Goal: Task Accomplishment & Management: Complete application form

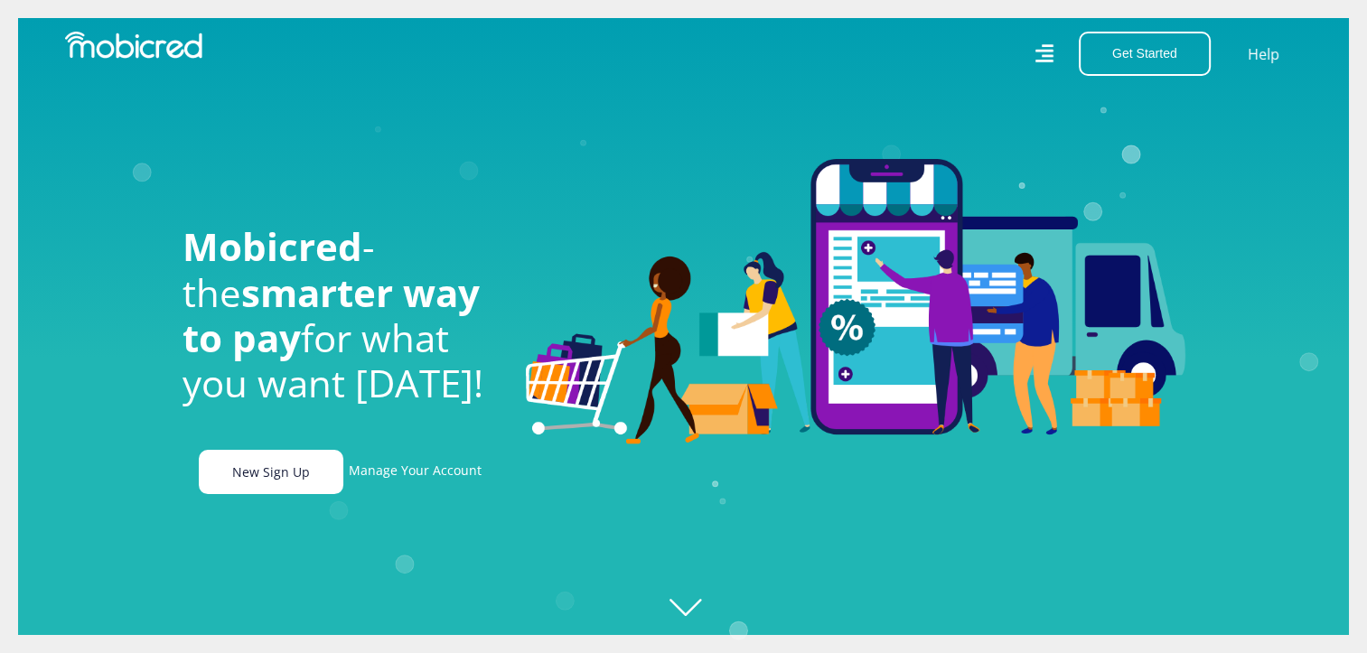
scroll to position [0, 1287]
click at [242, 480] on link "New Sign Up" at bounding box center [271, 472] width 145 height 44
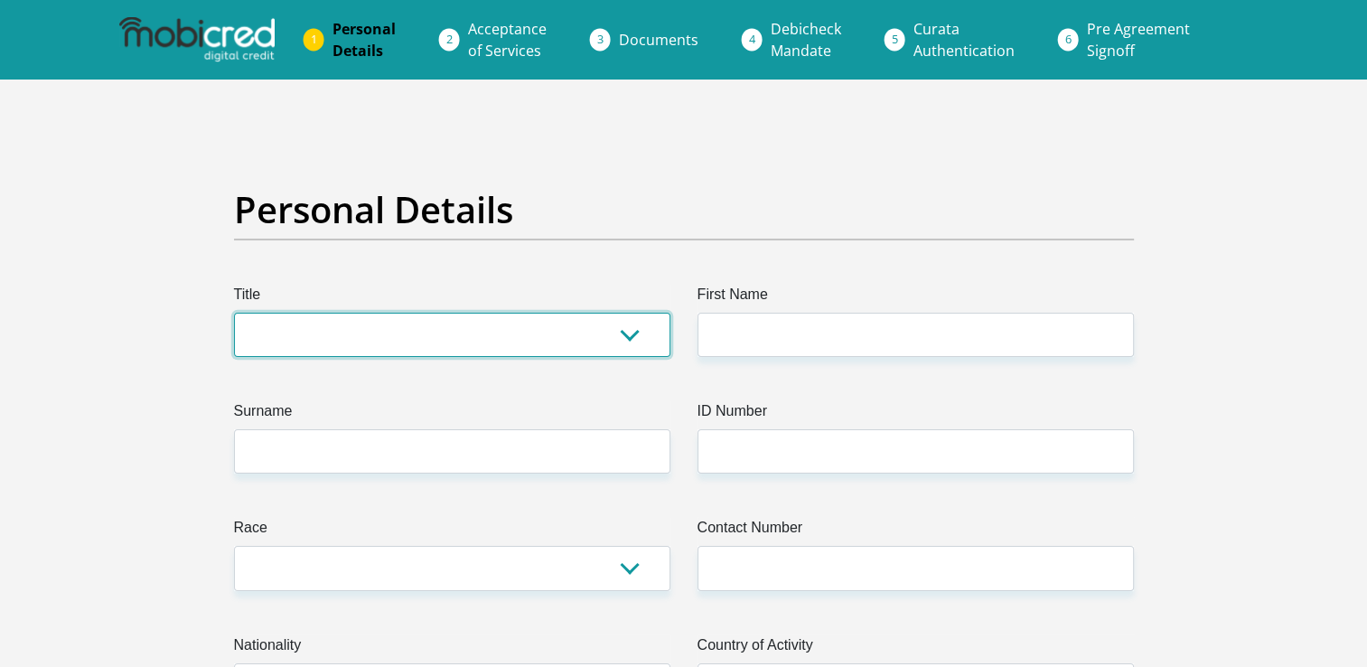
click at [567, 339] on select "Mr Ms Mrs Dr [PERSON_NAME]" at bounding box center [452, 335] width 436 height 44
select select "Mr"
click at [234, 313] on select "Mr Ms Mrs Dr [PERSON_NAME]" at bounding box center [452, 335] width 436 height 44
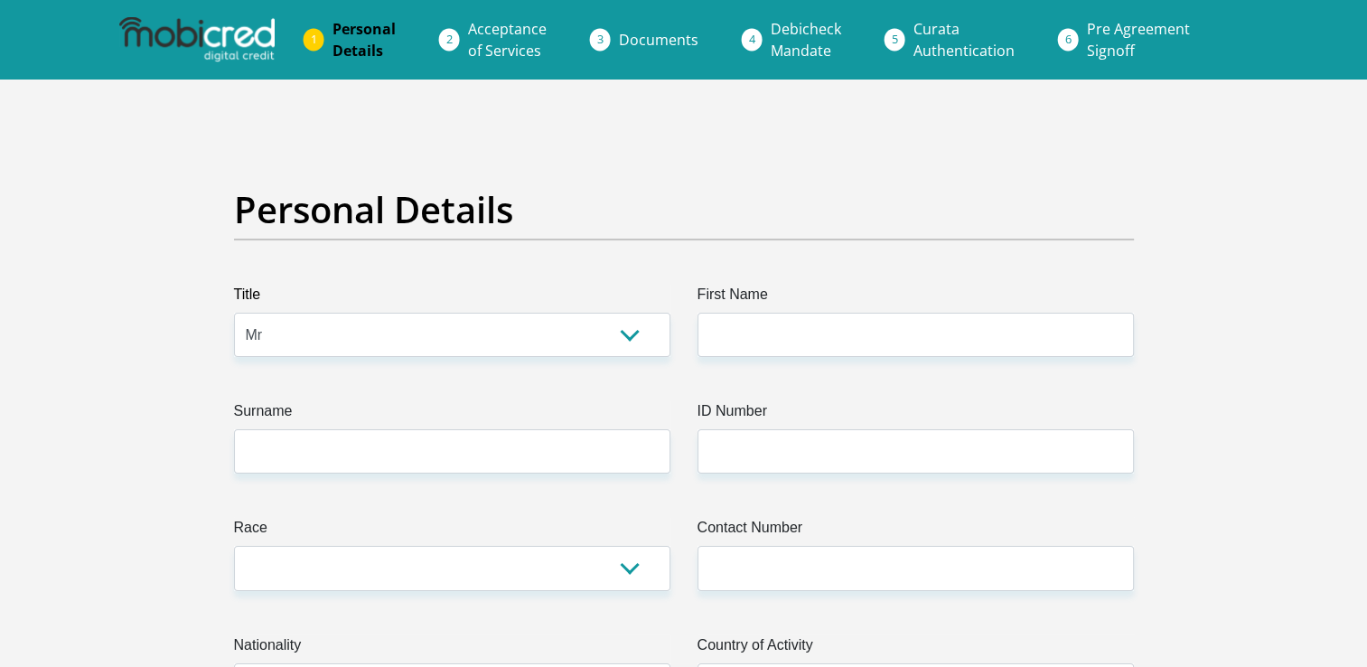
click at [848, 306] on label "First Name" at bounding box center [916, 298] width 436 height 29
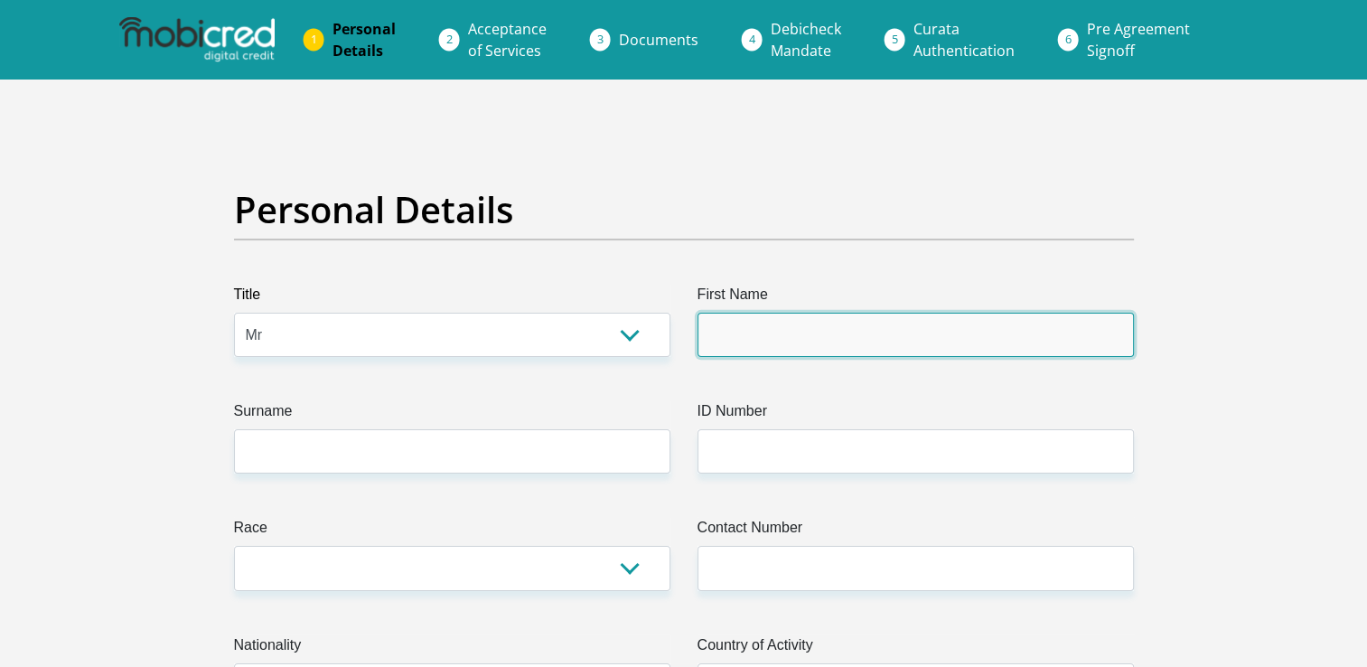
click at [848, 313] on input "First Name" at bounding box center [916, 335] width 436 height 44
click at [839, 320] on input "First Name" at bounding box center [916, 335] width 436 height 44
type input "JacquesAndre"
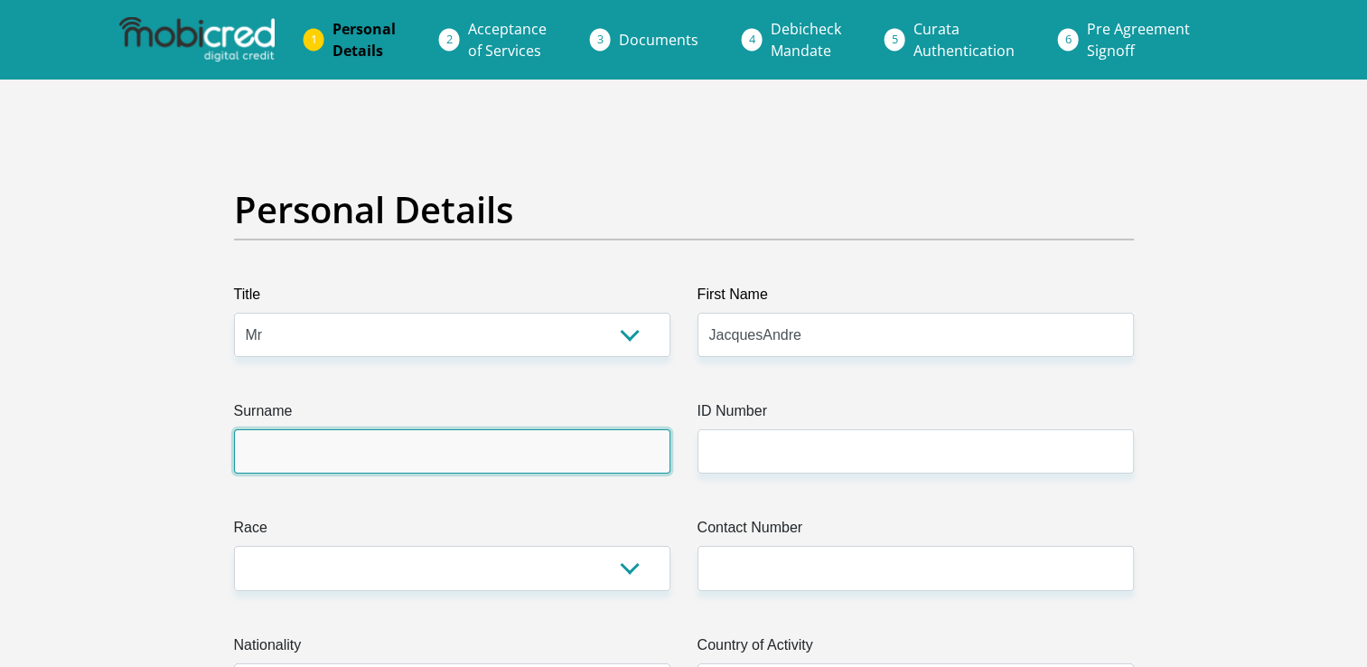
type input "[PERSON_NAME]"
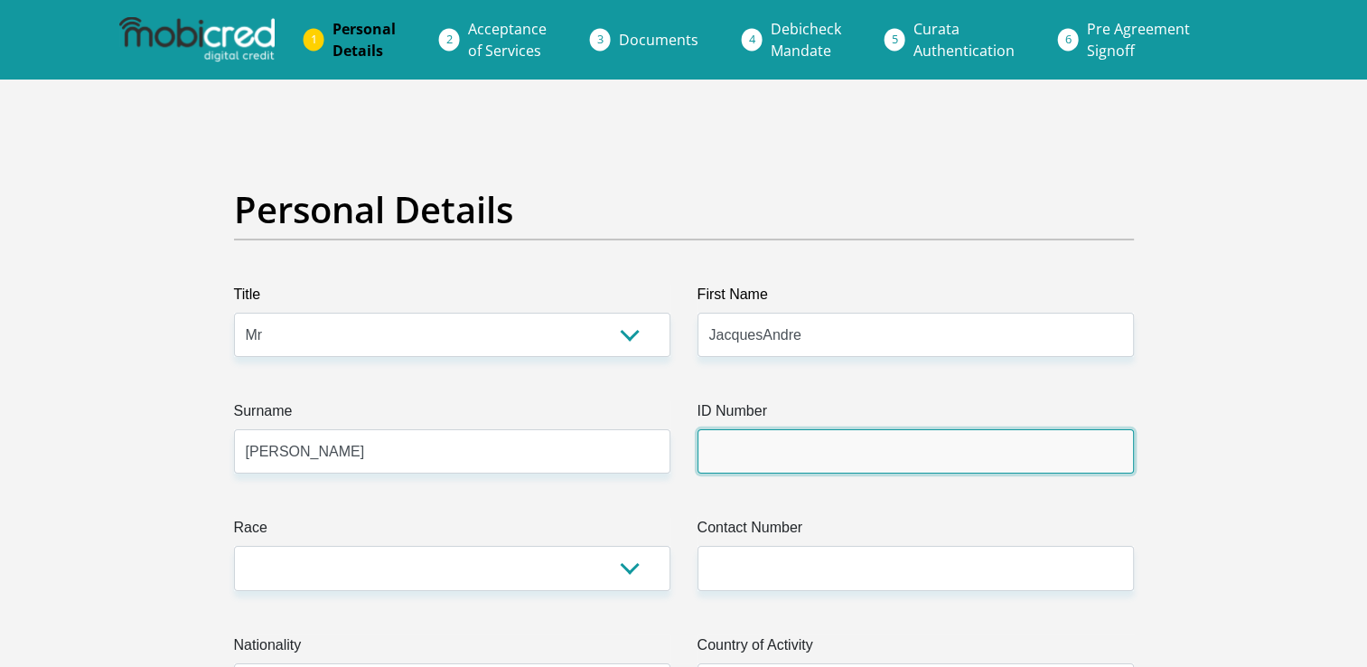
type input "9907215032083"
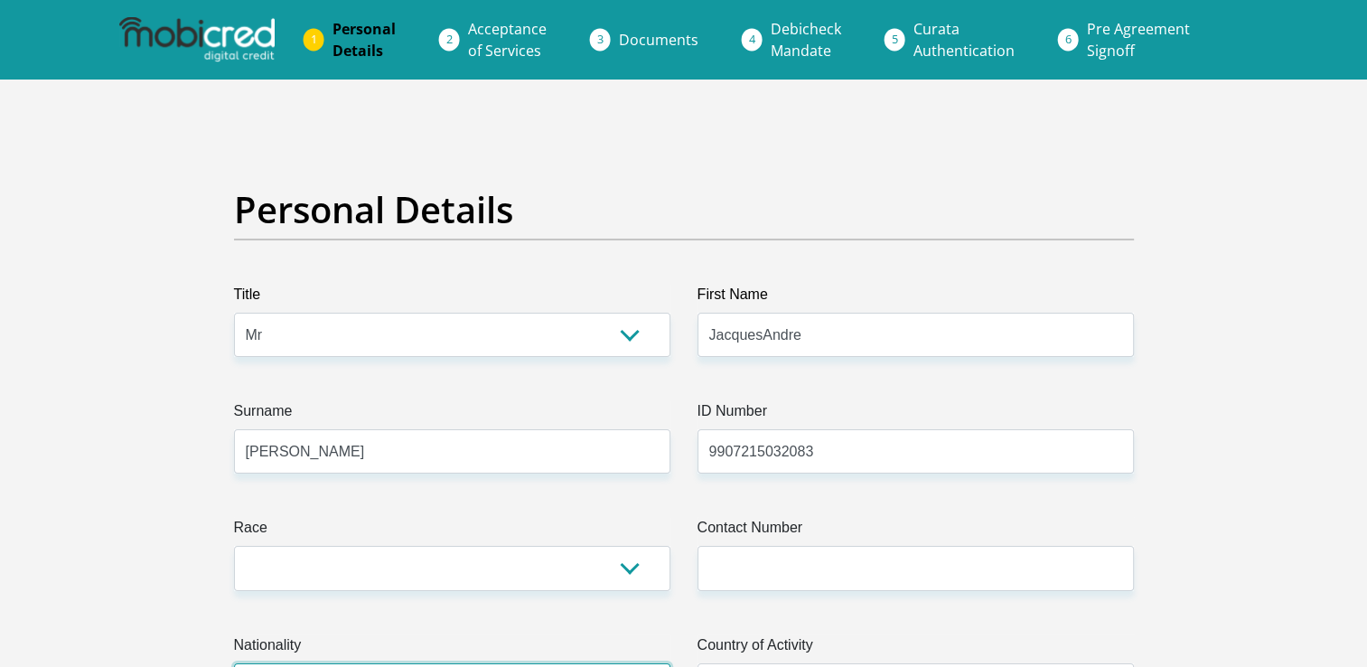
select select "ZAF"
type input "Mr"
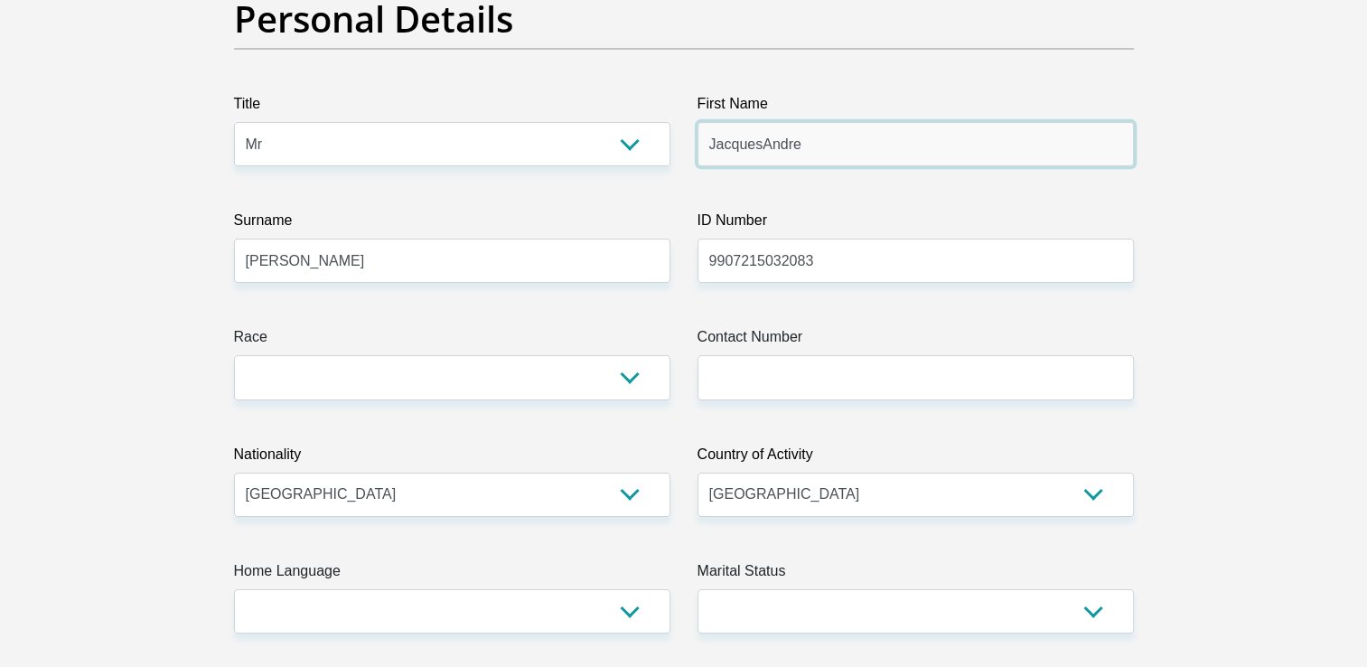
scroll to position [192, 0]
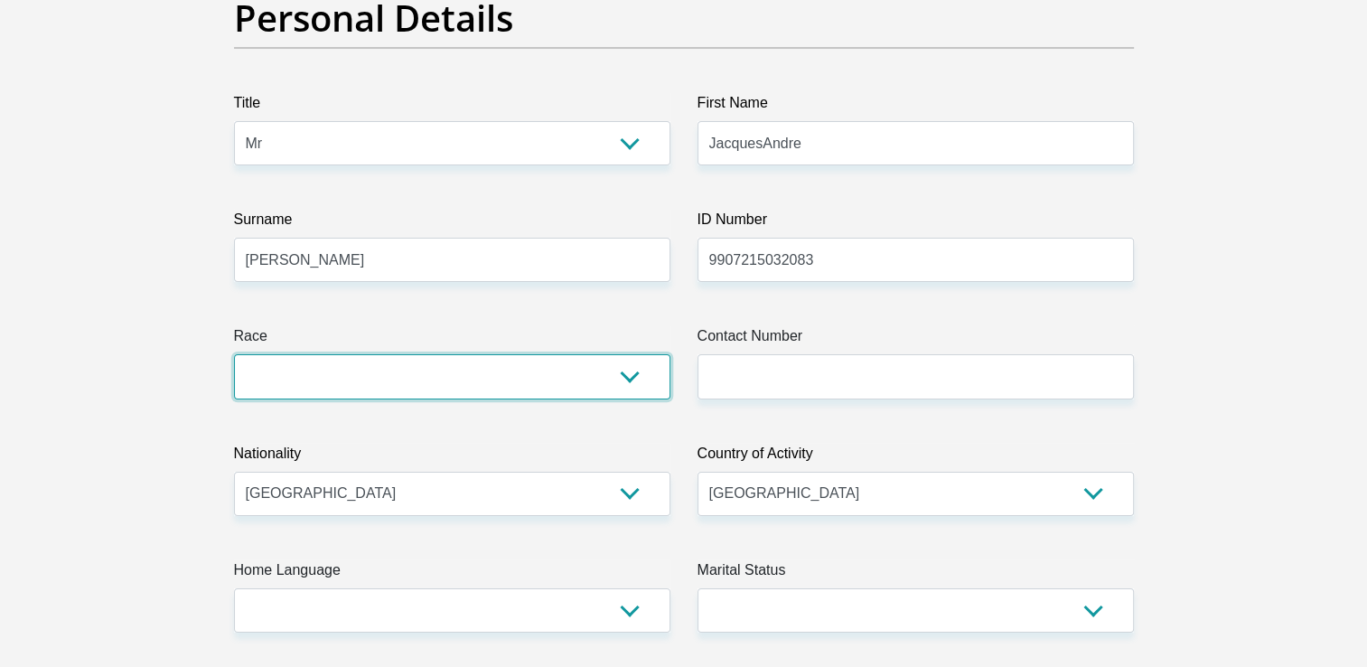
click at [290, 391] on select "Black Coloured Indian White Other" at bounding box center [452, 376] width 436 height 44
select select "4"
click at [234, 354] on select "Black Coloured Indian White Other" at bounding box center [452, 376] width 436 height 44
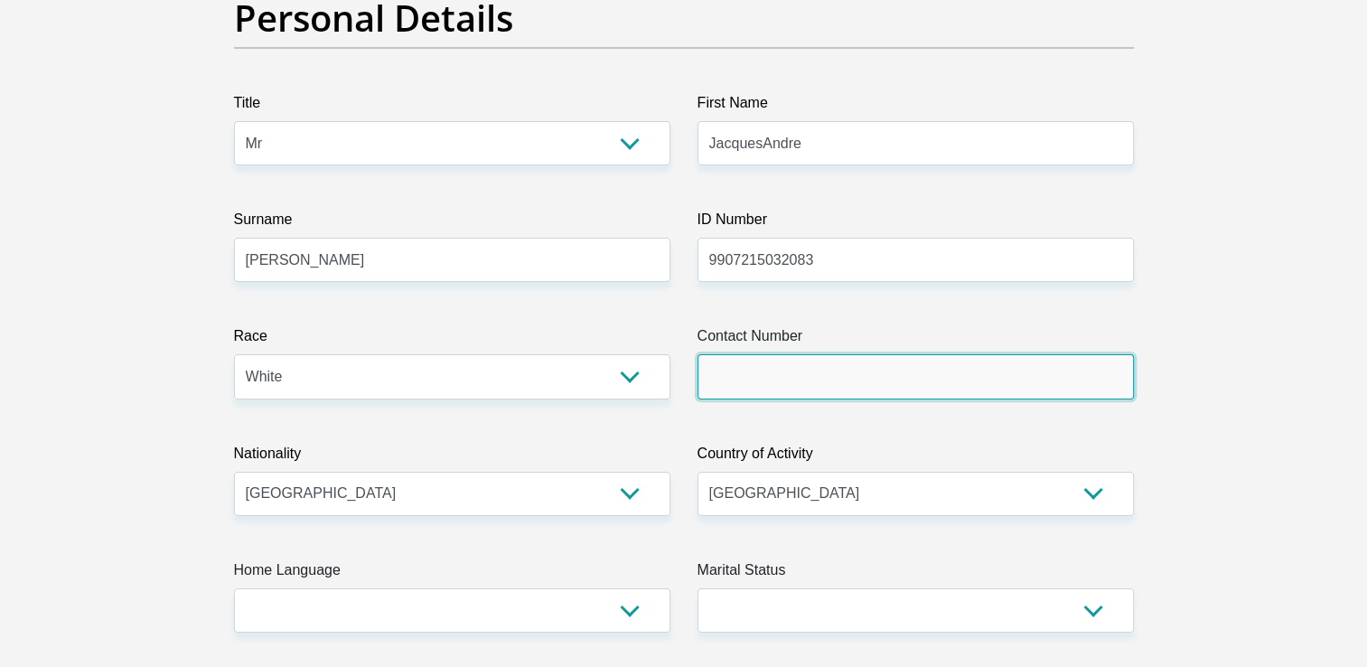
click at [795, 389] on input "Contact Number" at bounding box center [916, 376] width 436 height 44
click at [730, 375] on input "Contact Number" at bounding box center [916, 376] width 436 height 44
type input "0817463990"
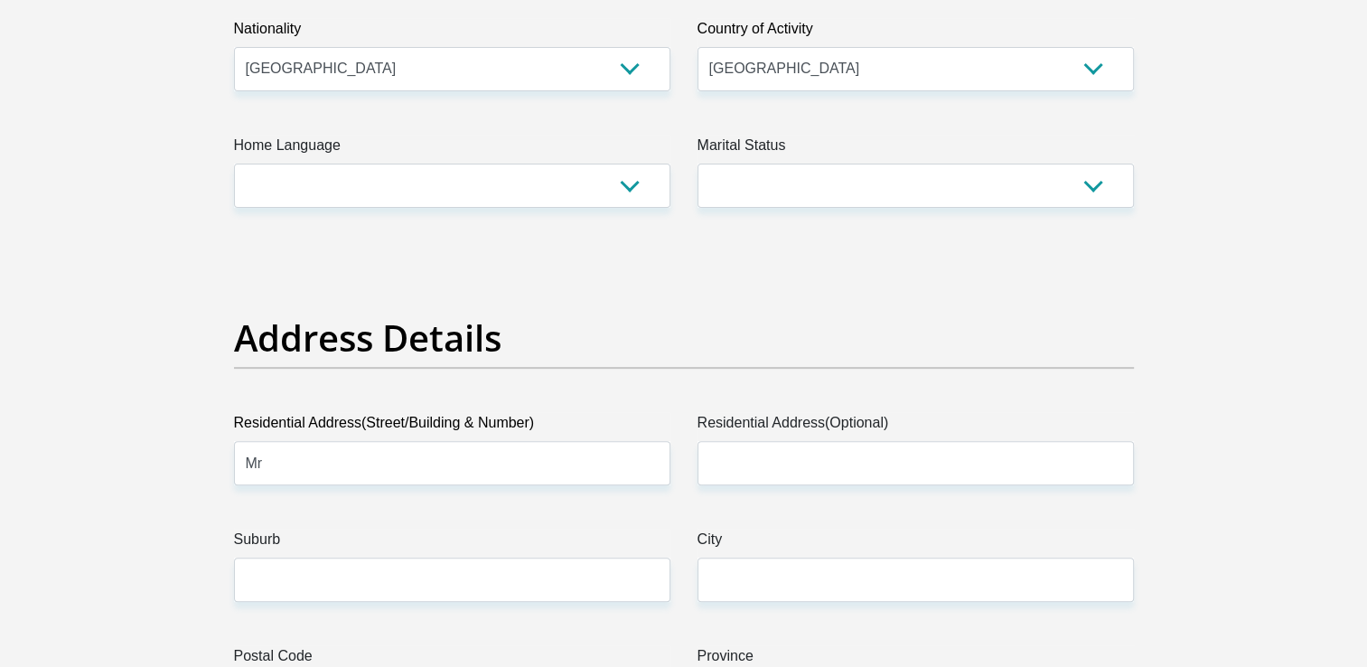
scroll to position [618, 0]
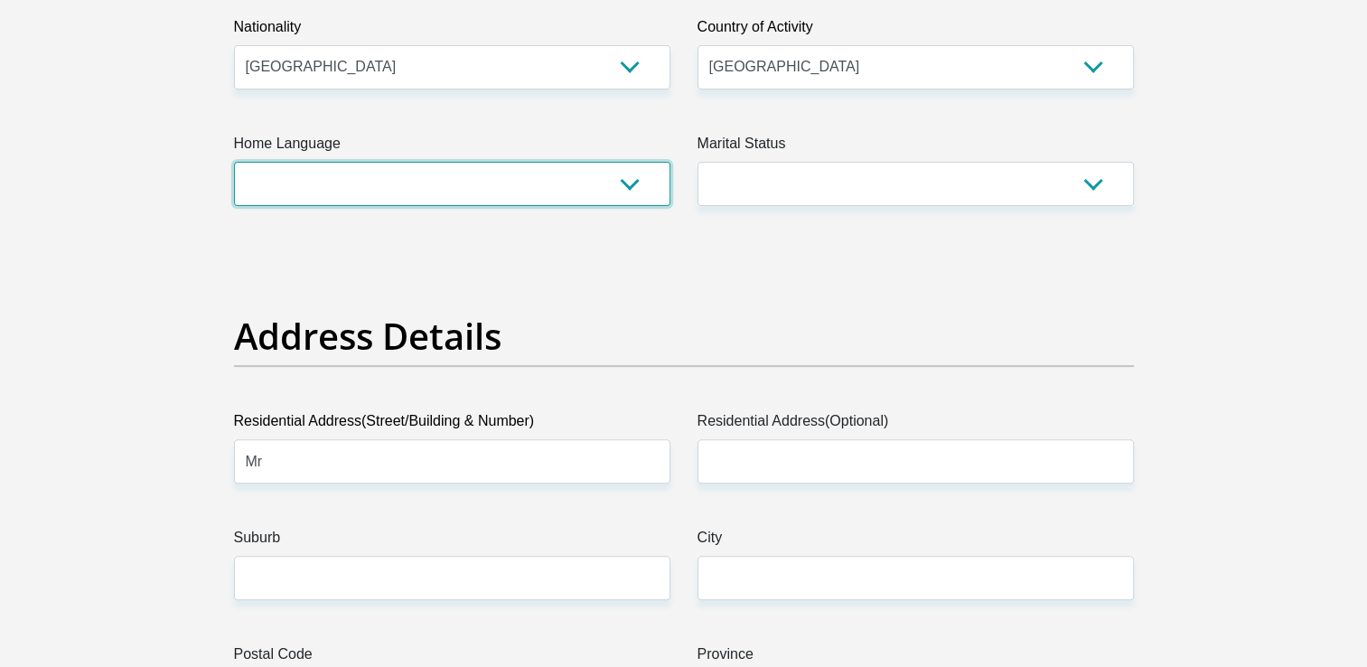
click at [288, 198] on select "Afrikaans English Sepedi South Ndebele Southern Sotho Swati Tsonga Tswana Venda…" at bounding box center [452, 184] width 436 height 44
select select "afr"
click at [234, 162] on select "Afrikaans English Sepedi South Ndebele Southern Sotho Swati Tsonga Tswana Venda…" at bounding box center [452, 184] width 436 height 44
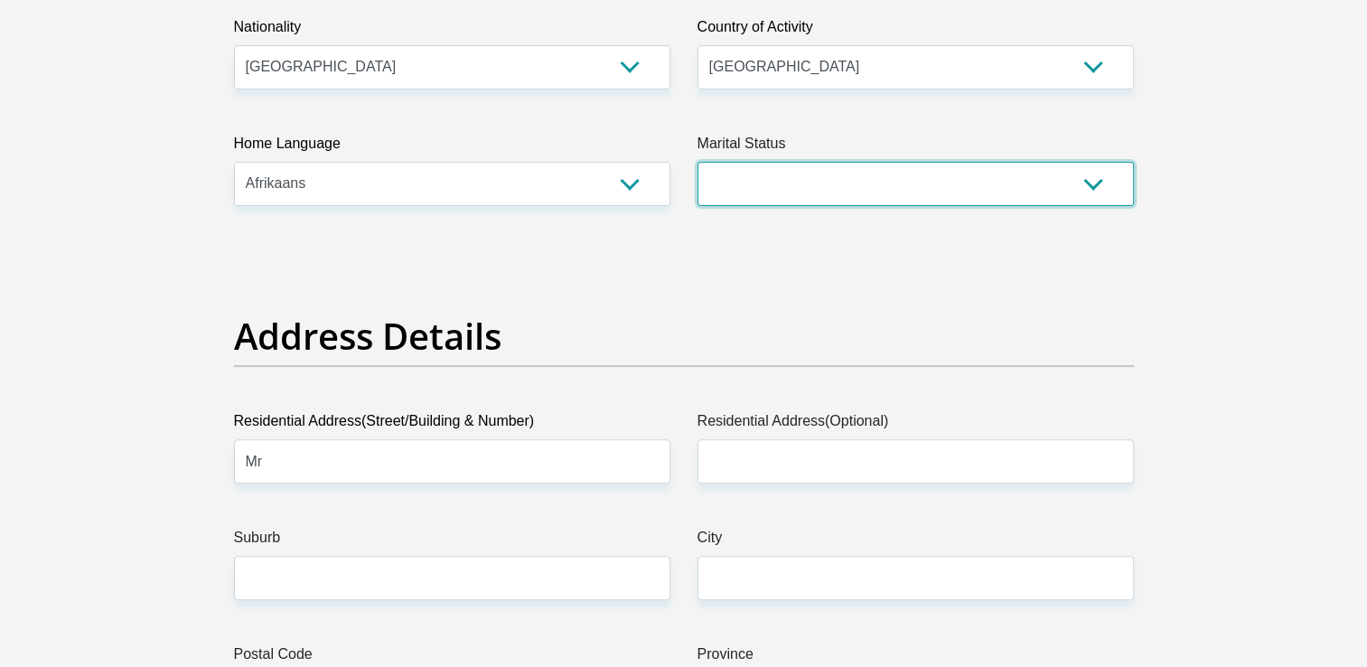
click at [781, 173] on select "Married ANC Single Divorced Widowed Married COP or Customary Law" at bounding box center [916, 184] width 436 height 44
select select "2"
click at [698, 162] on select "Married ANC Single Divorced Widowed Married COP or Customary Law" at bounding box center [916, 184] width 436 height 44
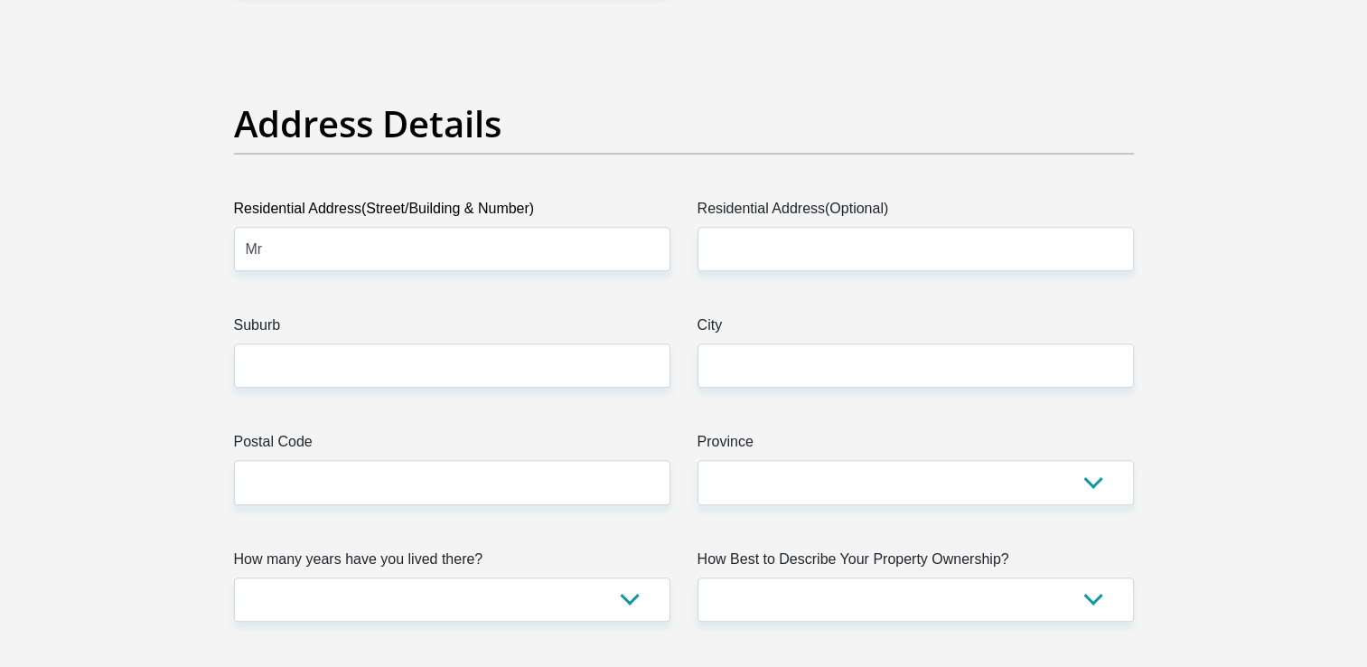
scroll to position [831, 0]
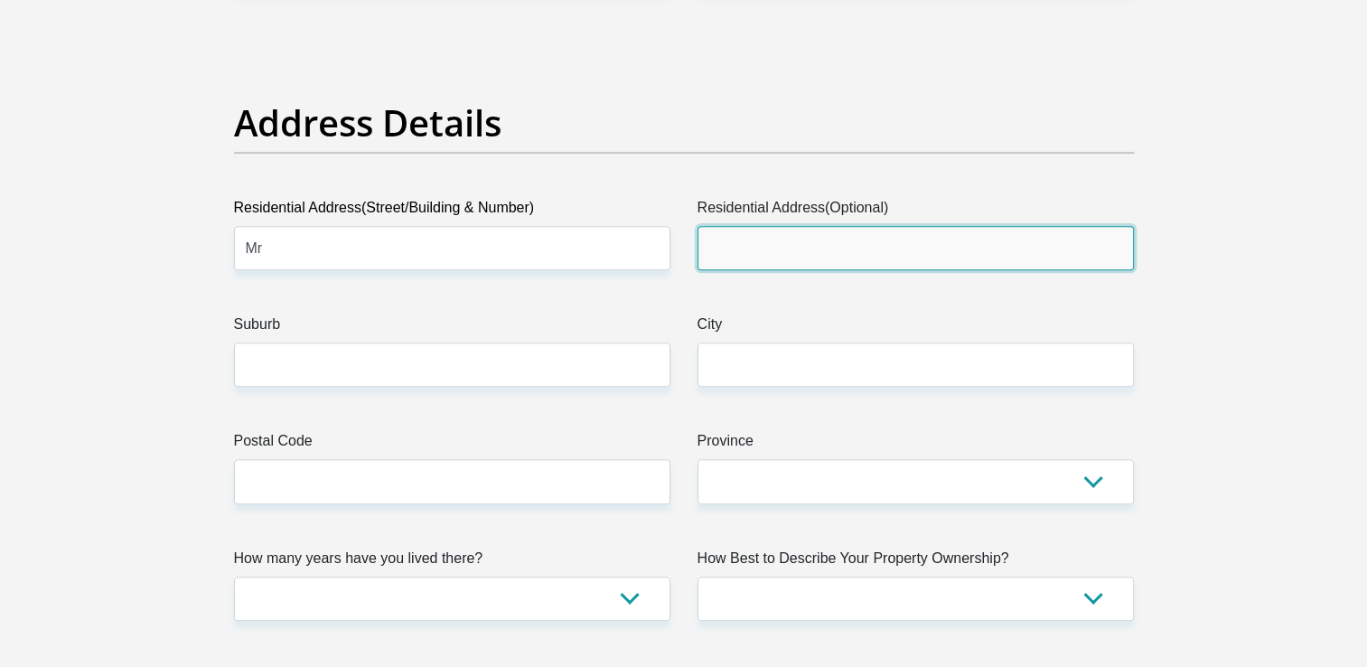
click at [823, 259] on input "Residential Address(Optional)" at bounding box center [916, 248] width 436 height 44
type input "0"
type input "1"
type input "[STREET_ADDRESS][PERSON_NAME]"
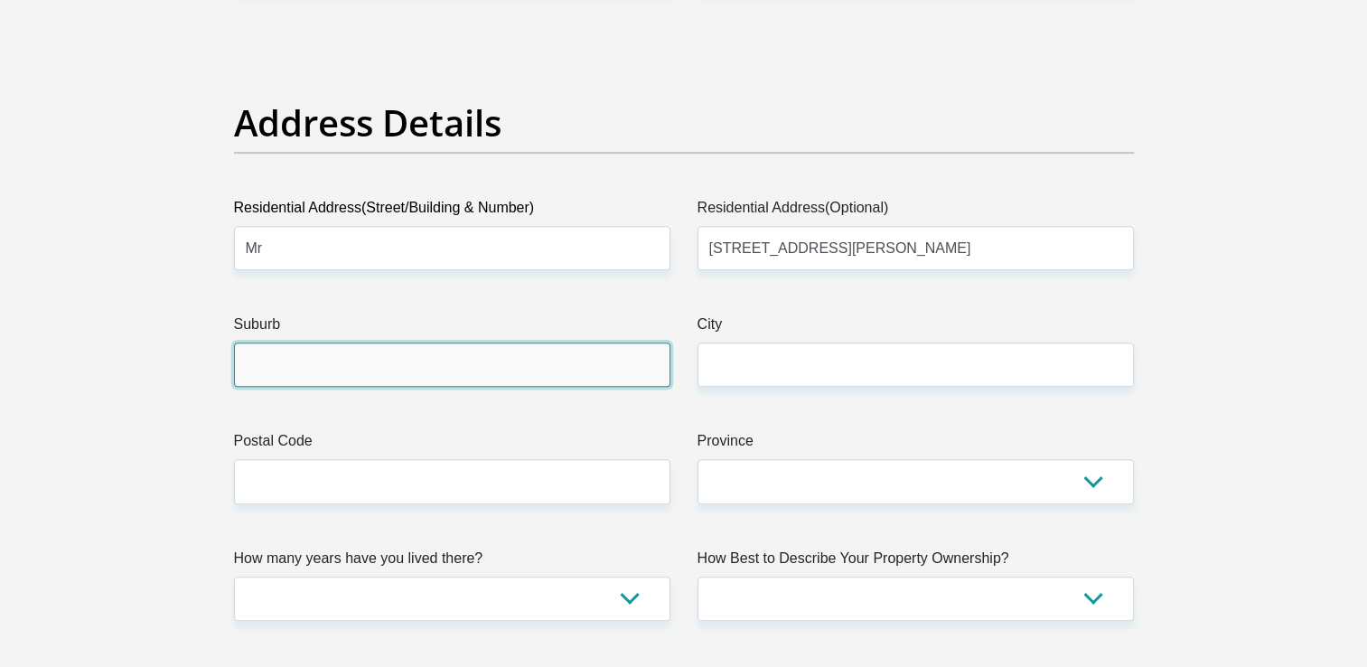
click at [438, 370] on input "Suburb" at bounding box center [452, 364] width 436 height 44
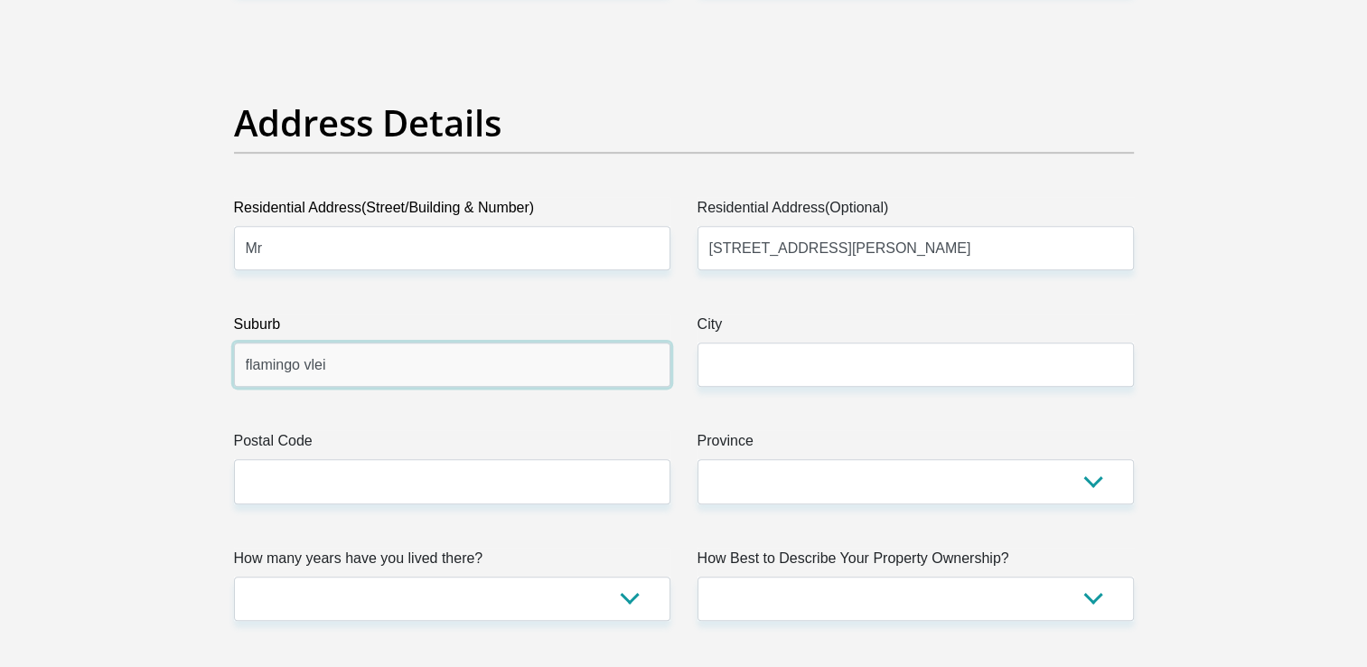
type input "flamingo vlei"
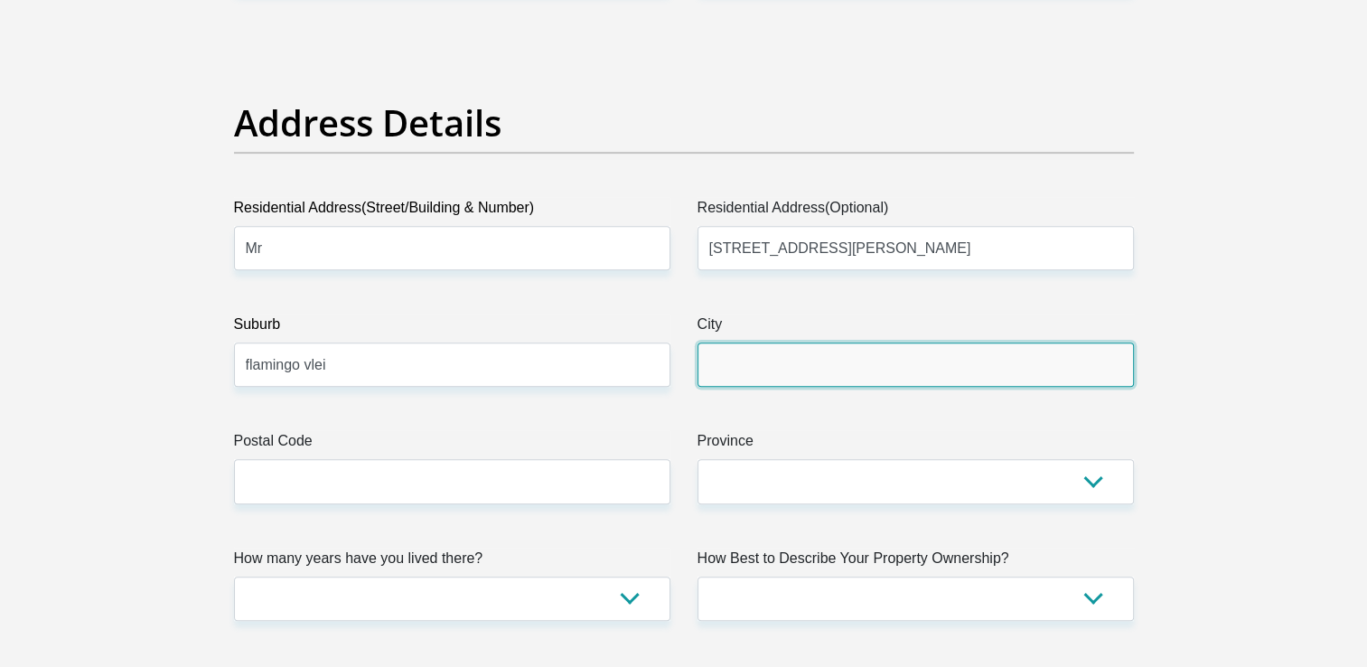
click at [781, 359] on input "City" at bounding box center [916, 364] width 436 height 44
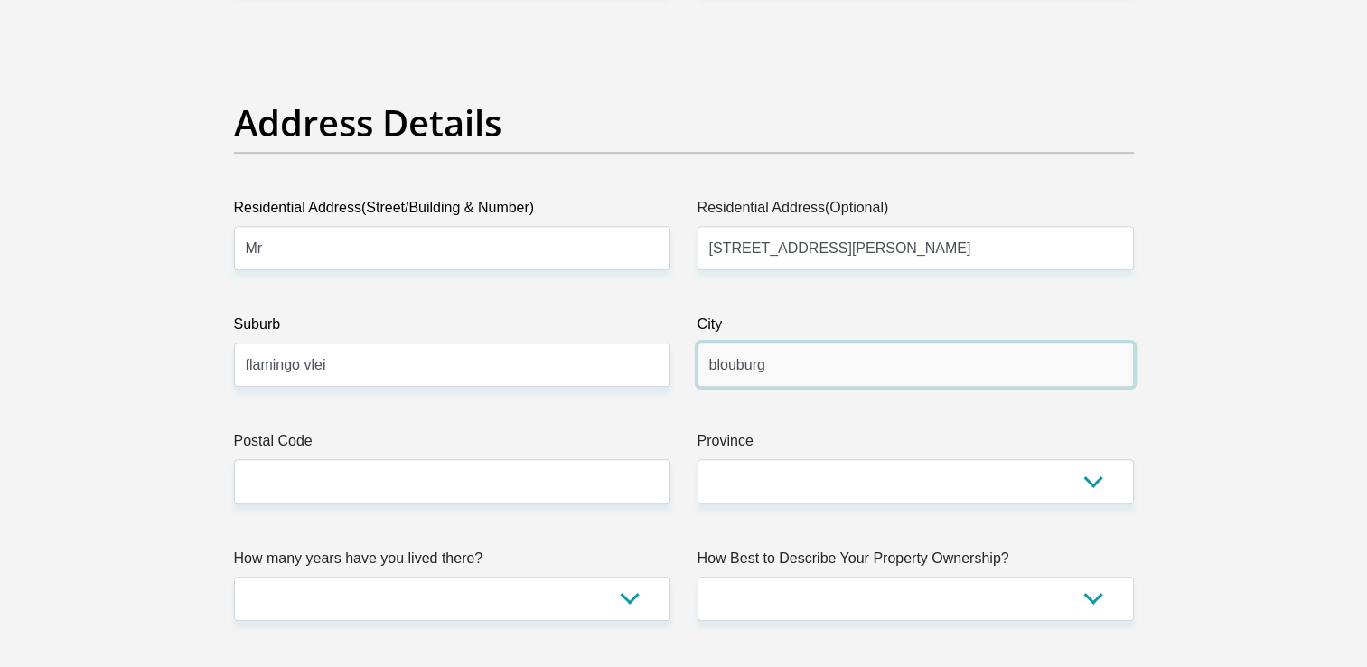
type input "Blouburg"
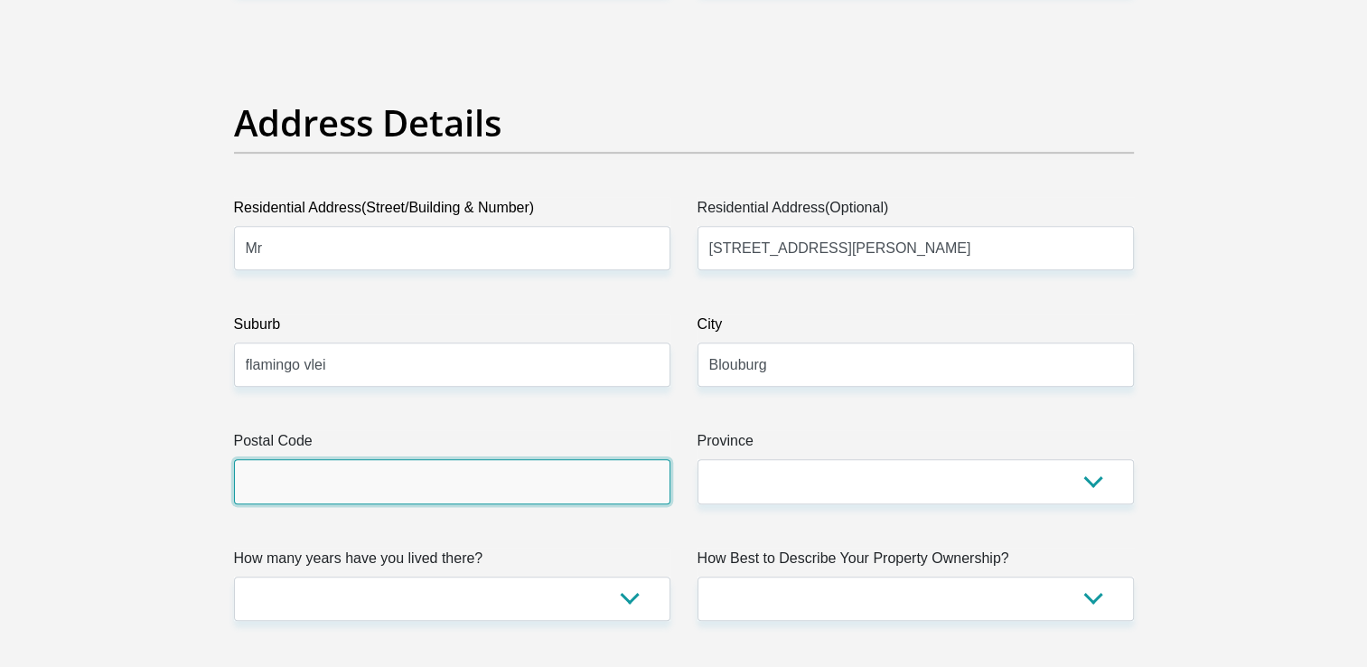
type input "7441"
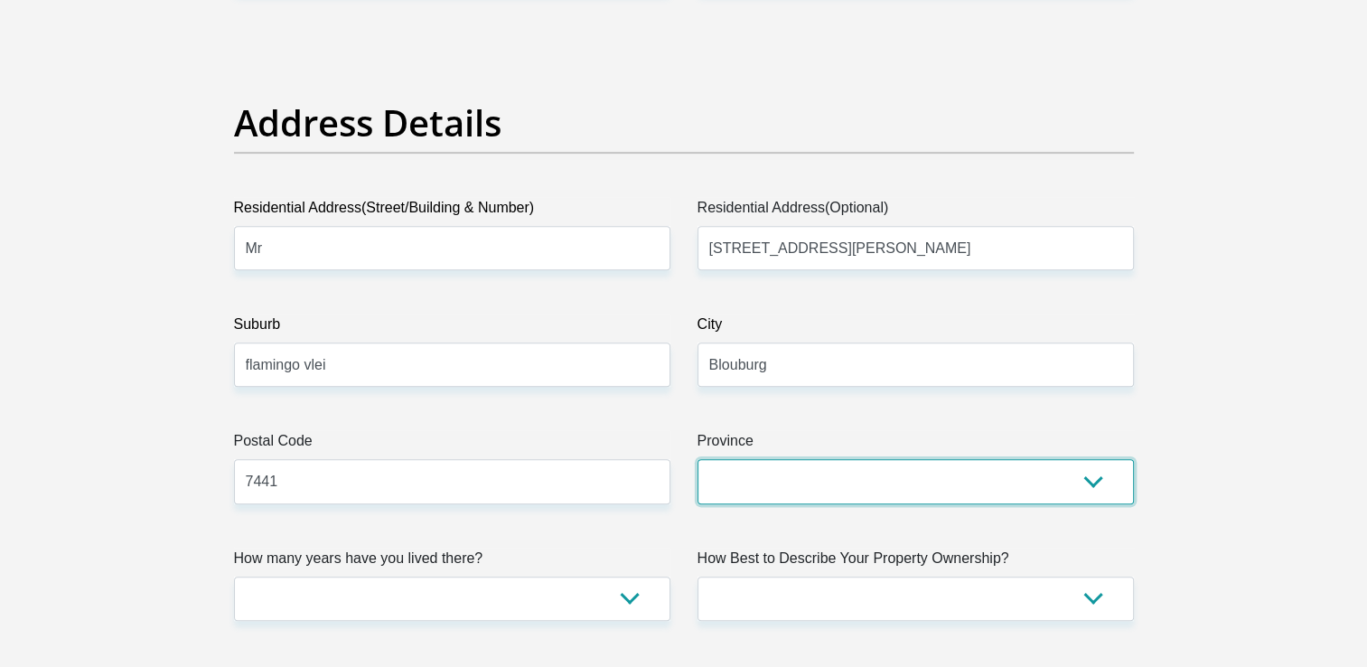
select select "Western Cape"
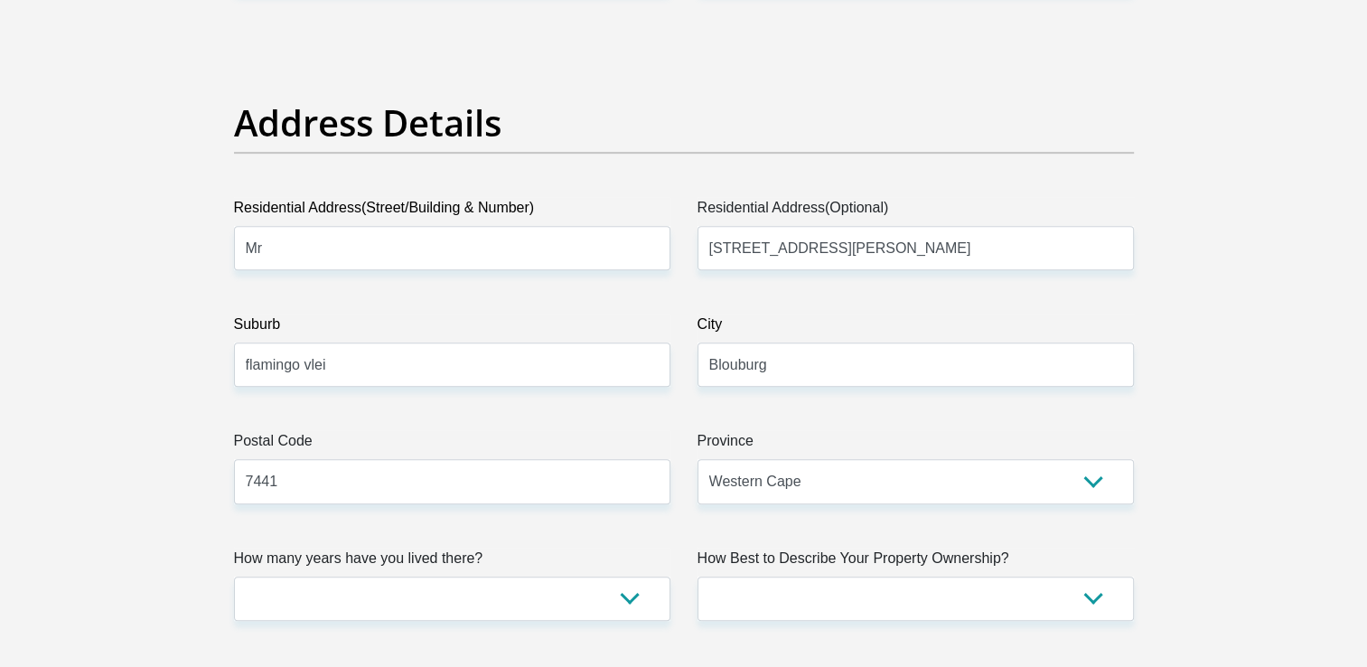
type input "[EMAIL_ADDRESS][DOMAIN_NAME]"
type input "R2d24me2@2025"
type input "23000"
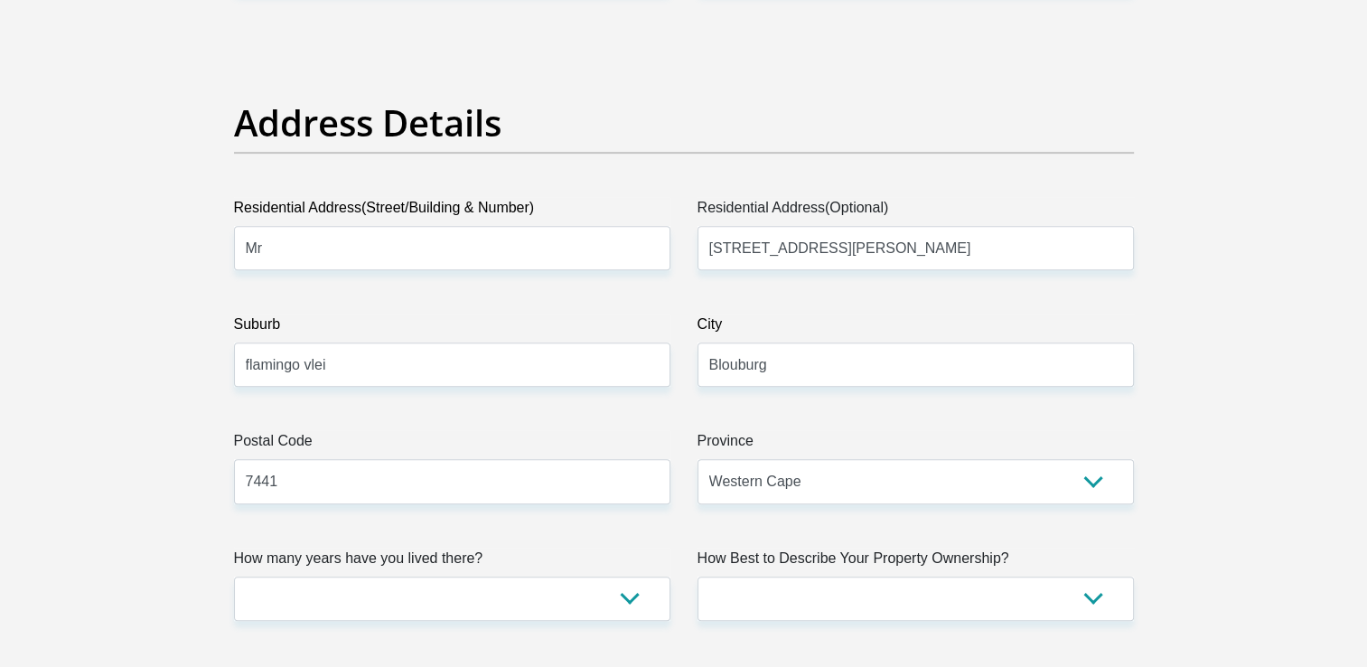
type input "20000"
type input "1500"
type input "0"
type input "800"
type input "0"
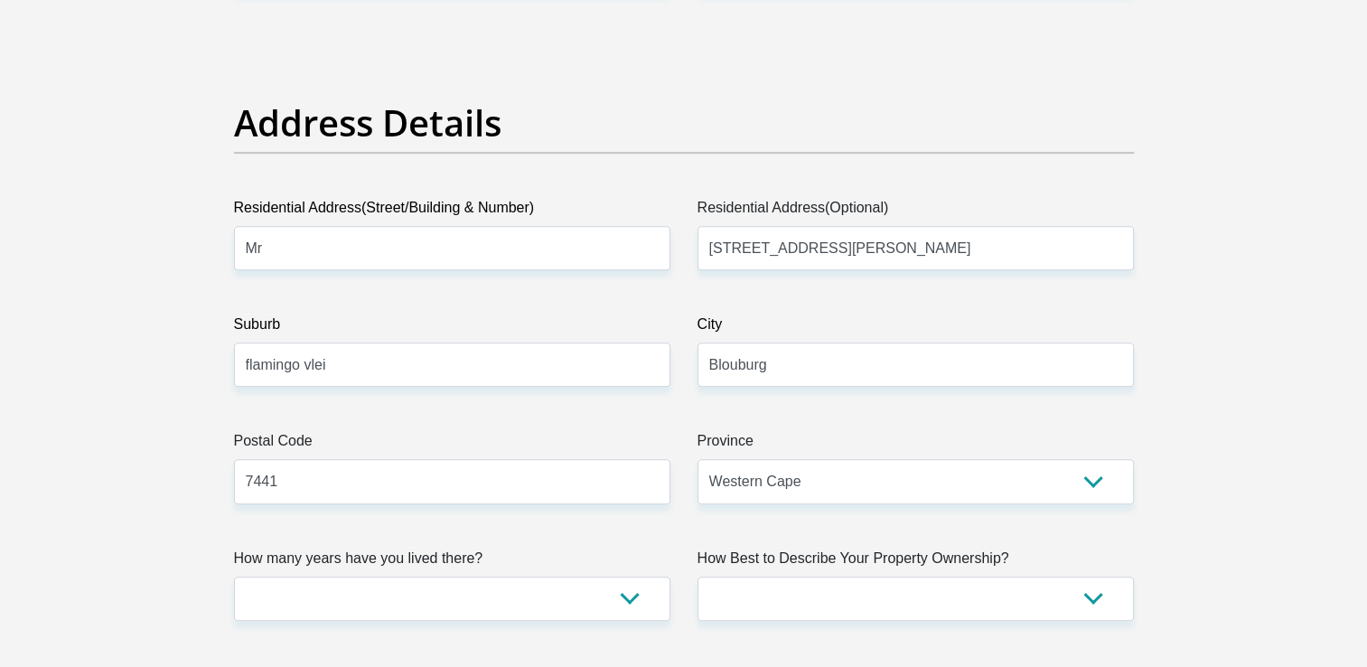
type input "0"
type input "Ulwembu"
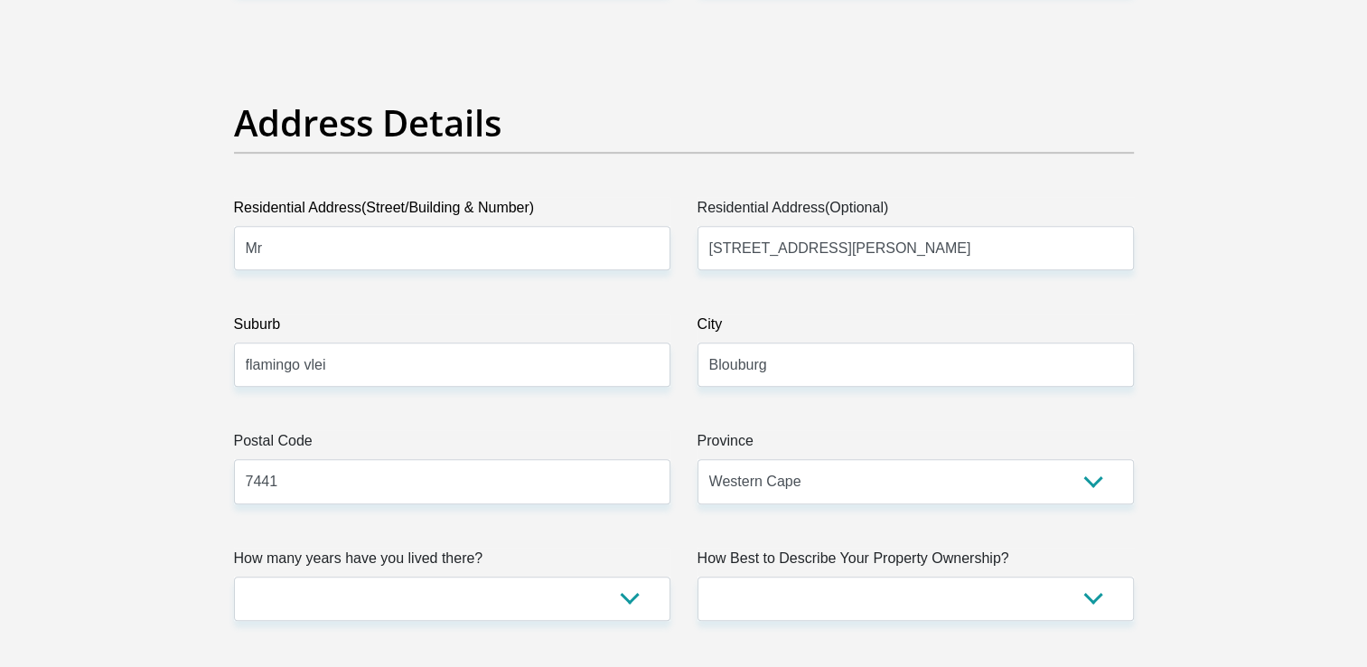
type input "0217458685"
type input "[PERSON_NAME]"
type input "10217743763"
type input "7654"
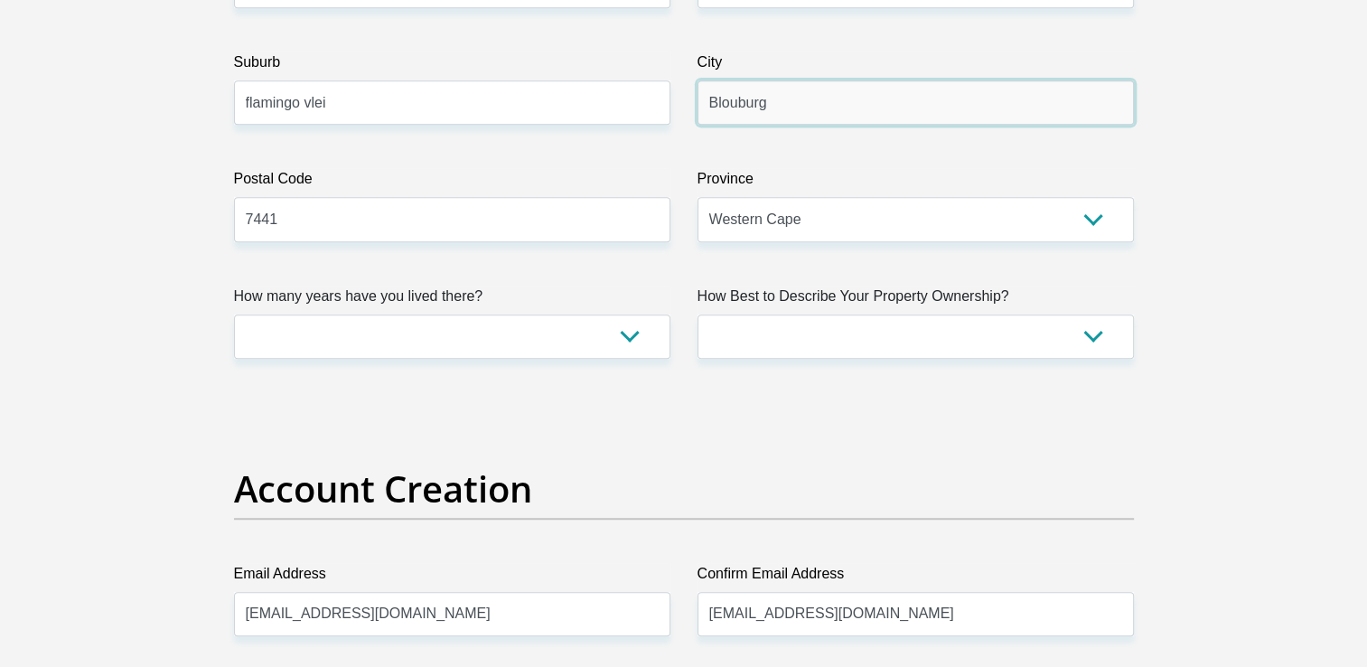
scroll to position [1095, 0]
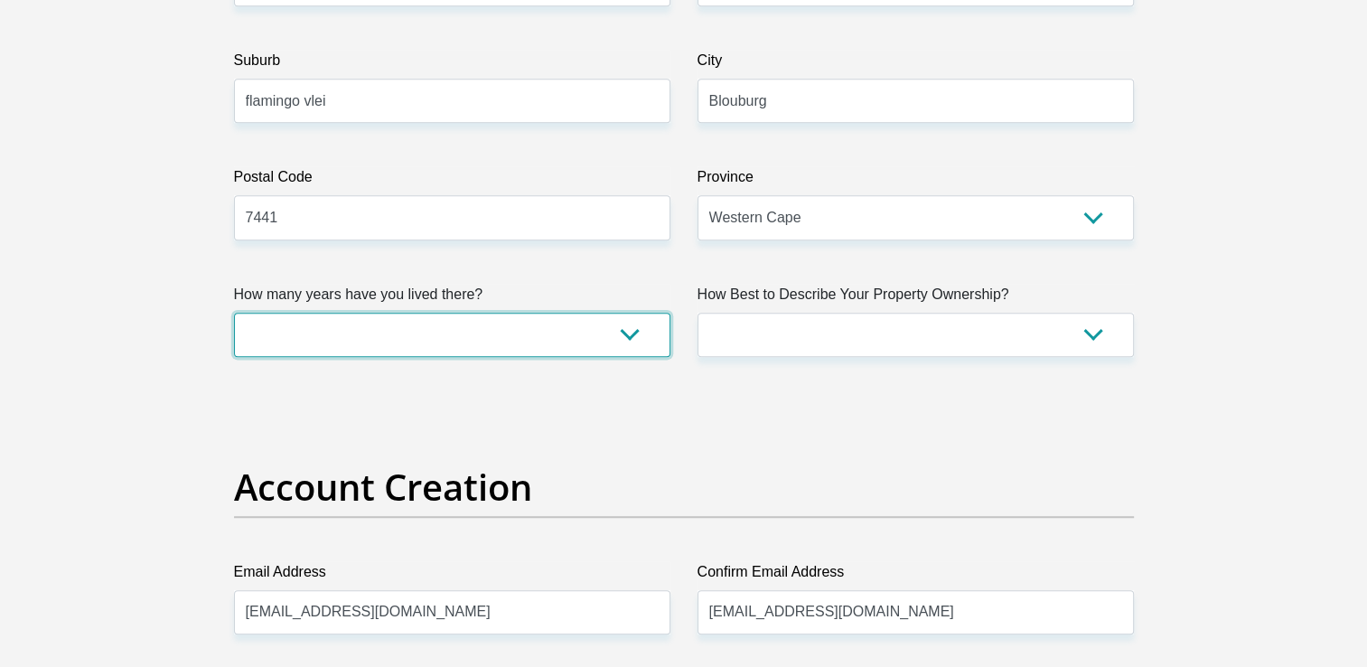
click at [258, 345] on select "less than 1 year 1-3 years 3-5 years 5+ years" at bounding box center [452, 335] width 436 height 44
select select "4"
click at [234, 313] on select "less than 1 year 1-3 years 3-5 years 5+ years" at bounding box center [452, 335] width 436 height 44
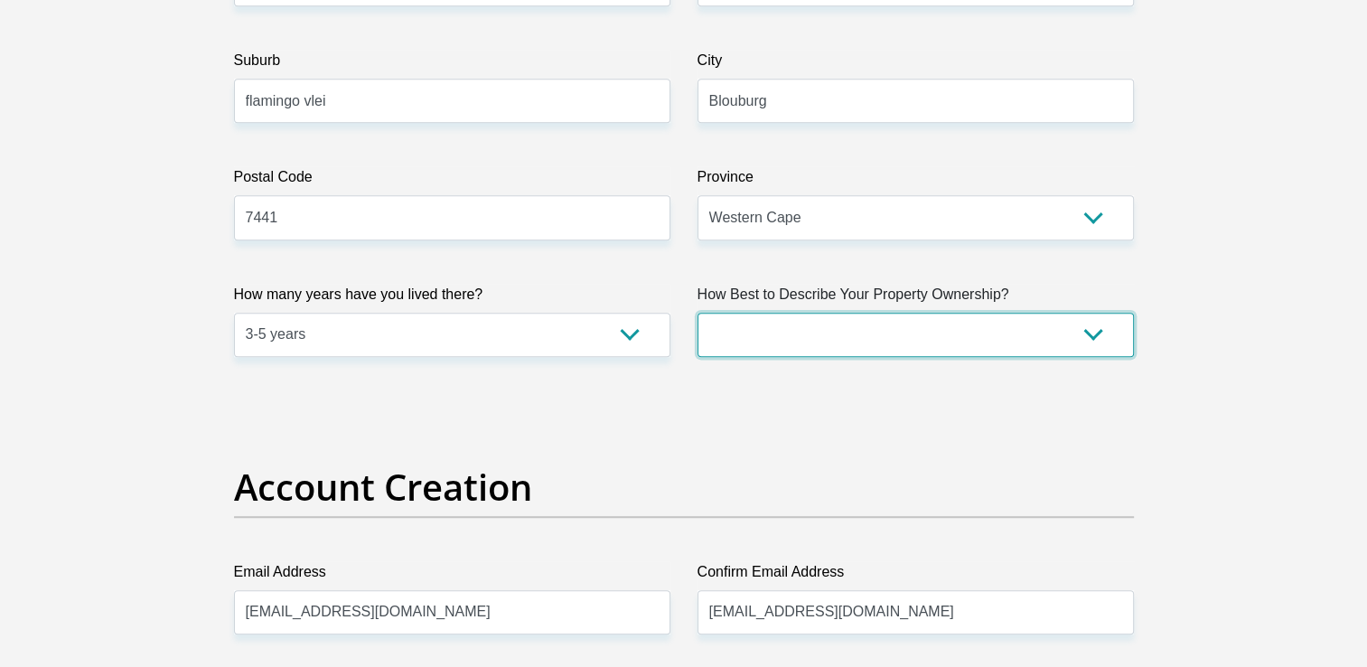
click at [766, 331] on select "Owned Rented Family Owned Company Dwelling" at bounding box center [916, 335] width 436 height 44
select select "Rented"
click at [698, 313] on select "Owned Rented Family Owned Company Dwelling" at bounding box center [916, 335] width 436 height 44
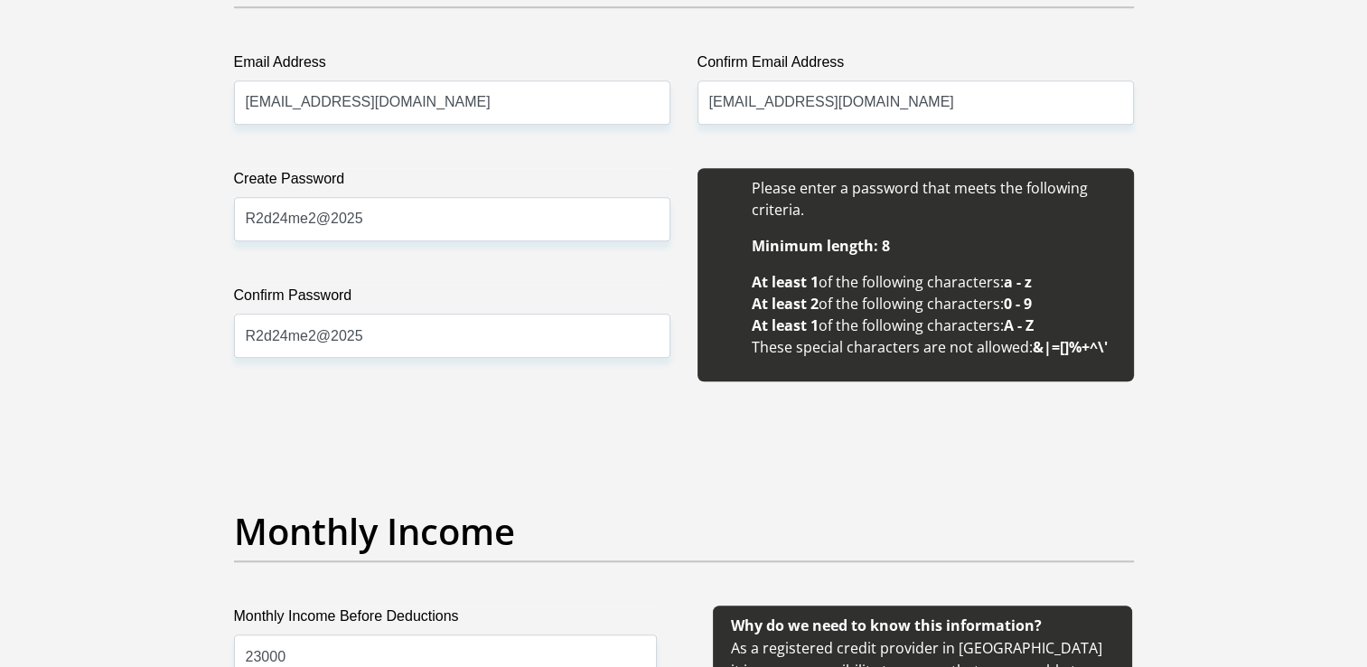
scroll to position [1608, 0]
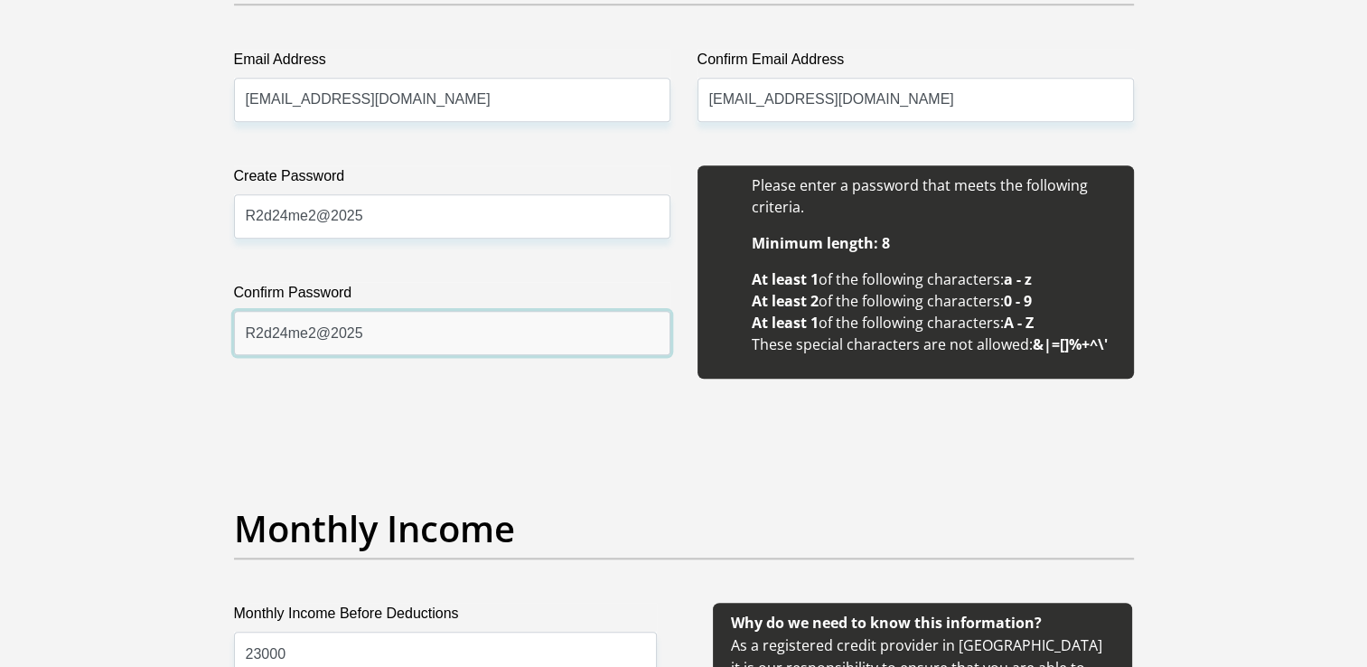
drag, startPoint x: 402, startPoint y: 330, endPoint x: 227, endPoint y: 330, distance: 175.3
click at [227, 330] on div "Create Password R2d24me2@2025 Please input valid password Confirm Password R2d2…" at bounding box center [452, 281] width 464 height 233
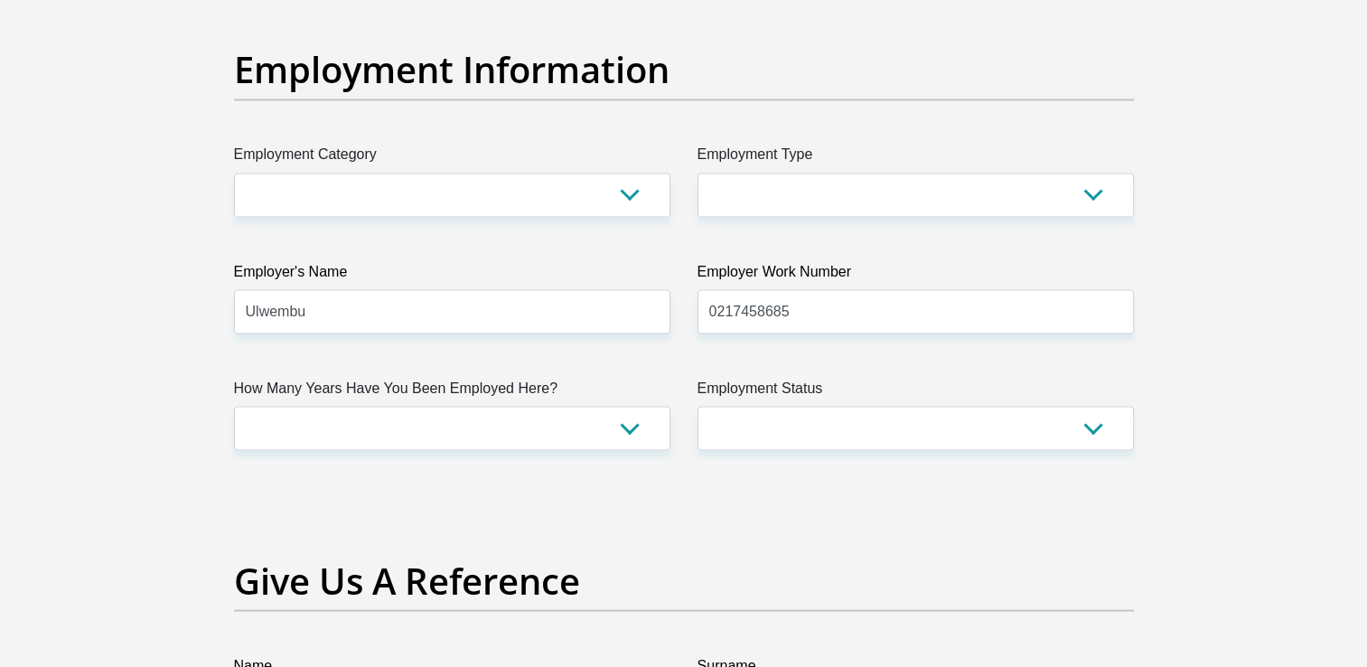
scroll to position [3251, 0]
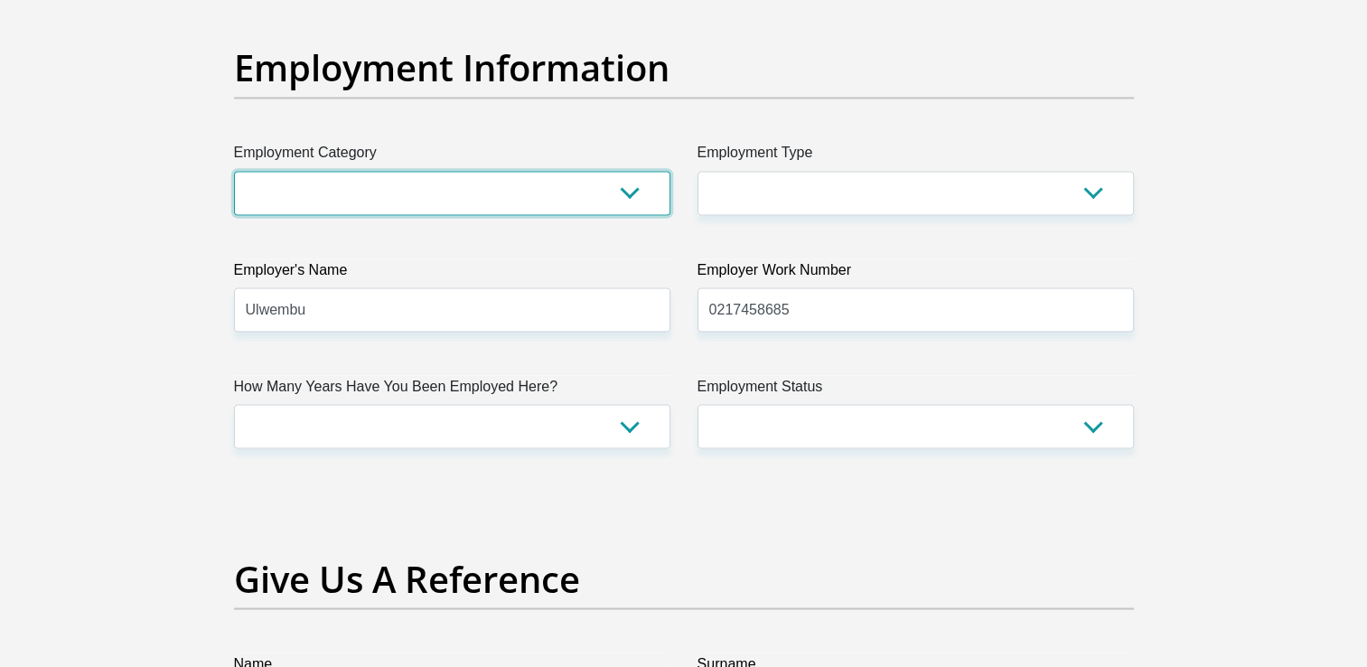
click at [394, 185] on select "AGRICULTURE ALCOHOL & TOBACCO CONSTRUCTION MATERIALS METALLURGY EQUIPMENT FOR R…" at bounding box center [452, 193] width 436 height 44
click at [241, 204] on select "AGRICULTURE ALCOHOL & TOBACCO CONSTRUCTION MATERIALS METALLURGY EQUIPMENT FOR R…" at bounding box center [452, 193] width 436 height 44
click at [250, 197] on select "AGRICULTURE ALCOHOL & TOBACCO CONSTRUCTION MATERIALS METALLURGY EQUIPMENT FOR R…" at bounding box center [452, 193] width 436 height 44
select select "53"
click at [234, 171] on select "AGRICULTURE ALCOHOL & TOBACCO CONSTRUCTION MATERIALS METALLURGY EQUIPMENT FOR R…" at bounding box center [452, 193] width 436 height 44
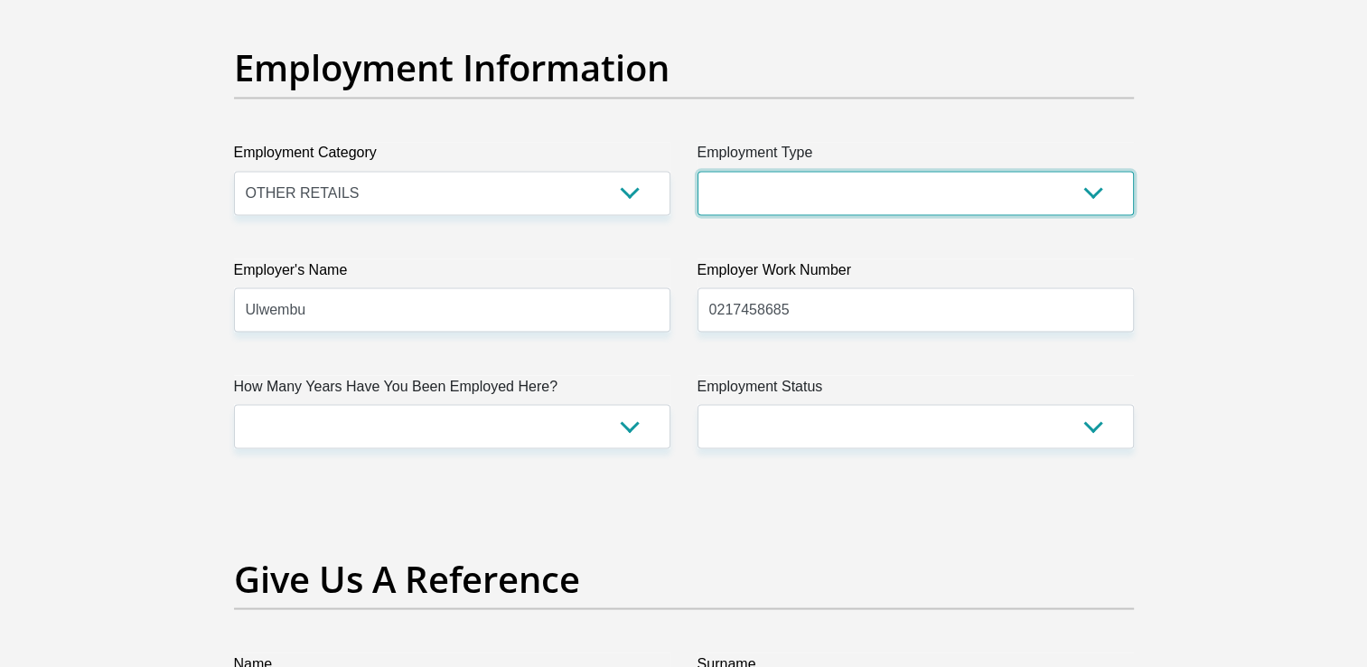
click at [733, 201] on select "College/Lecturer Craft Seller Creative Driver Executive Farmer Forces - Non Com…" at bounding box center [916, 193] width 436 height 44
click at [698, 171] on select "College/Lecturer Craft Seller Creative Driver Executive Farmer Forces - Non Com…" at bounding box center [916, 193] width 436 height 44
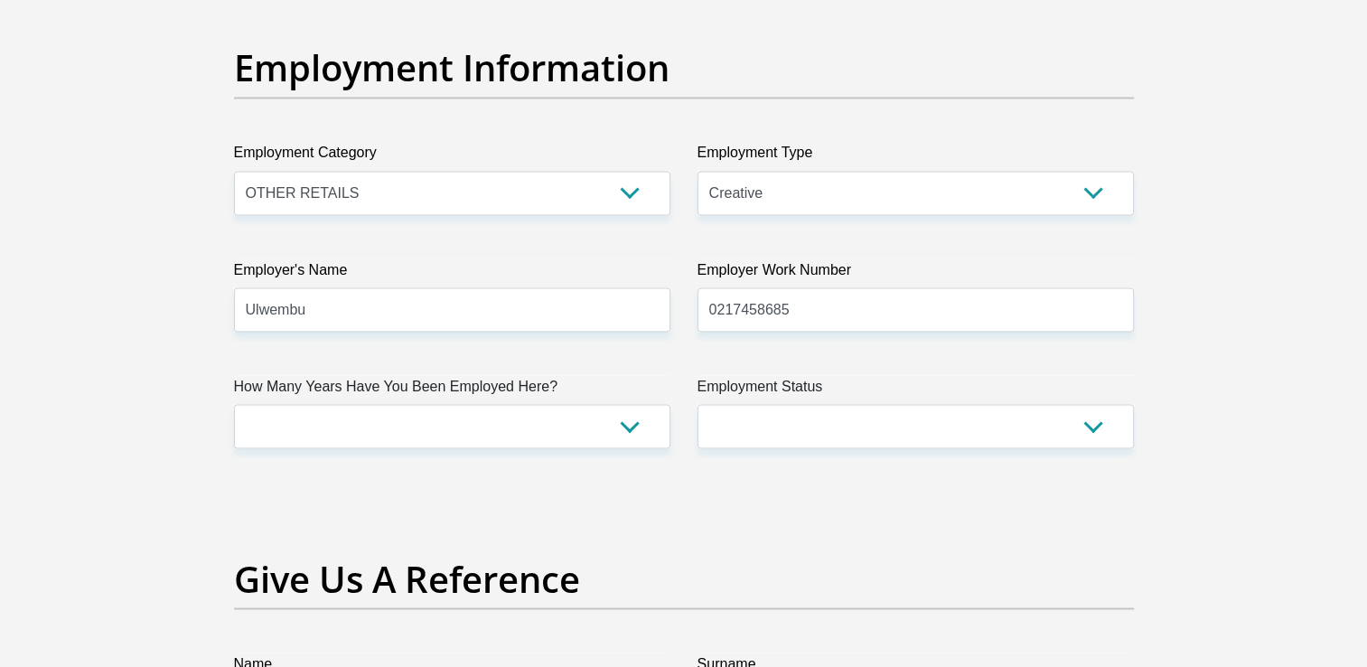
click at [739, 206] on select "College/Lecturer Craft Seller Creative Driver Executive Farmer Forces - Non Com…" at bounding box center [916, 193] width 436 height 44
select select "College/Lecturer"
click at [698, 171] on select "College/Lecturer Craft Seller Creative Driver Executive Farmer Forces - Non Com…" at bounding box center [916, 193] width 436 height 44
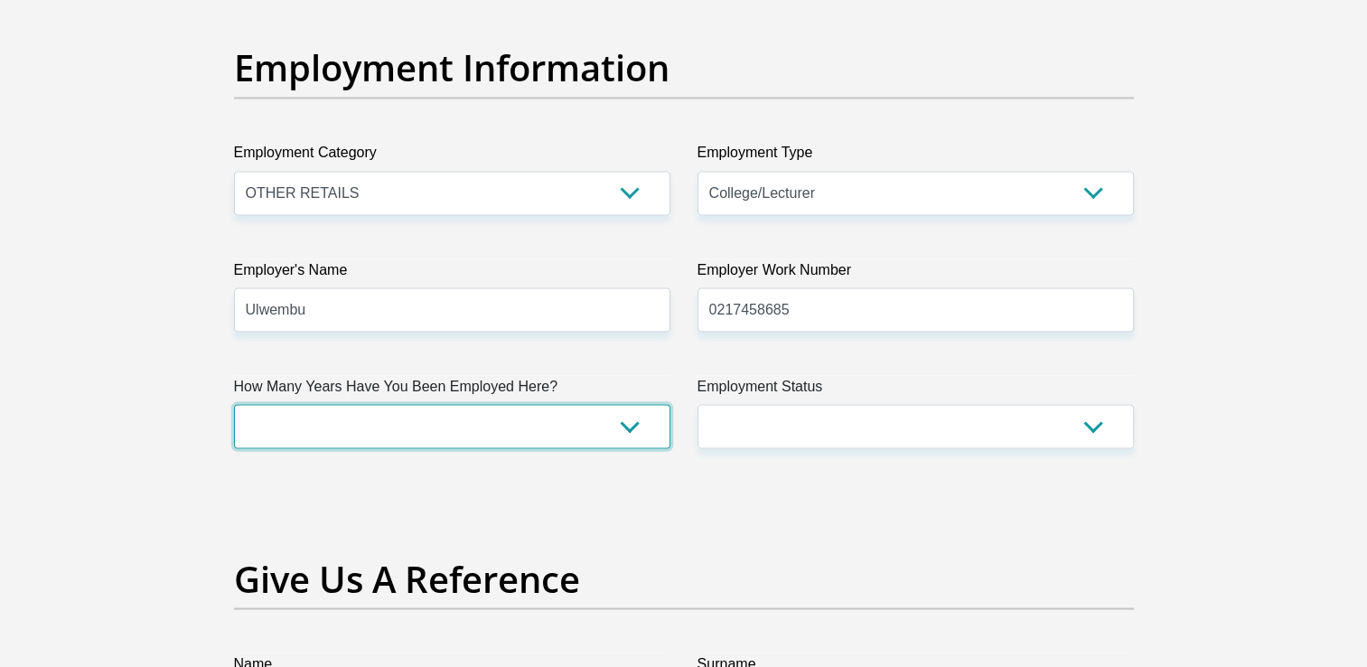
click at [314, 431] on select "less than 1 year 1-3 years 3-5 years 5+ years" at bounding box center [452, 426] width 436 height 44
select select "48"
click at [234, 404] on select "less than 1 year 1-3 years 3-5 years 5+ years" at bounding box center [452, 426] width 436 height 44
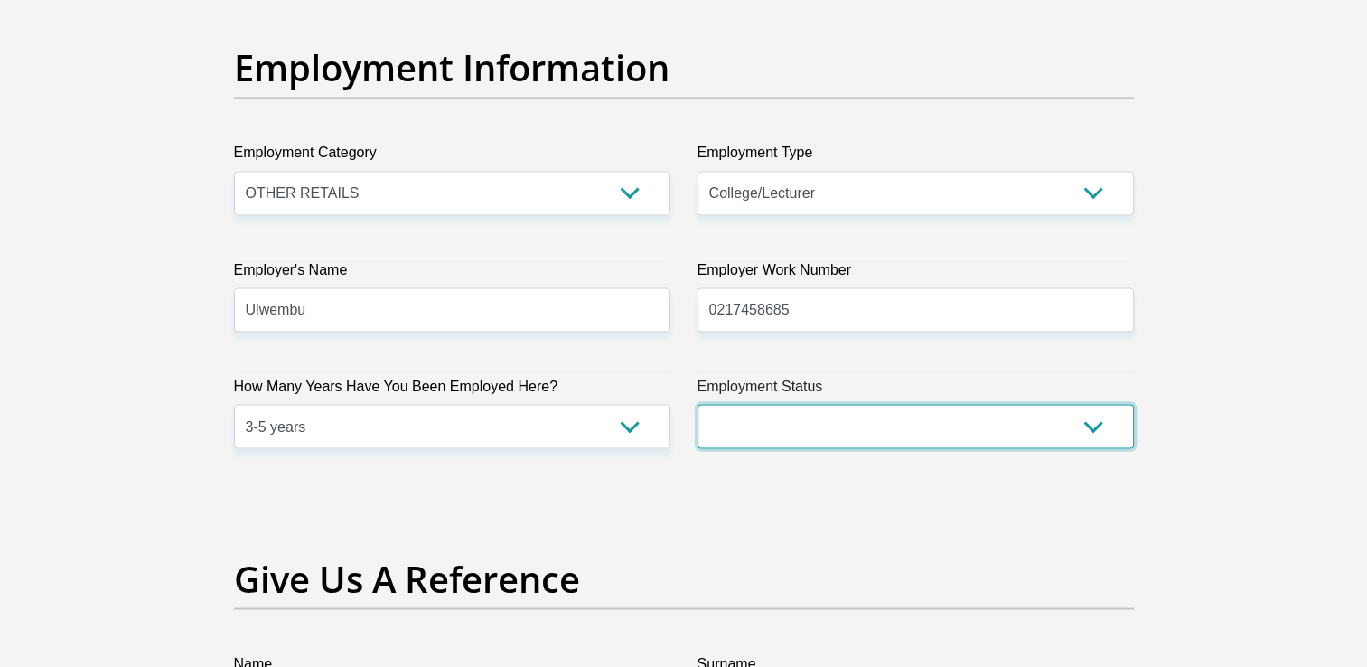
click at [861, 421] on select "Permanent/Full-time Part-time/Casual [DEMOGRAPHIC_DATA] Worker Self-Employed Ho…" at bounding box center [916, 426] width 436 height 44
select select "1"
click at [698, 404] on select "Permanent/Full-time Part-time/Casual [DEMOGRAPHIC_DATA] Worker Self-Employed Ho…" at bounding box center [916, 426] width 436 height 44
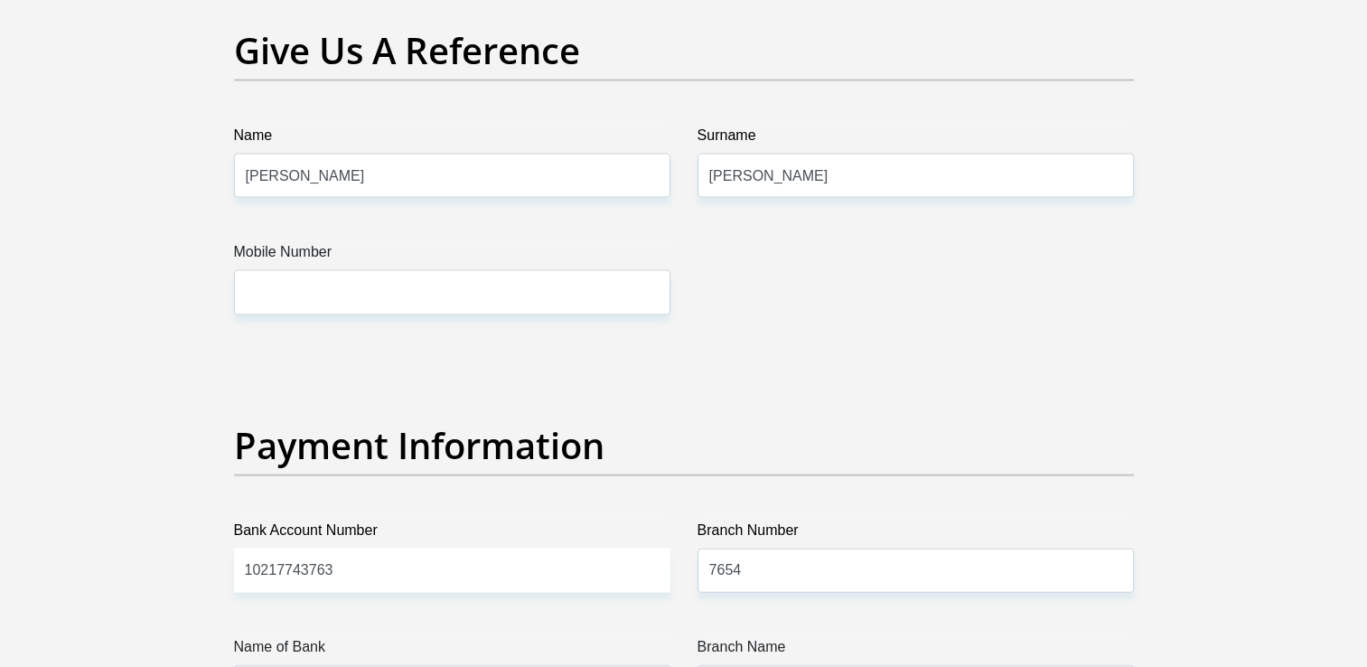
scroll to position [3810, 0]
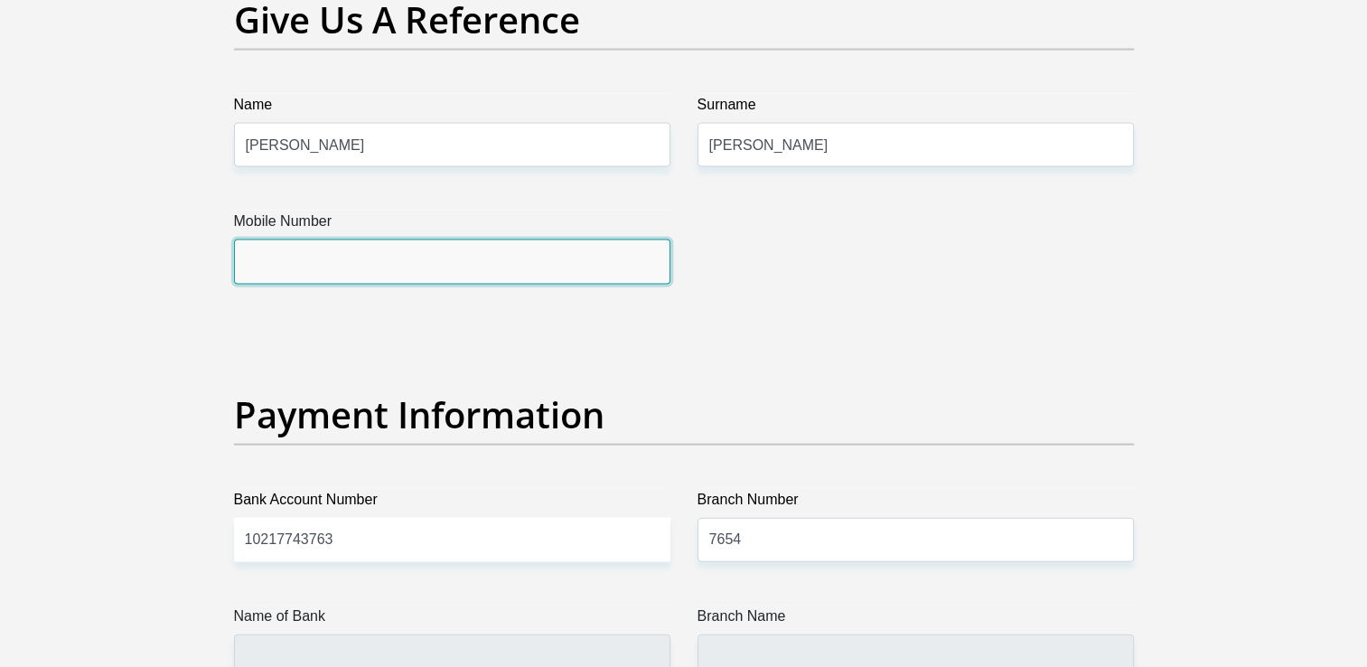
click at [380, 239] on input "Mobile Number" at bounding box center [452, 261] width 436 height 44
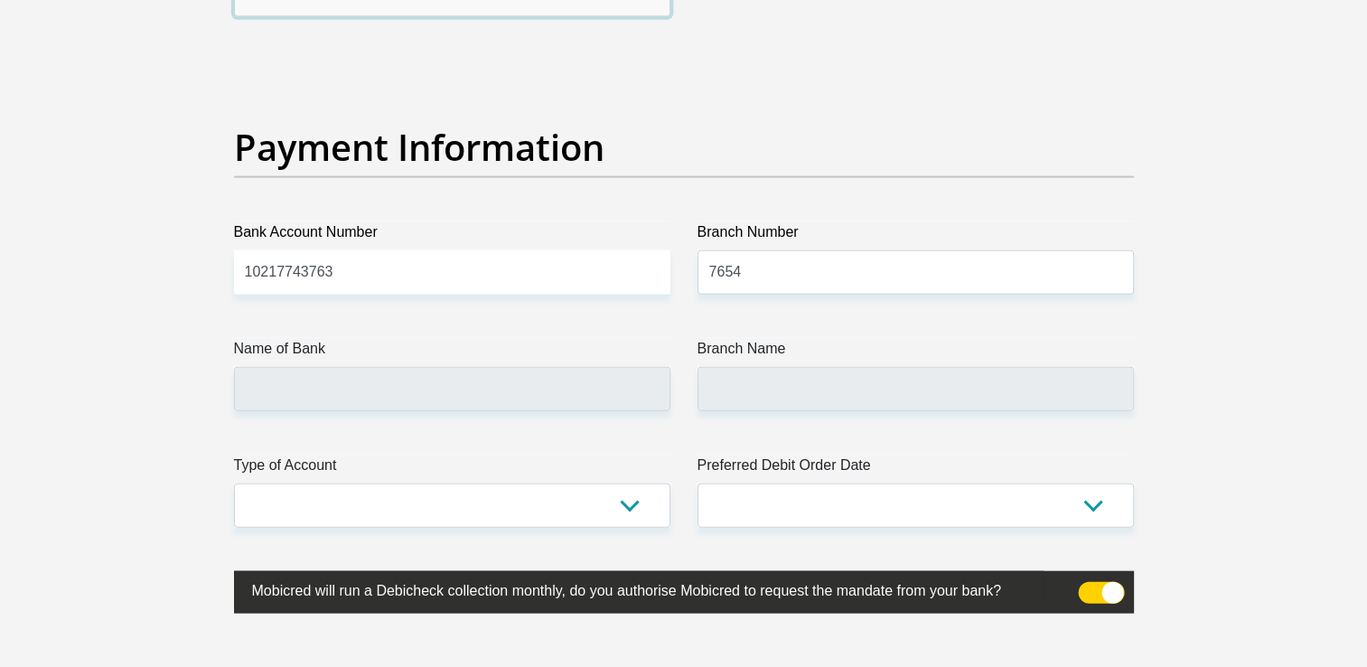
scroll to position [4092, 0]
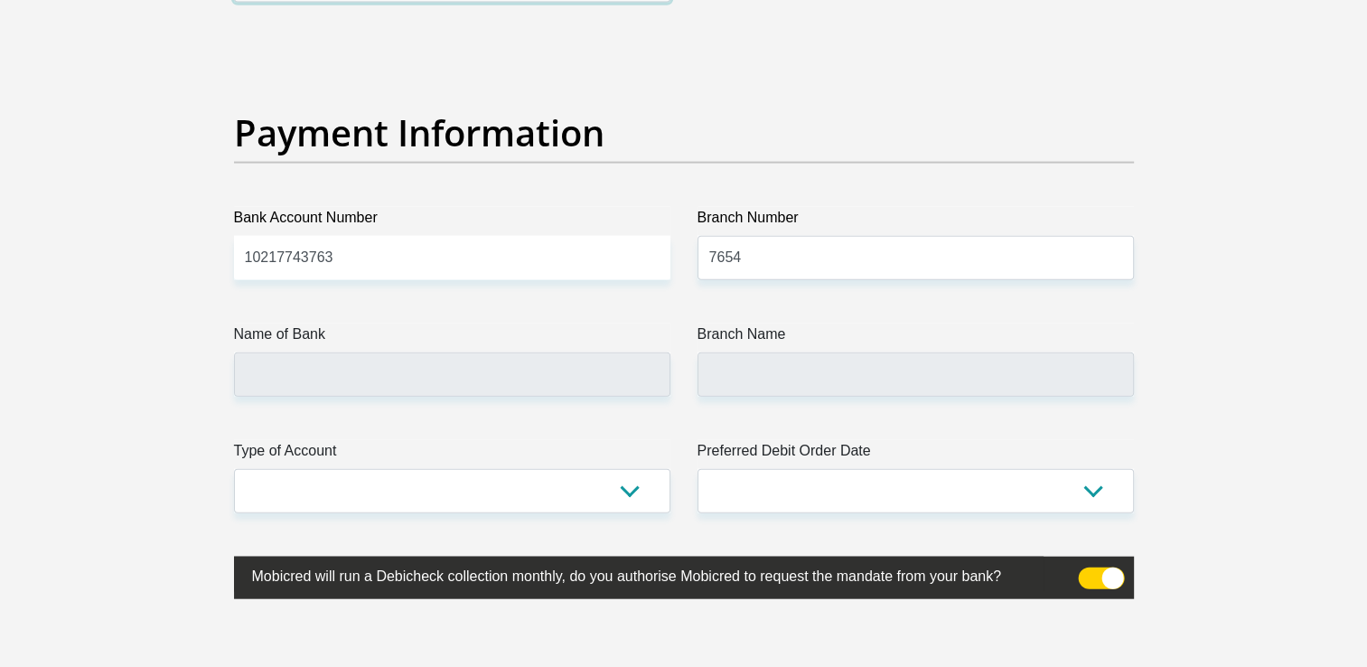
type input "0847596632"
drag, startPoint x: 394, startPoint y: 277, endPoint x: 383, endPoint y: 264, distance: 16.7
click at [383, 264] on input "10217743763" at bounding box center [452, 258] width 436 height 44
type input "1"
type input "1738842299"
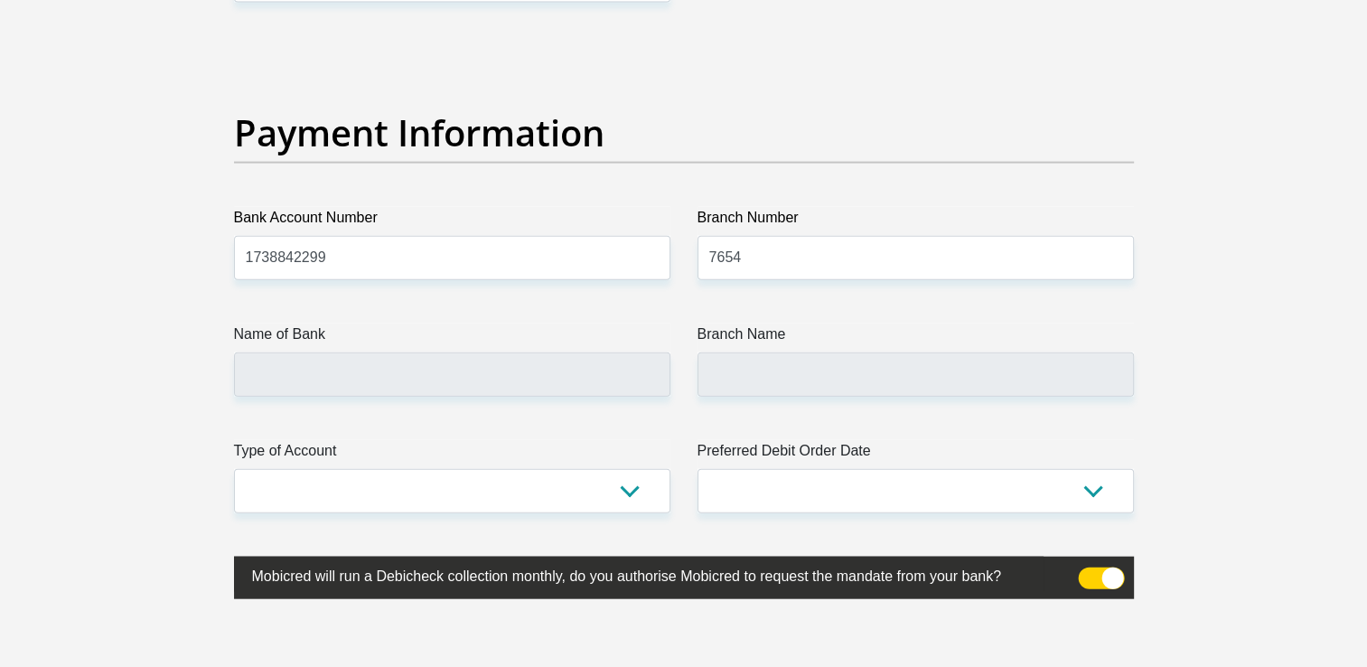
click at [820, 211] on label "Branch Number" at bounding box center [916, 221] width 436 height 29
click at [820, 236] on input "7654" at bounding box center [916, 258] width 436 height 44
type input "7"
type input "4710010"
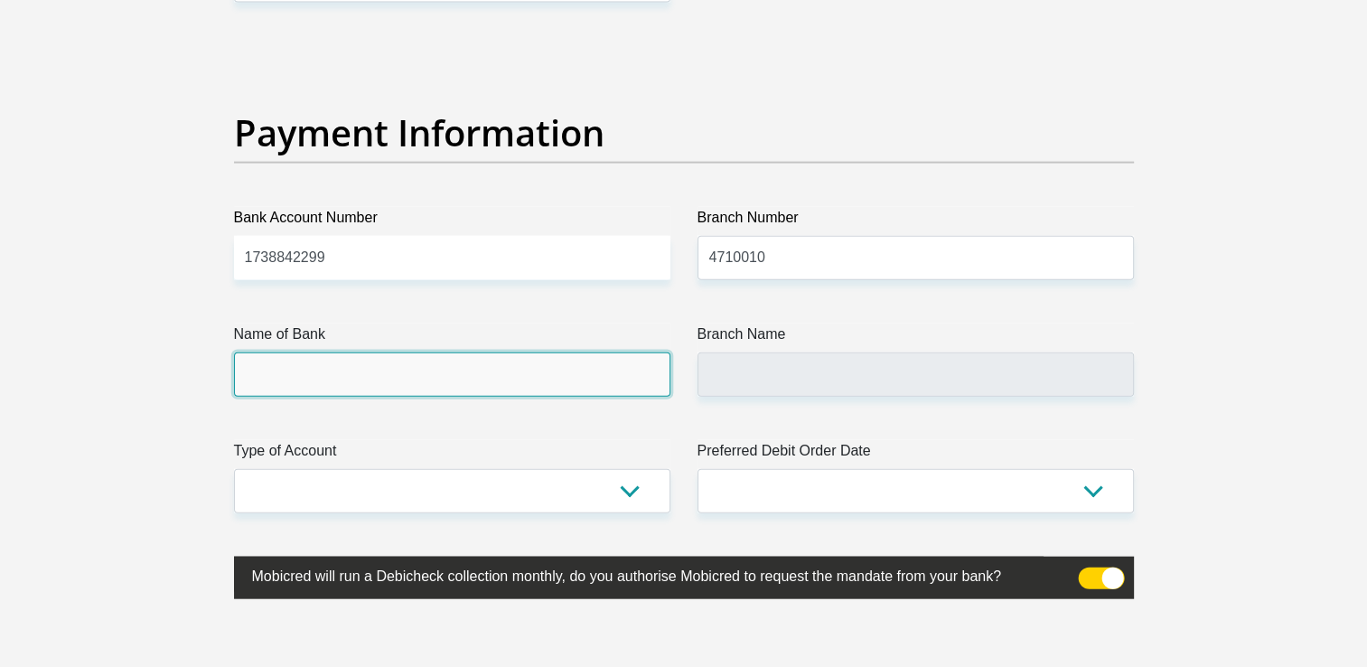
click at [589, 352] on input "Name of Bank" at bounding box center [452, 374] width 436 height 44
click at [577, 372] on input "Name of Bank" at bounding box center [452, 374] width 436 height 44
click at [318, 376] on input "Name of Bank" at bounding box center [452, 374] width 436 height 44
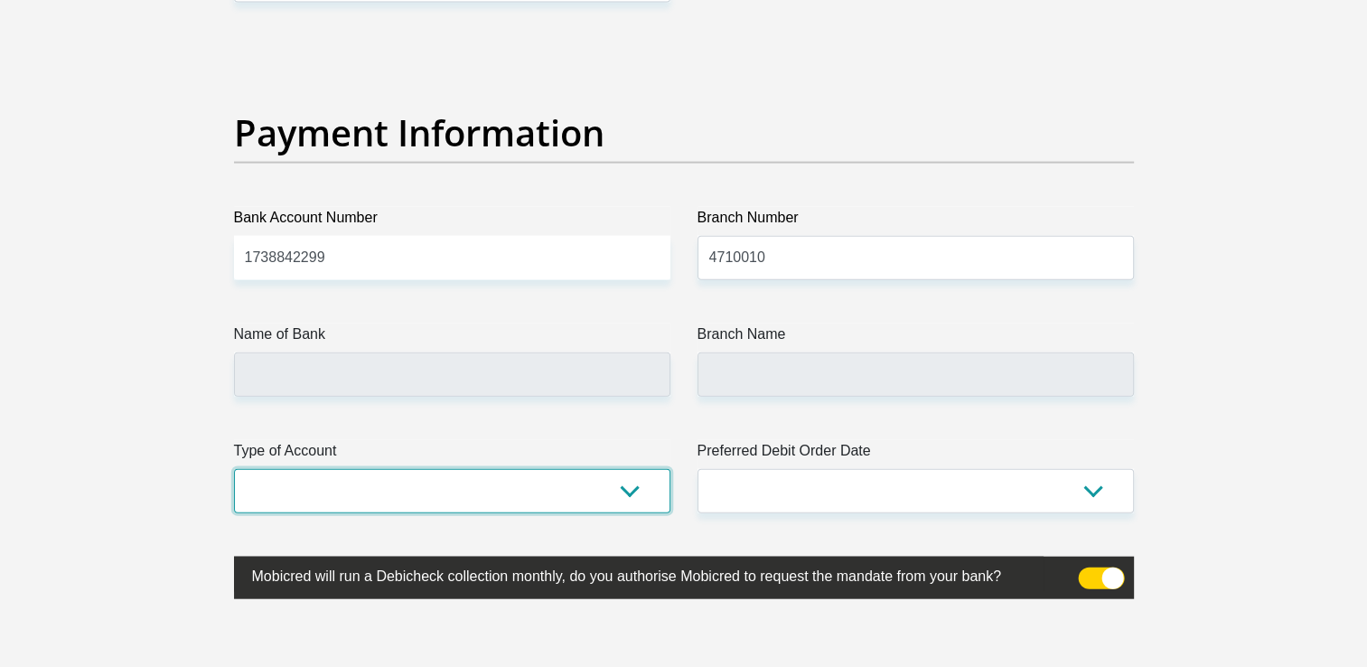
click at [322, 469] on select "Cheque Savings" at bounding box center [452, 491] width 436 height 44
select select "SAV"
click at [234, 469] on select "Cheque Savings" at bounding box center [452, 491] width 436 height 44
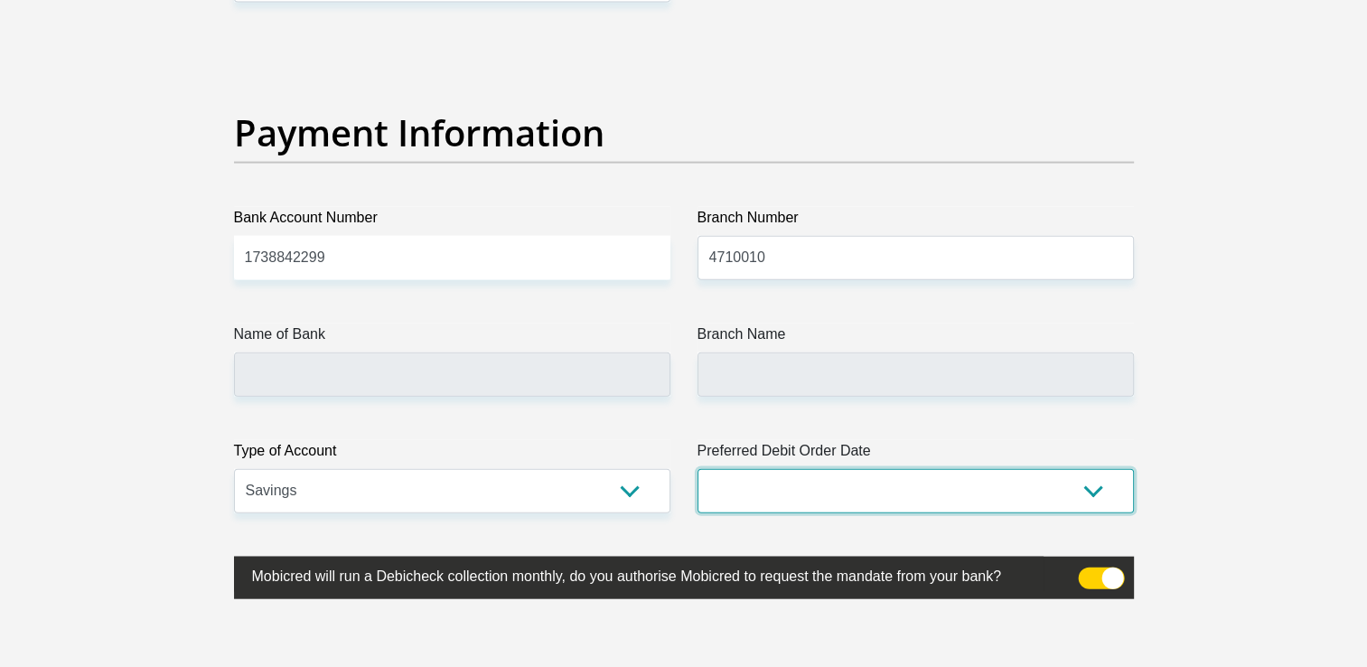
click at [817, 469] on select "1st 2nd 3rd 4th 5th 7th 18th 19th 20th 21st 22nd 23rd 24th 25th 26th 27th 28th …" at bounding box center [916, 491] width 436 height 44
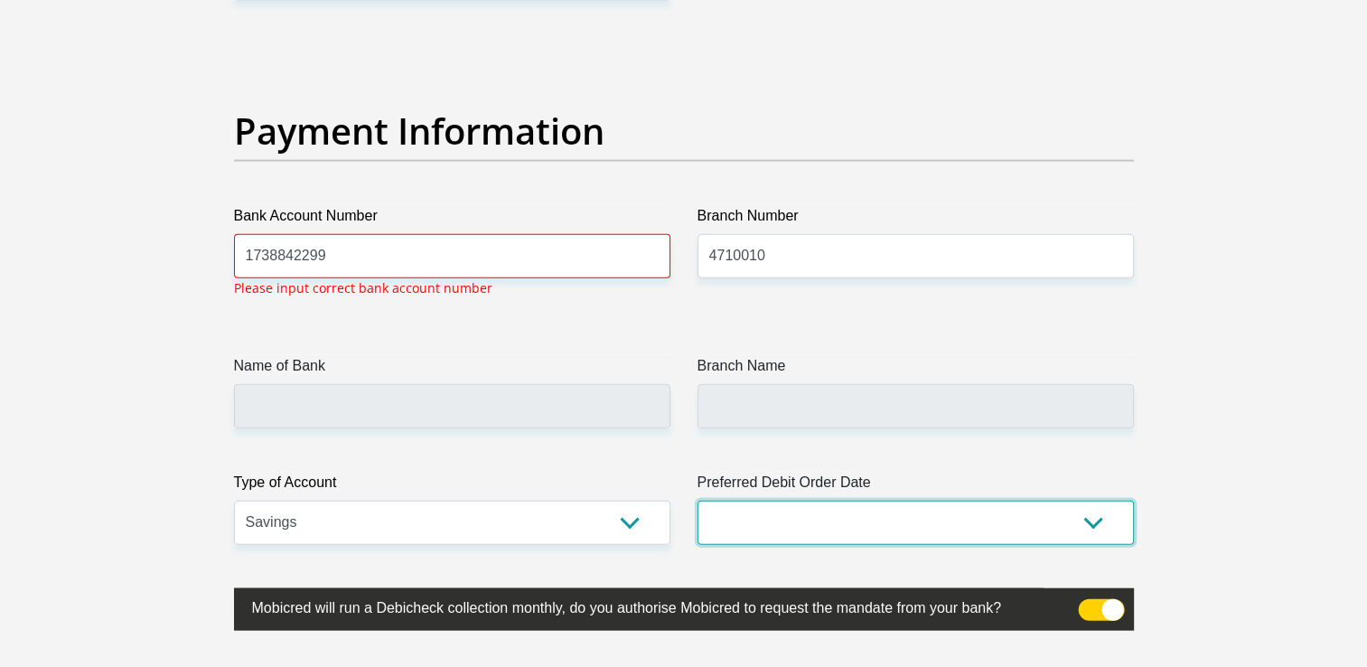
select select "30"
click at [698, 501] on select "1st 2nd 3rd 4th 5th 7th 18th 19th 20th 21st 22nd 23rd 24th 25th 26th 27th 28th …" at bounding box center [916, 523] width 436 height 44
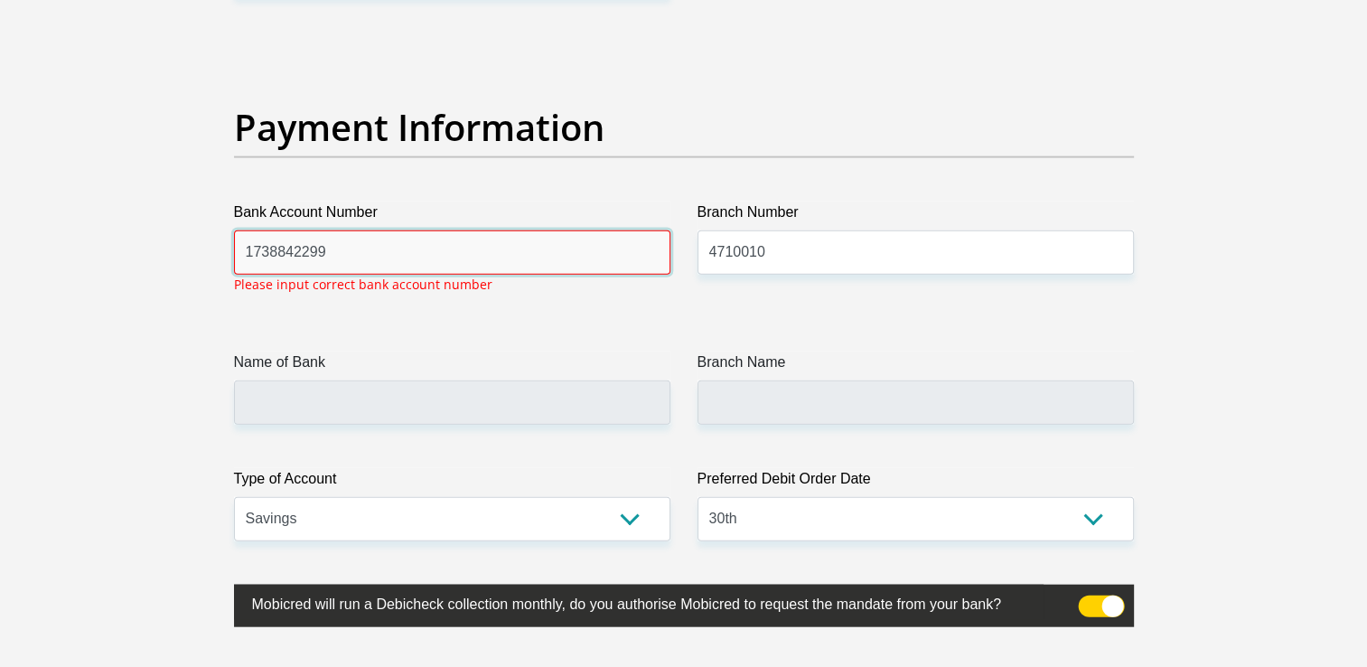
click at [401, 269] on input "1738842299" at bounding box center [452, 252] width 436 height 44
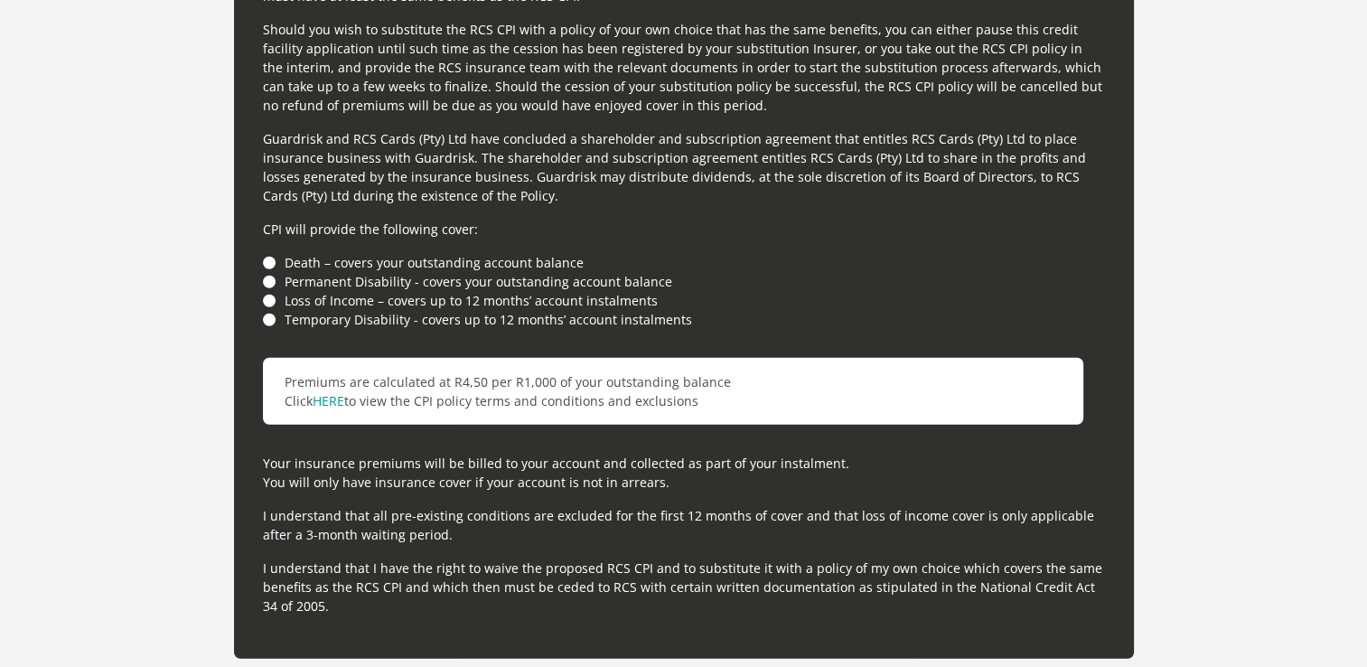
scroll to position [4991, 0]
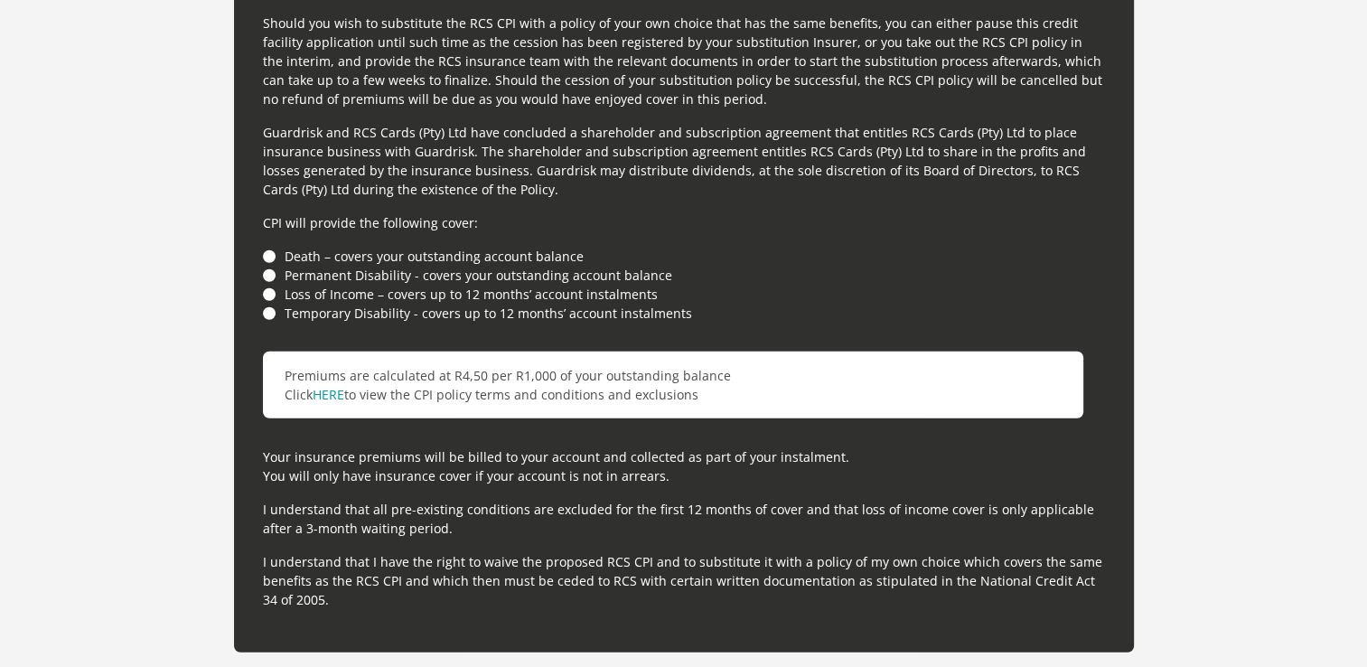
click at [272, 248] on li "Death – covers your outstanding account balance" at bounding box center [684, 256] width 842 height 19
click at [271, 271] on li "Permanent Disability - covers your outstanding account balance" at bounding box center [684, 275] width 842 height 19
click at [270, 258] on li "Death – covers your outstanding account balance" at bounding box center [684, 256] width 842 height 19
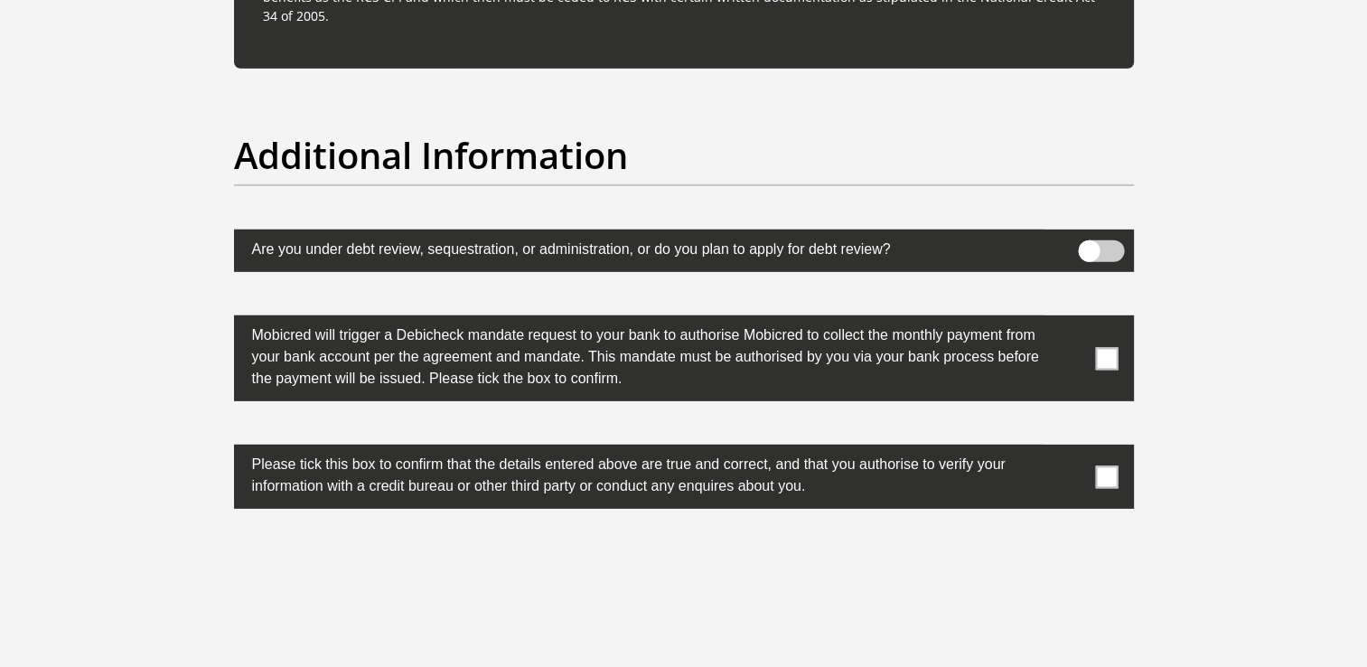
scroll to position [5663, 0]
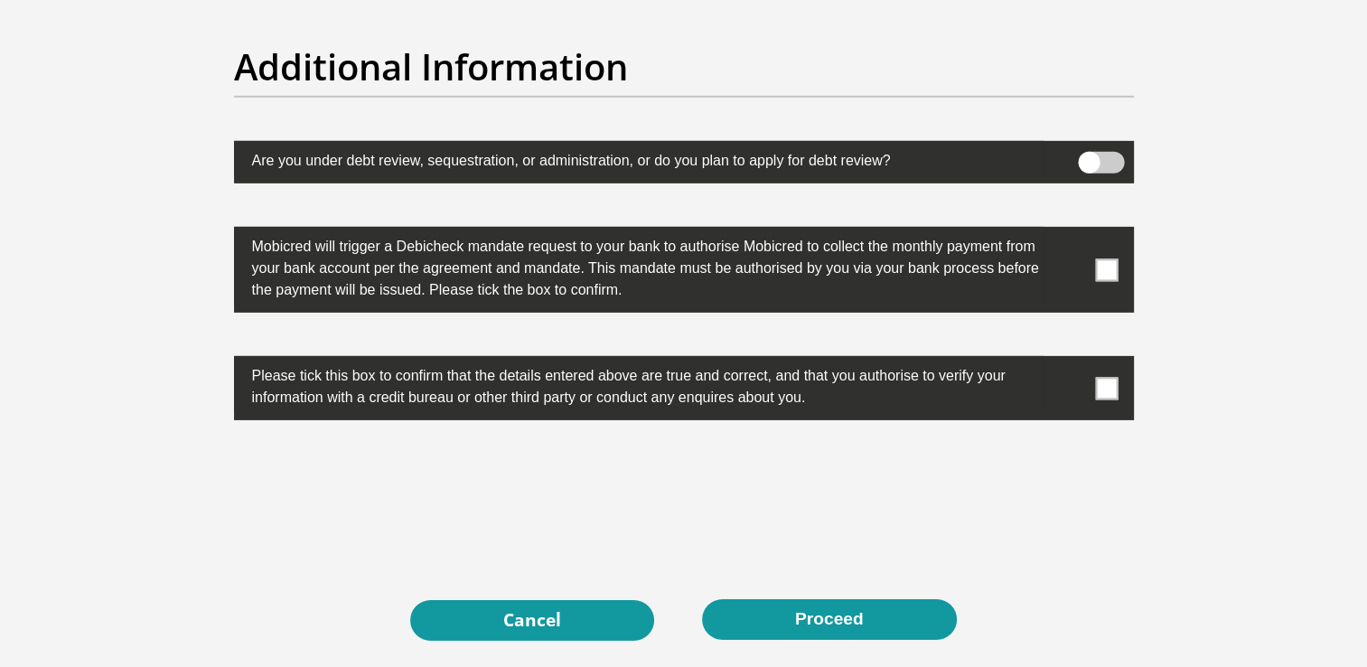
click at [1092, 157] on span at bounding box center [1101, 163] width 46 height 22
click at [1089, 156] on input "checkbox" at bounding box center [1089, 156] width 0 height 0
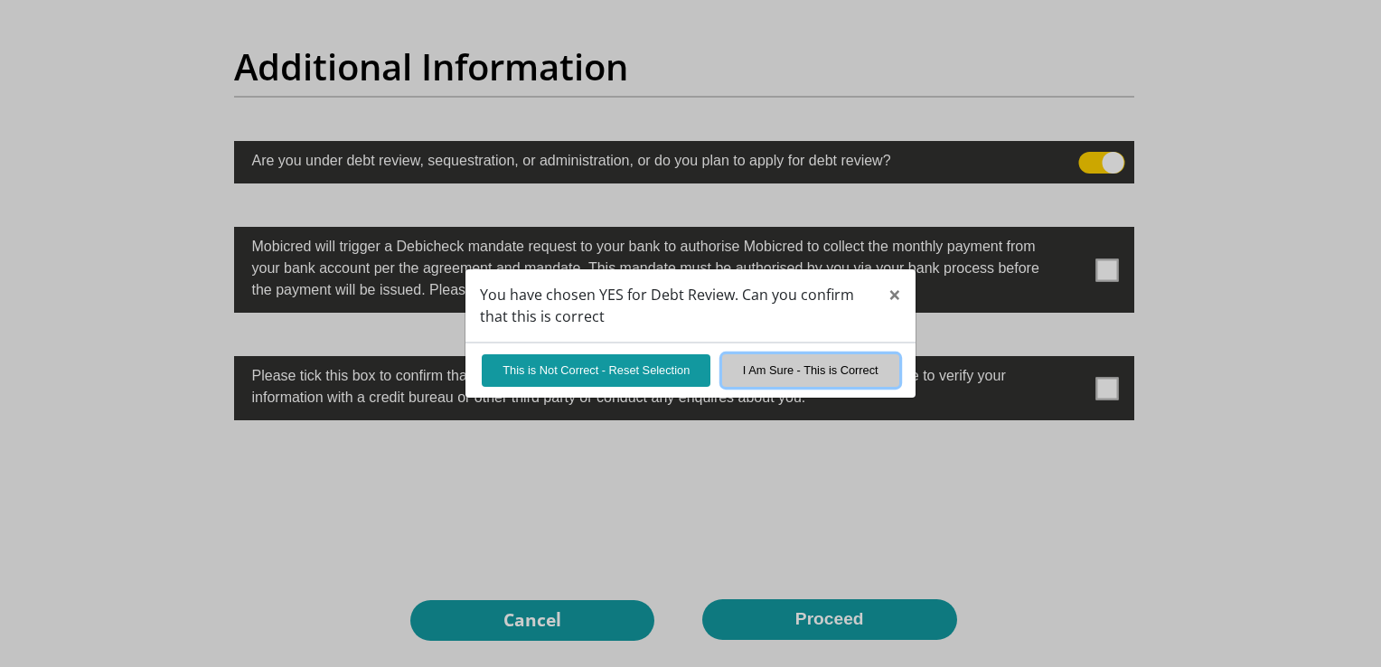
click at [823, 374] on button "I Am Sure - This is Correct" at bounding box center [810, 370] width 177 height 32
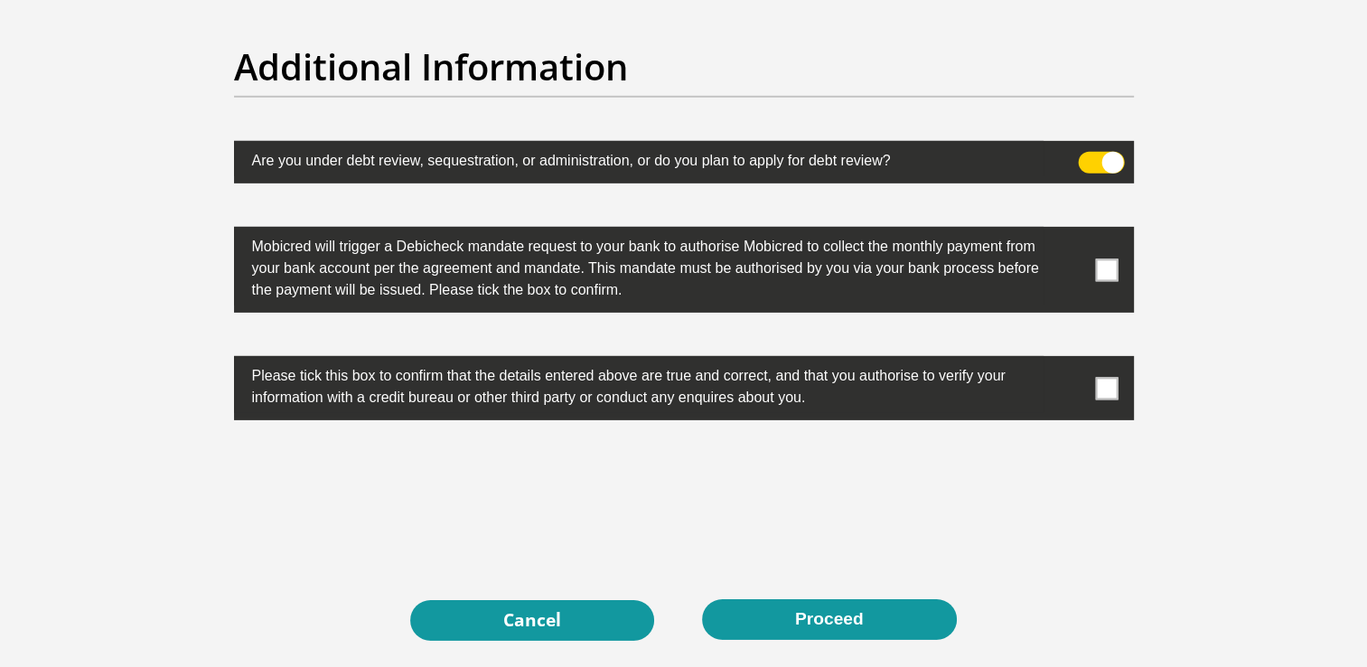
click at [1110, 267] on span at bounding box center [1106, 269] width 23 height 23
click at [1071, 231] on input "checkbox" at bounding box center [1071, 231] width 0 height 0
click at [1097, 385] on span at bounding box center [1106, 388] width 23 height 23
click at [1071, 361] on input "checkbox" at bounding box center [1071, 361] width 0 height 0
click at [1104, 156] on span at bounding box center [1101, 163] width 46 height 22
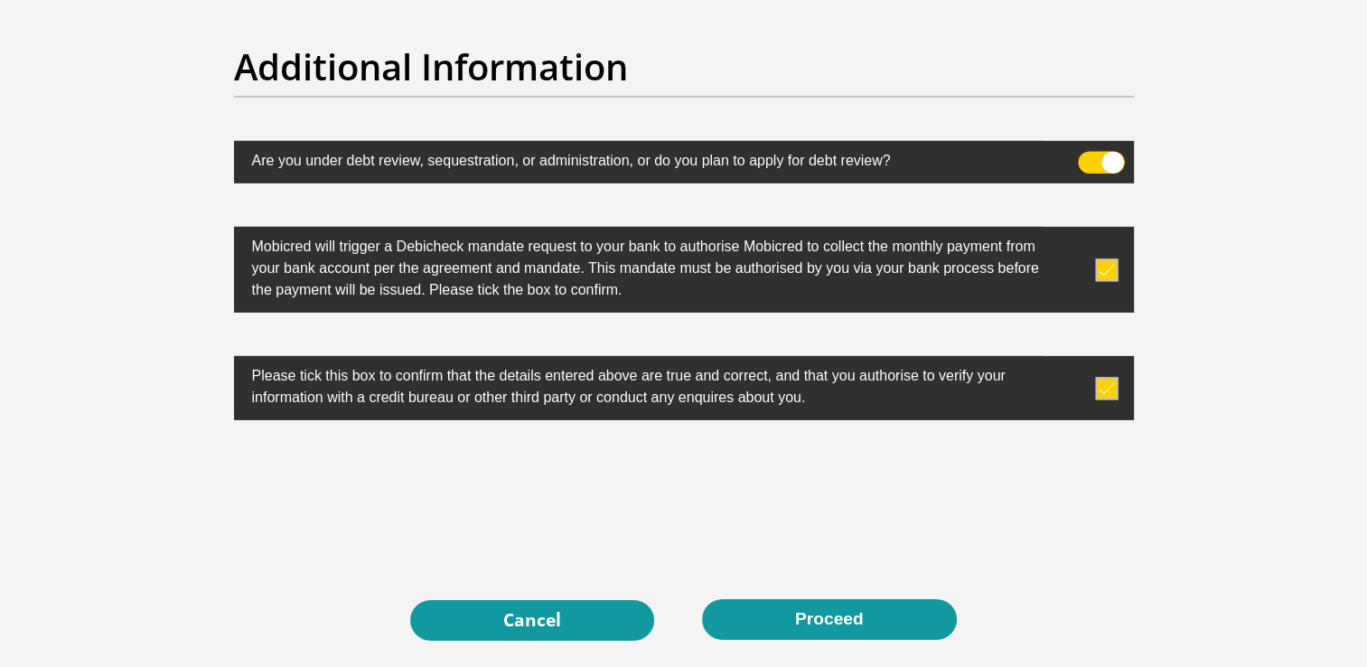
click at [1089, 156] on input "checkbox" at bounding box center [1089, 156] width 0 height 0
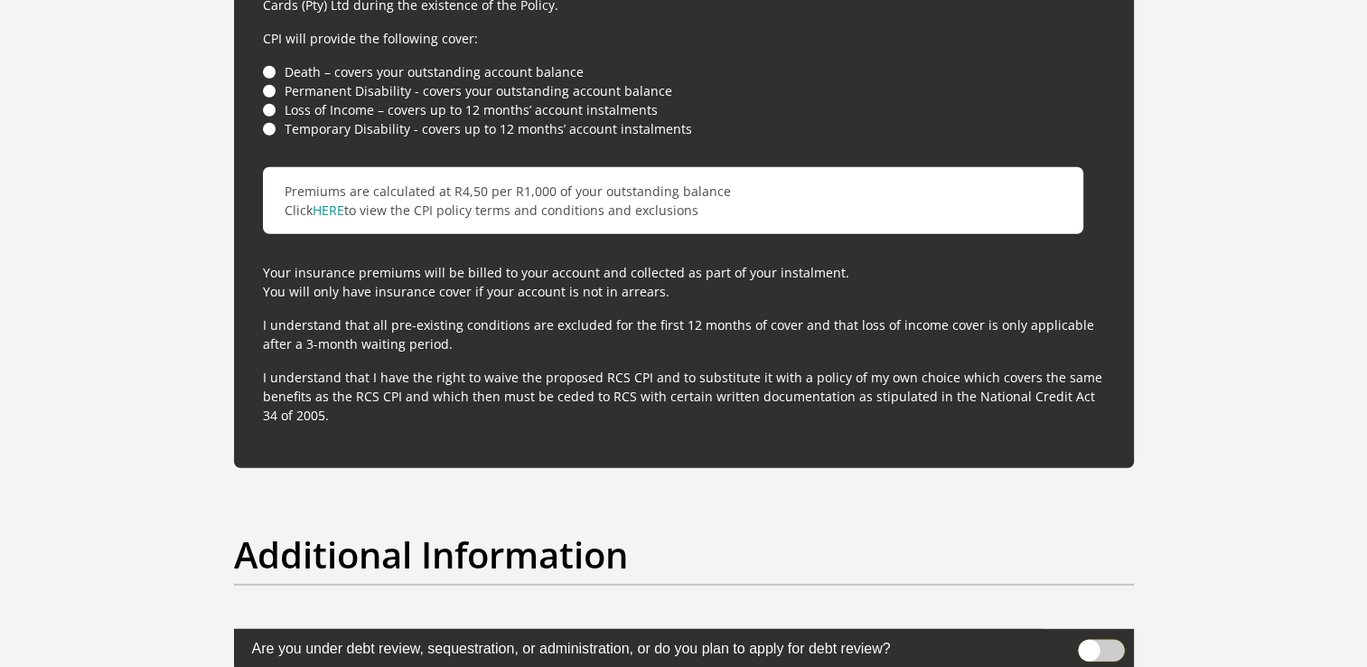
scroll to position [5447, 0]
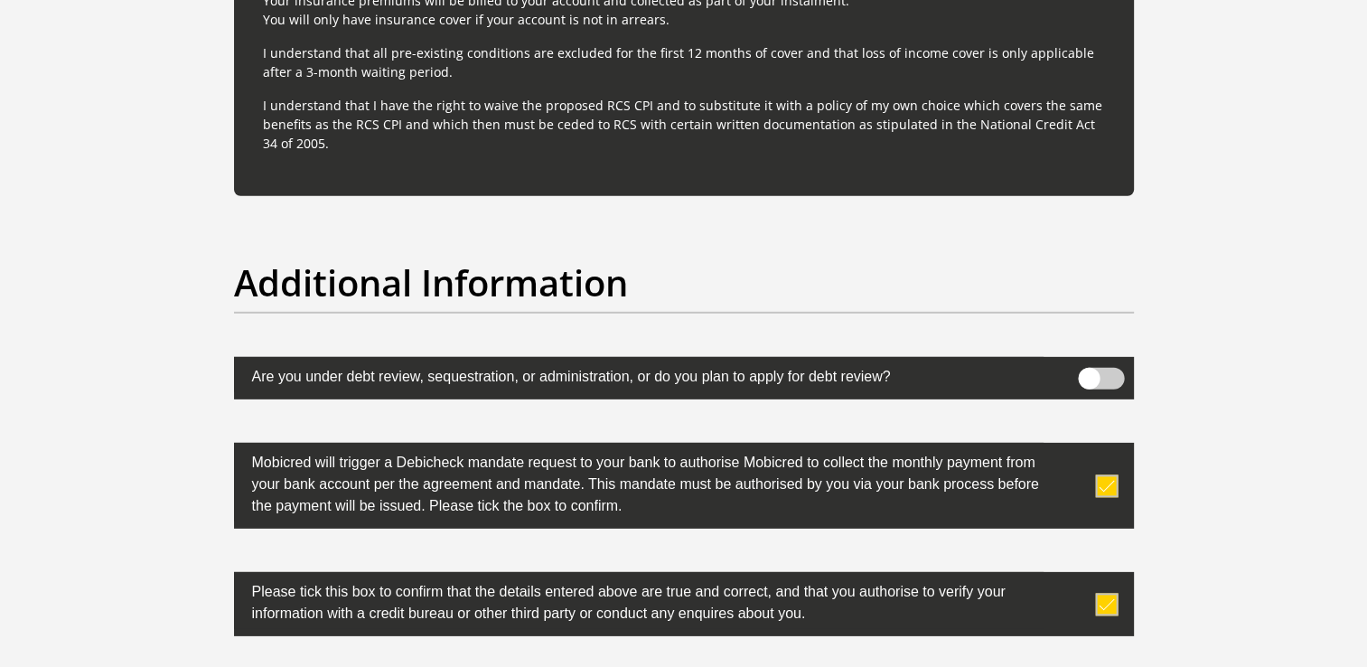
click at [1095, 378] on span at bounding box center [1101, 379] width 46 height 22
click at [1089, 372] on input "checkbox" at bounding box center [1089, 372] width 0 height 0
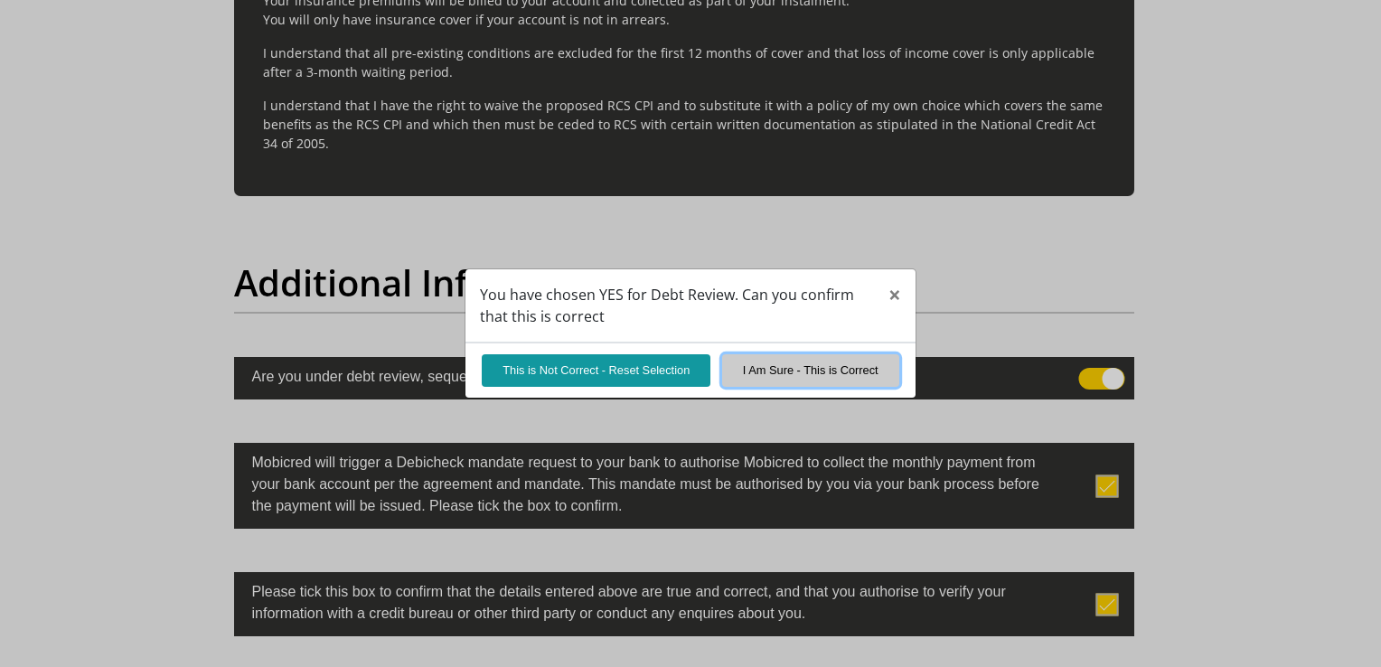
click at [755, 370] on button "I Am Sure - This is Correct" at bounding box center [810, 370] width 177 height 32
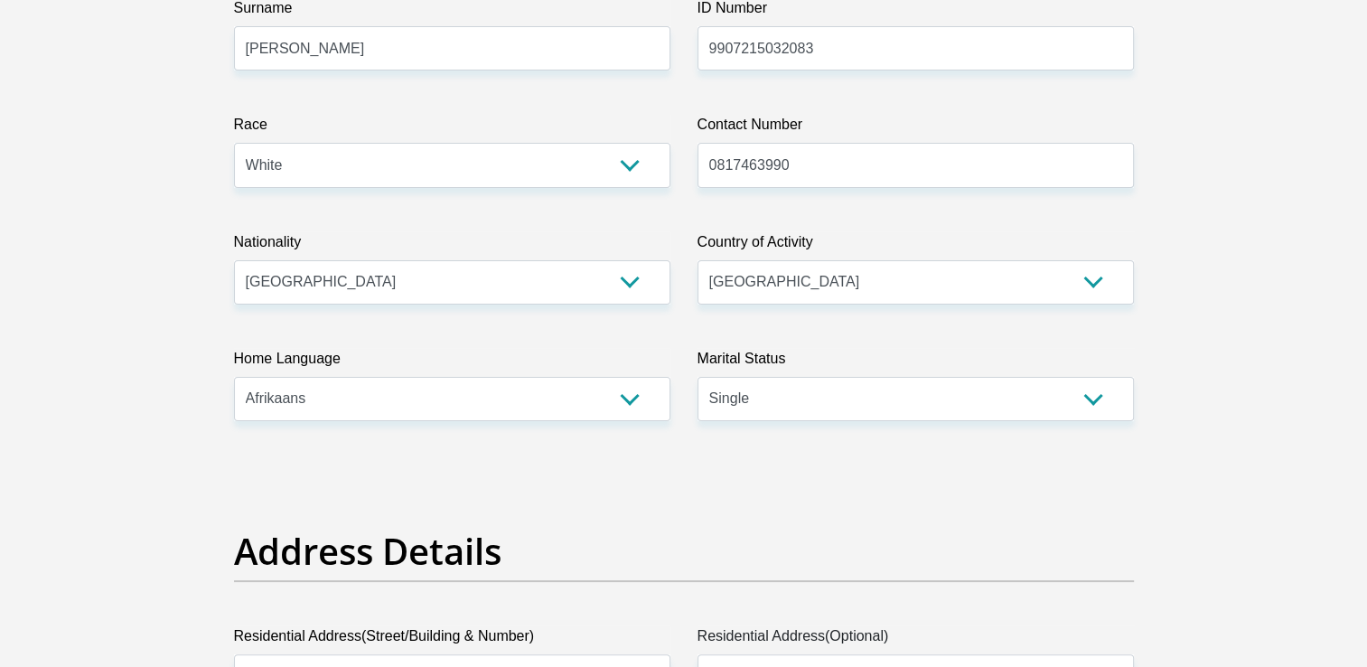
scroll to position [323, 0]
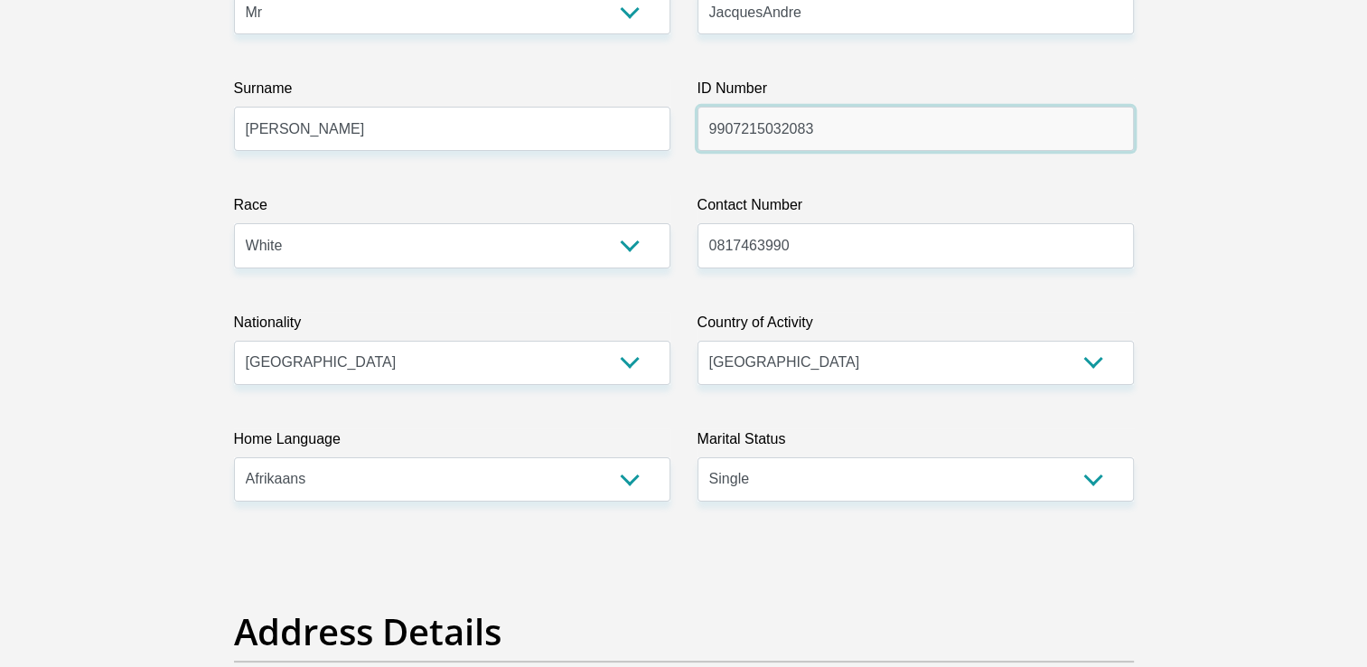
drag, startPoint x: 818, startPoint y: 138, endPoint x: 675, endPoint y: 135, distance: 142.8
type input "0005166280080"
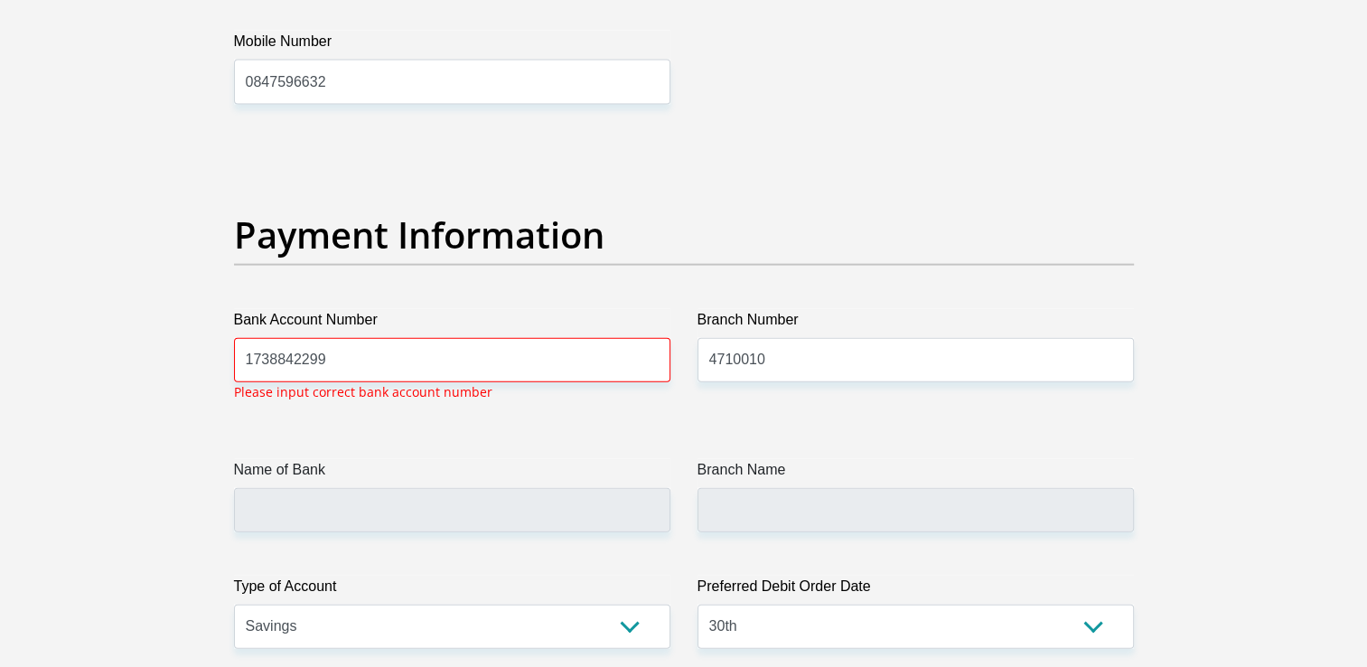
scroll to position [4036, 0]
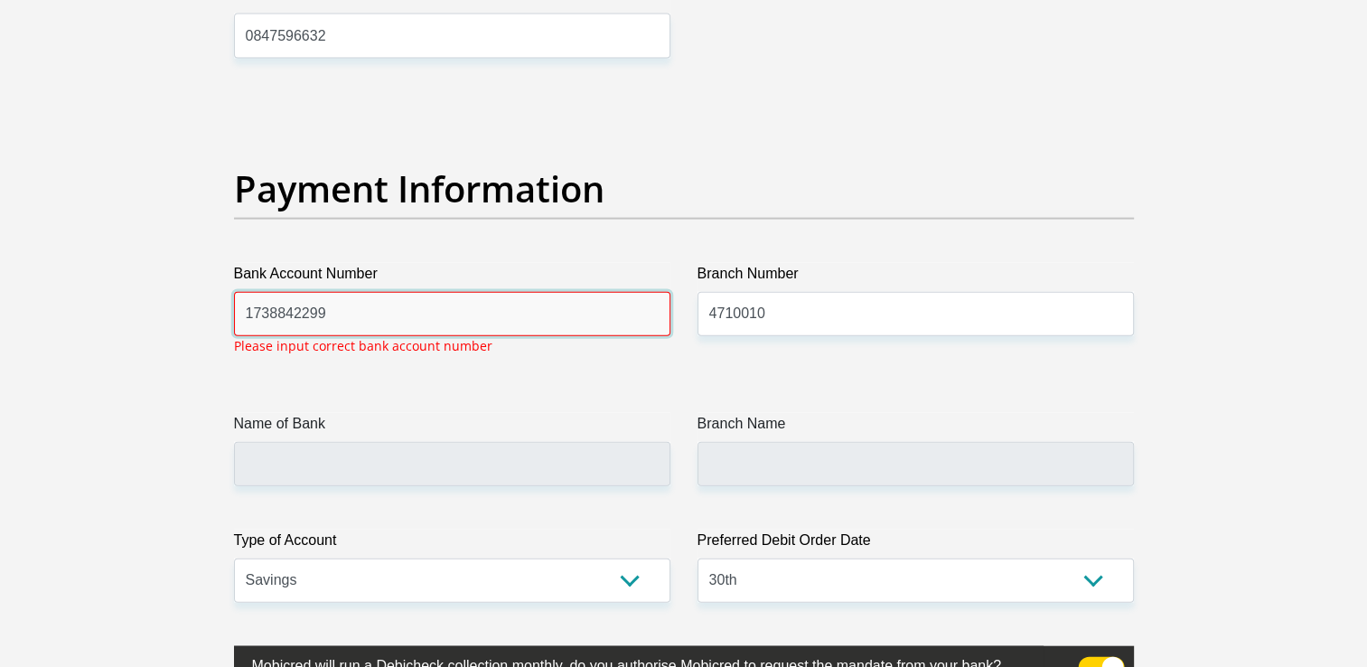
click at [324, 309] on input "1738842299" at bounding box center [452, 314] width 436 height 44
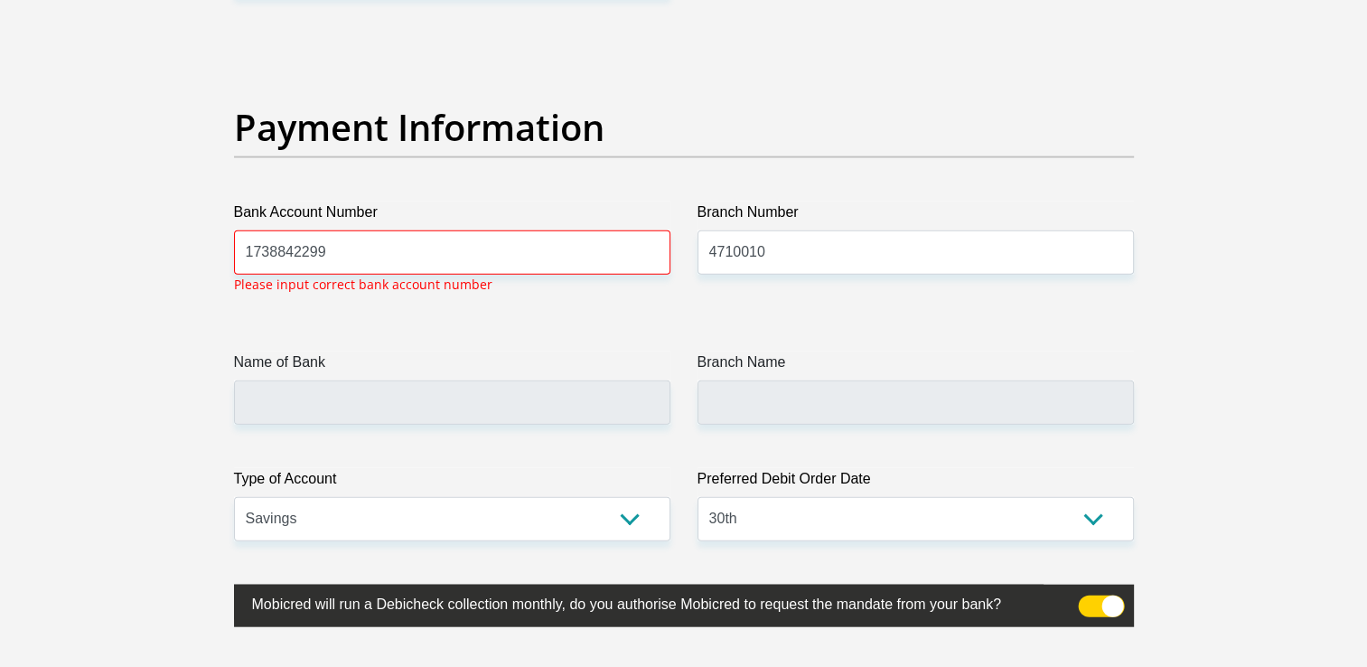
scroll to position [4098, 0]
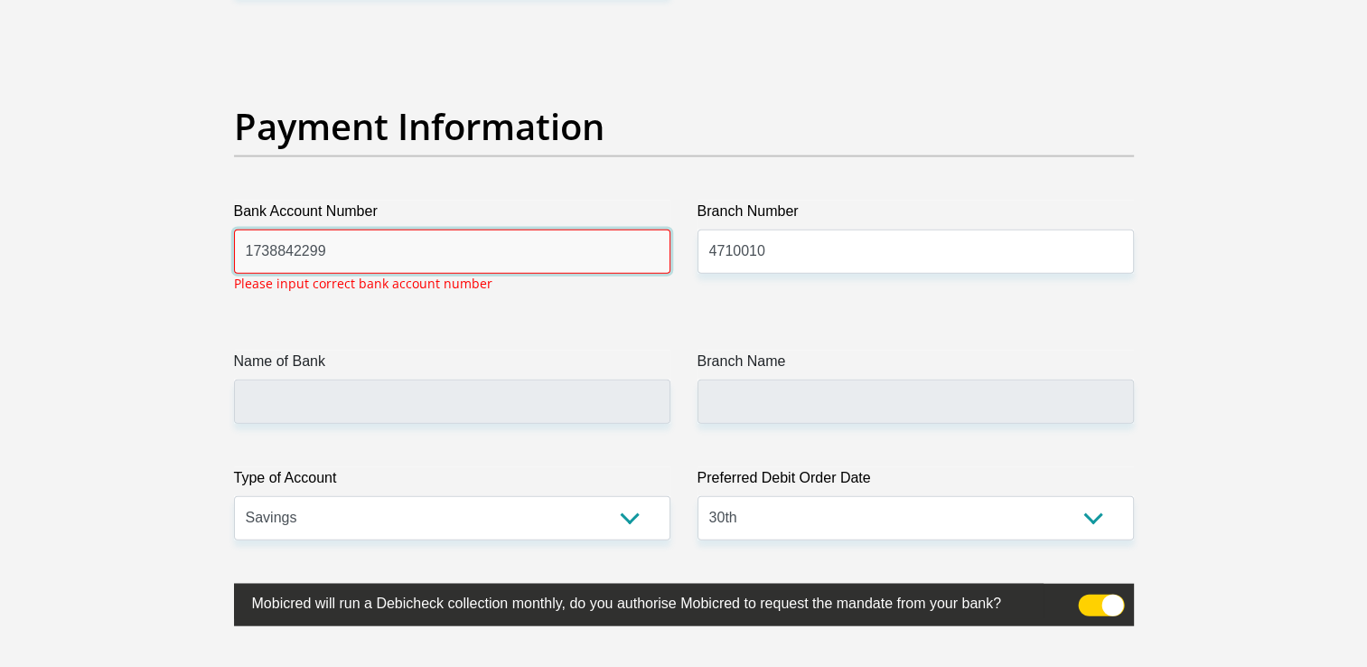
drag, startPoint x: 429, startPoint y: 258, endPoint x: 193, endPoint y: 245, distance: 236.2
type input "10217743763"
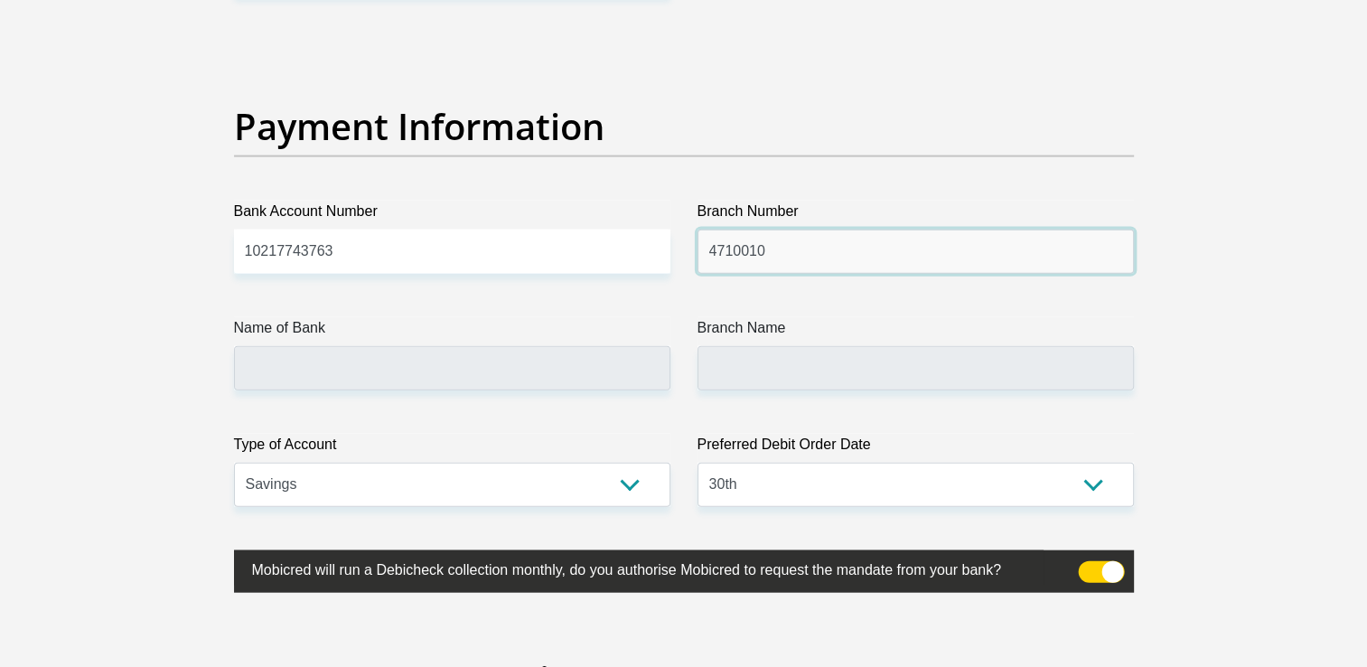
drag, startPoint x: 847, startPoint y: 247, endPoint x: 678, endPoint y: 241, distance: 169.1
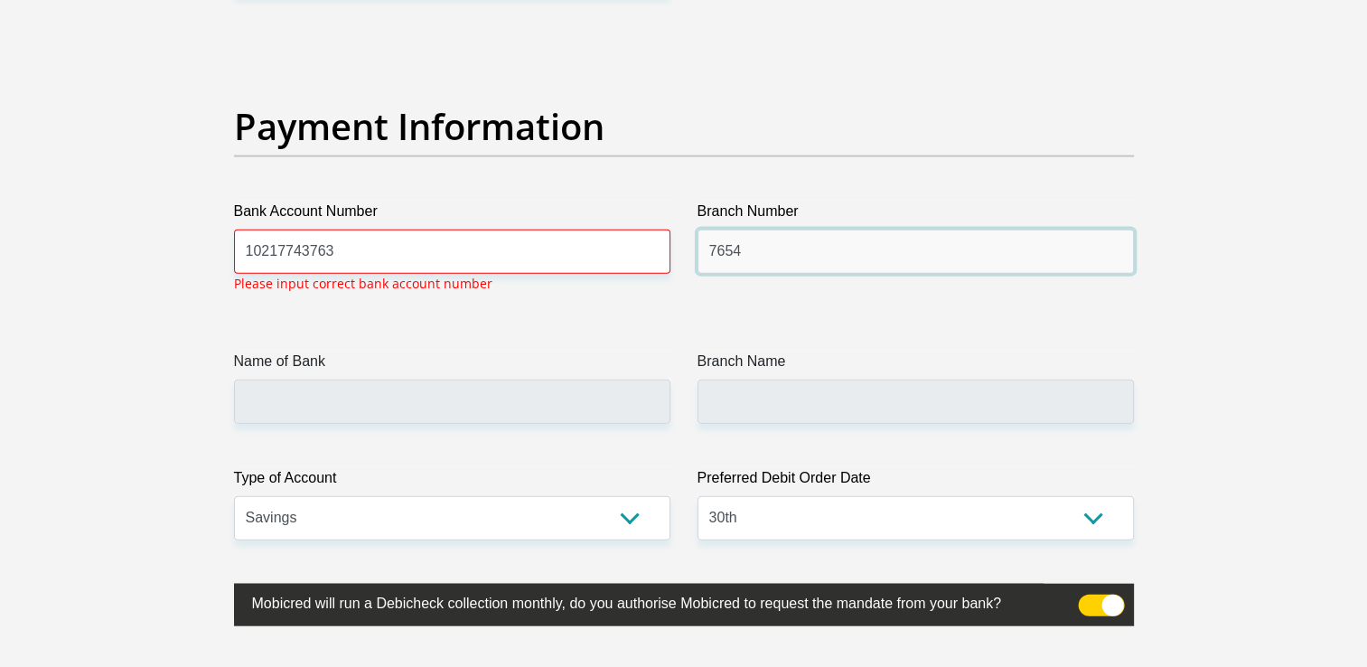
type input "7654"
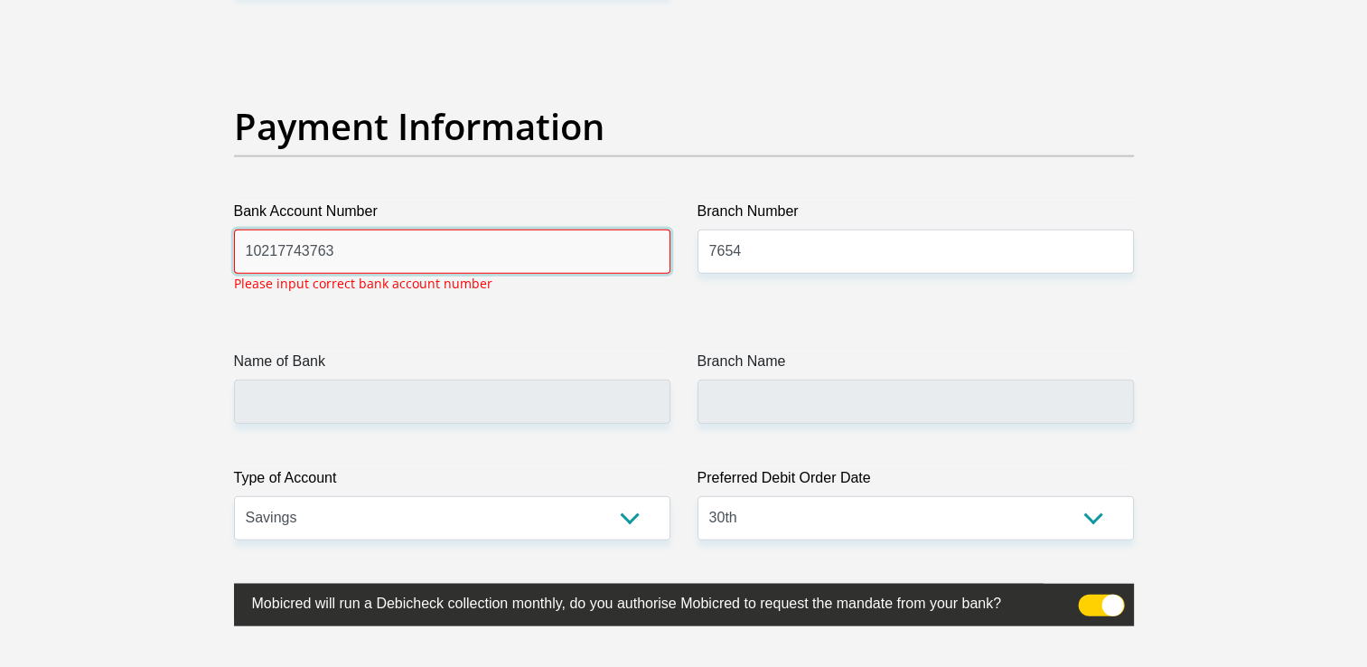
click at [258, 248] on input "10217743763" at bounding box center [452, 252] width 436 height 44
click at [284, 248] on input "10 217743763" at bounding box center [452, 252] width 436 height 44
click at [277, 251] on input "10 217743763" at bounding box center [452, 252] width 436 height 44
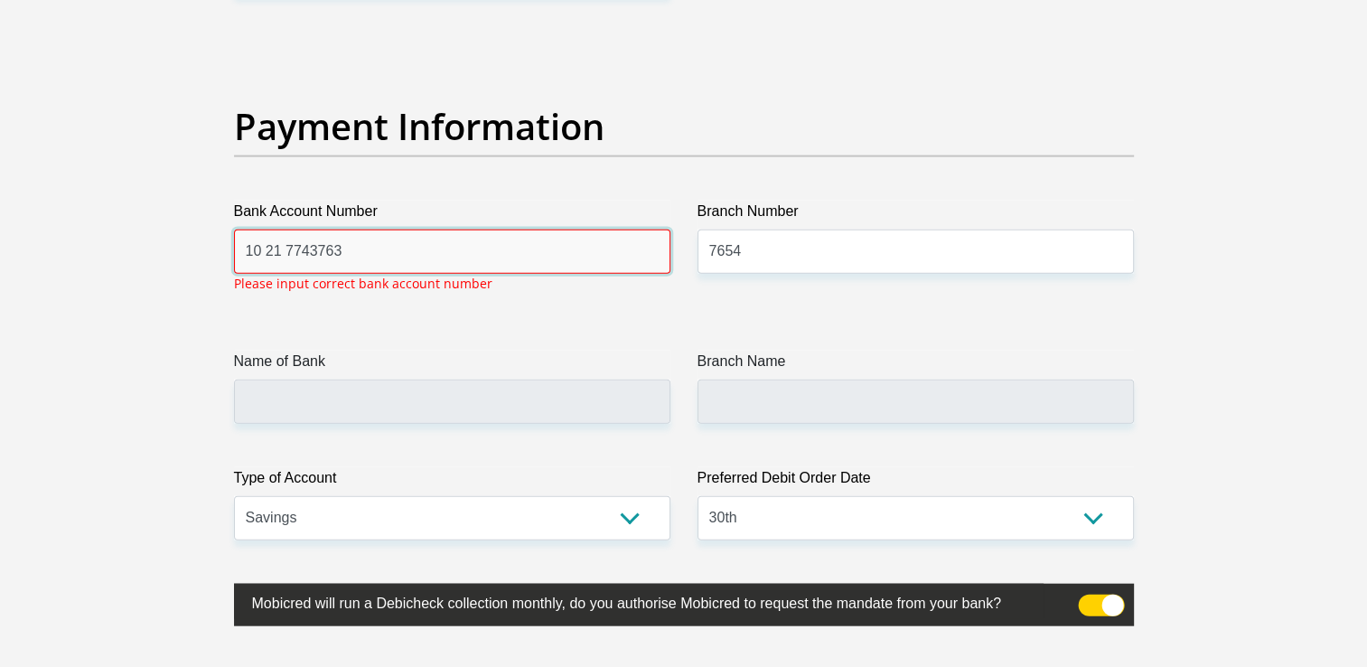
click at [309, 249] on input "10 21 7743763" at bounding box center [452, 252] width 436 height 44
click at [333, 251] on input "10 21 774 3763" at bounding box center [452, 252] width 436 height 44
click at [339, 242] on input "10 21 774 376 3" at bounding box center [452, 252] width 436 height 44
click at [309, 246] on input "10 21 774 3763" at bounding box center [452, 252] width 436 height 44
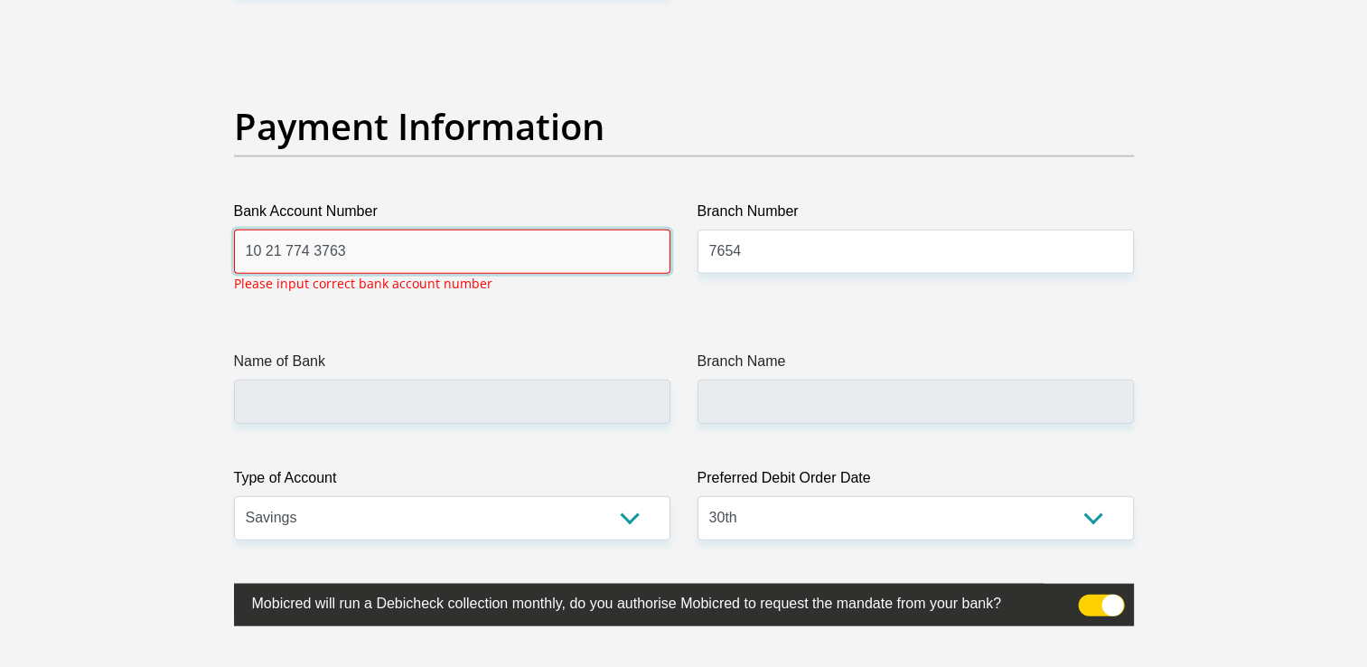
click at [314, 247] on input "10 21 774 3763" at bounding box center [452, 252] width 436 height 44
click at [287, 248] on input "10 21 7743763" at bounding box center [452, 252] width 436 height 44
click at [266, 249] on input "10 217743763" at bounding box center [452, 252] width 436 height 44
type input "10217743763"
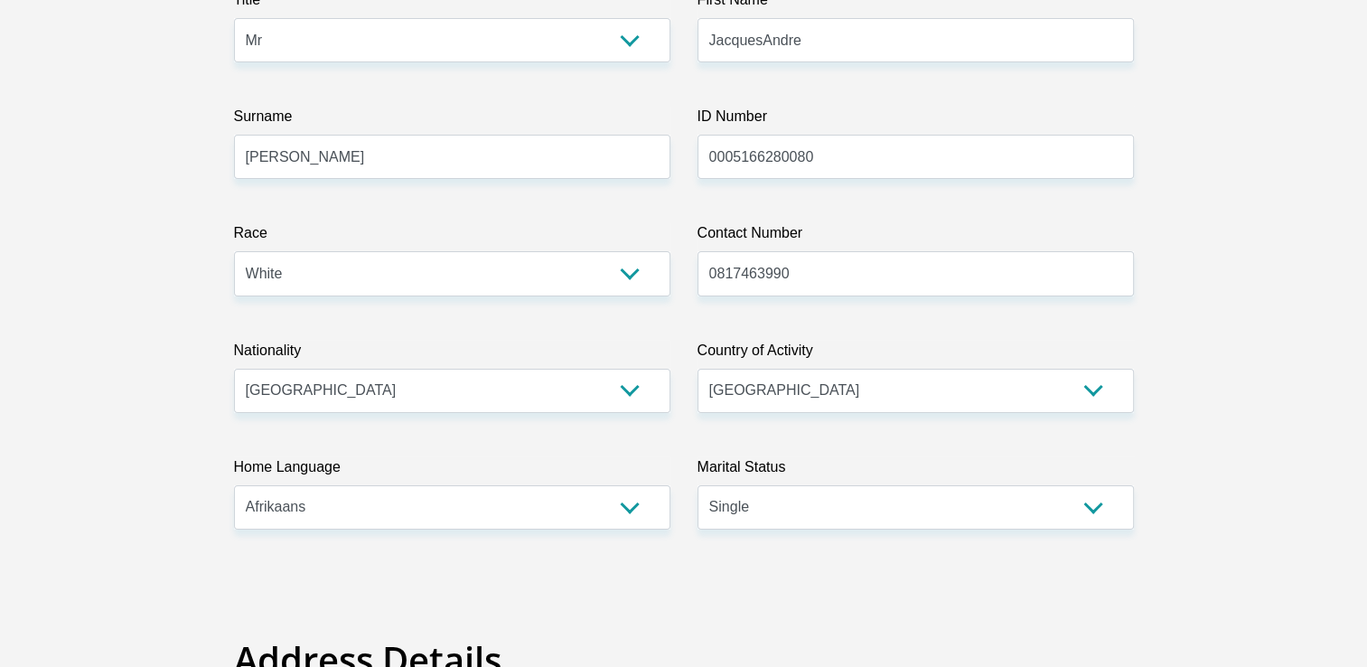
scroll to position [293, 0]
drag, startPoint x: 820, startPoint y: 168, endPoint x: 670, endPoint y: 164, distance: 150.0
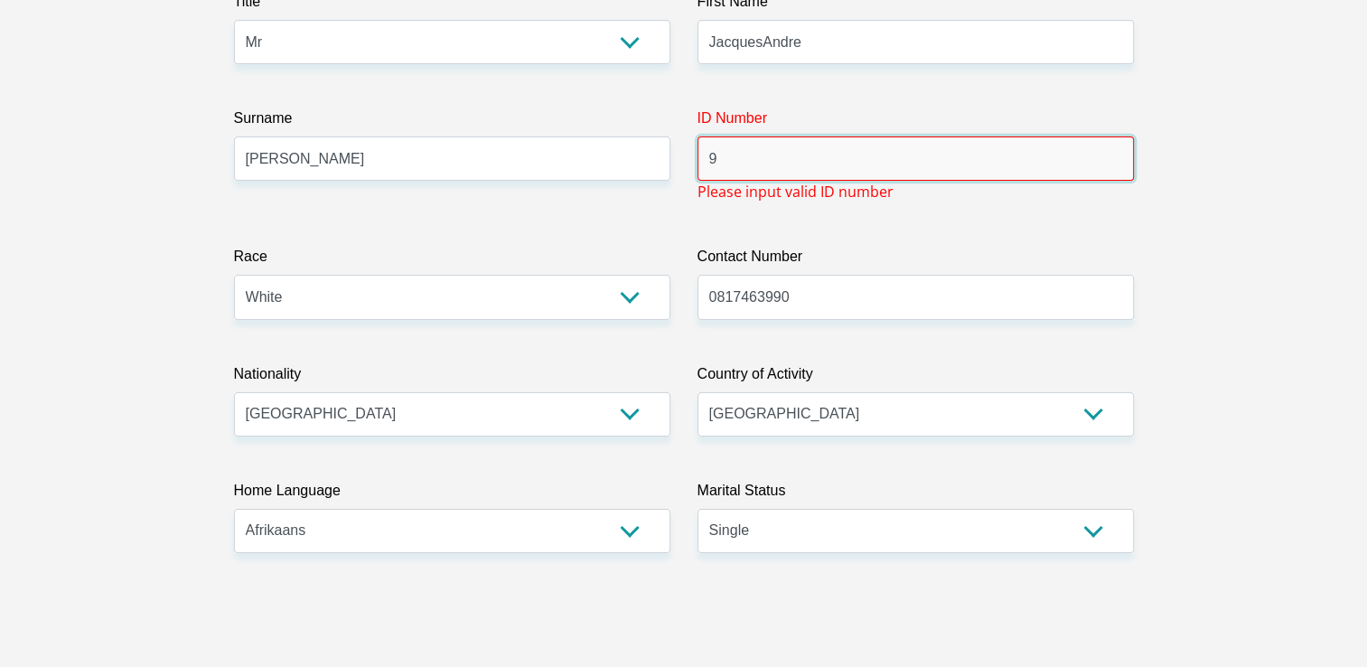
type input "9907215032083"
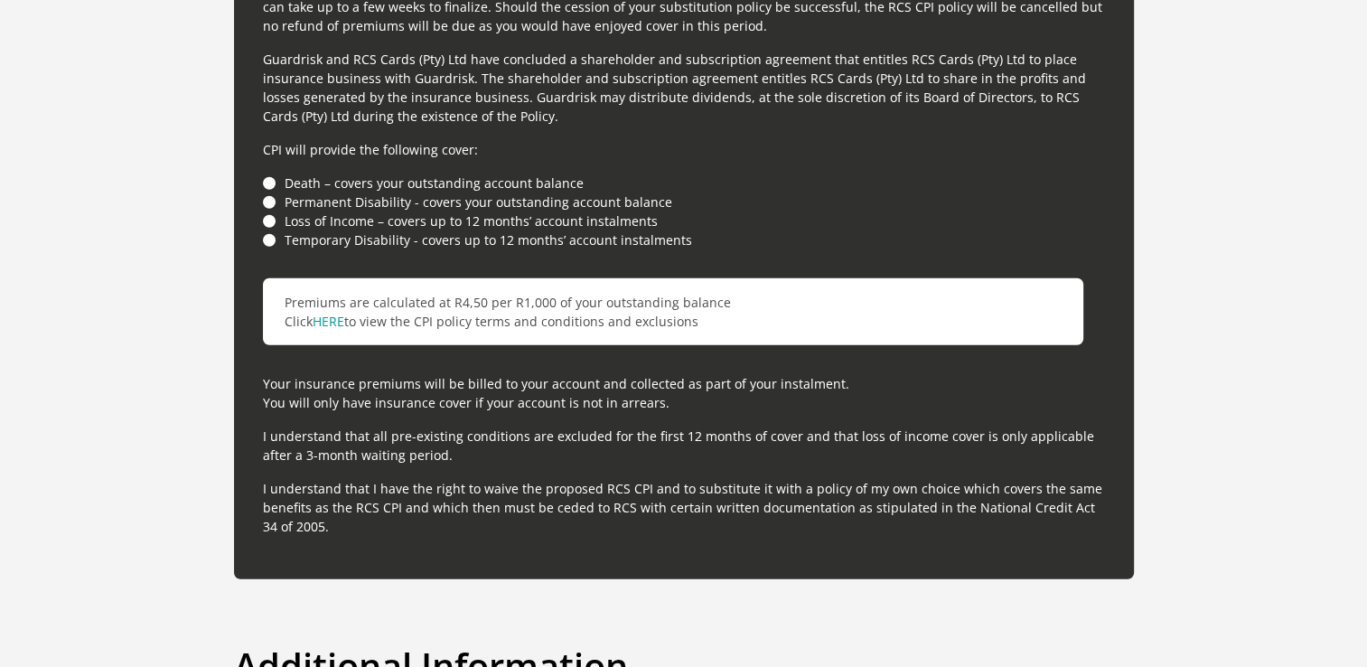
scroll to position [5360, 0]
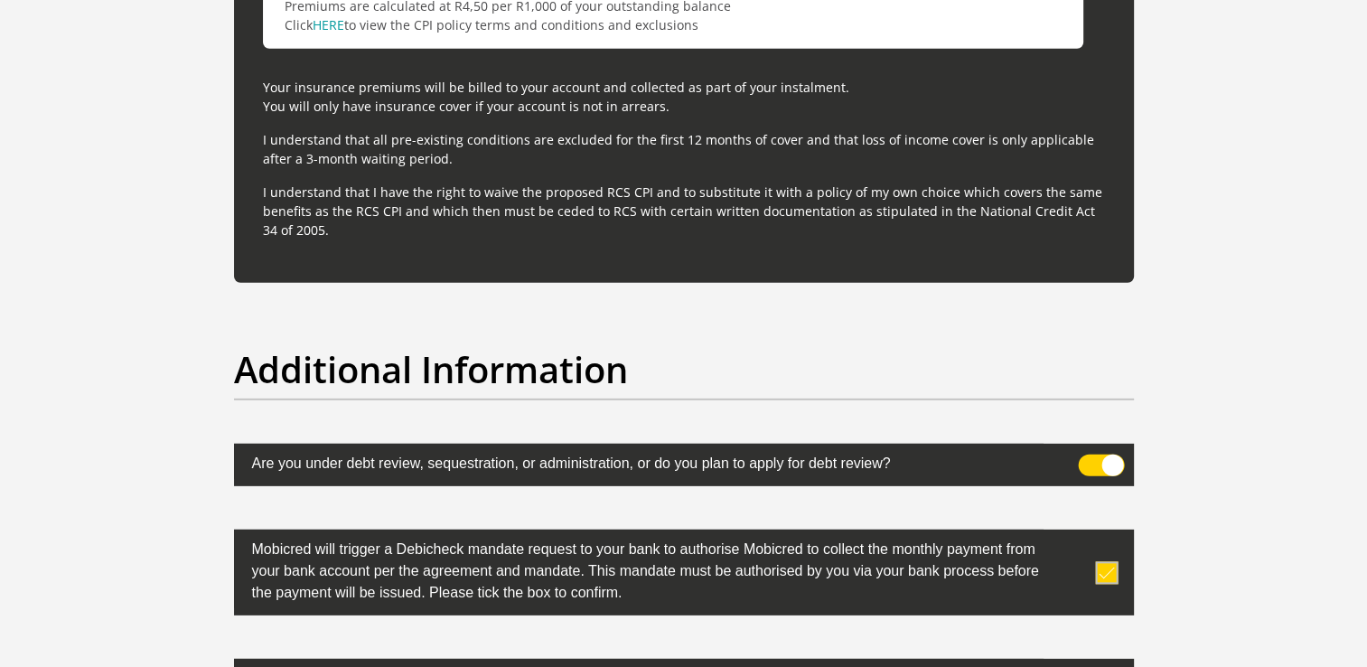
click at [1110, 445] on label at bounding box center [684, 465] width 900 height 42
click at [1089, 459] on input "checkbox" at bounding box center [1089, 459] width 0 height 0
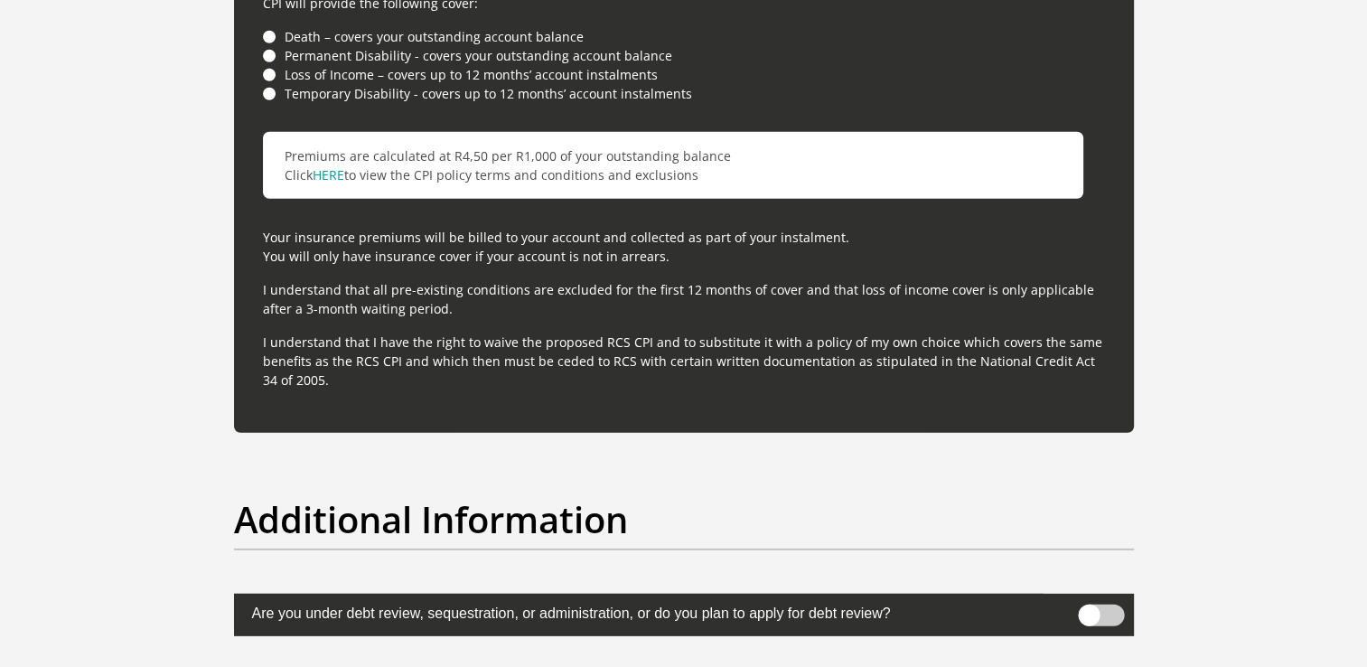
scroll to position [5050, 0]
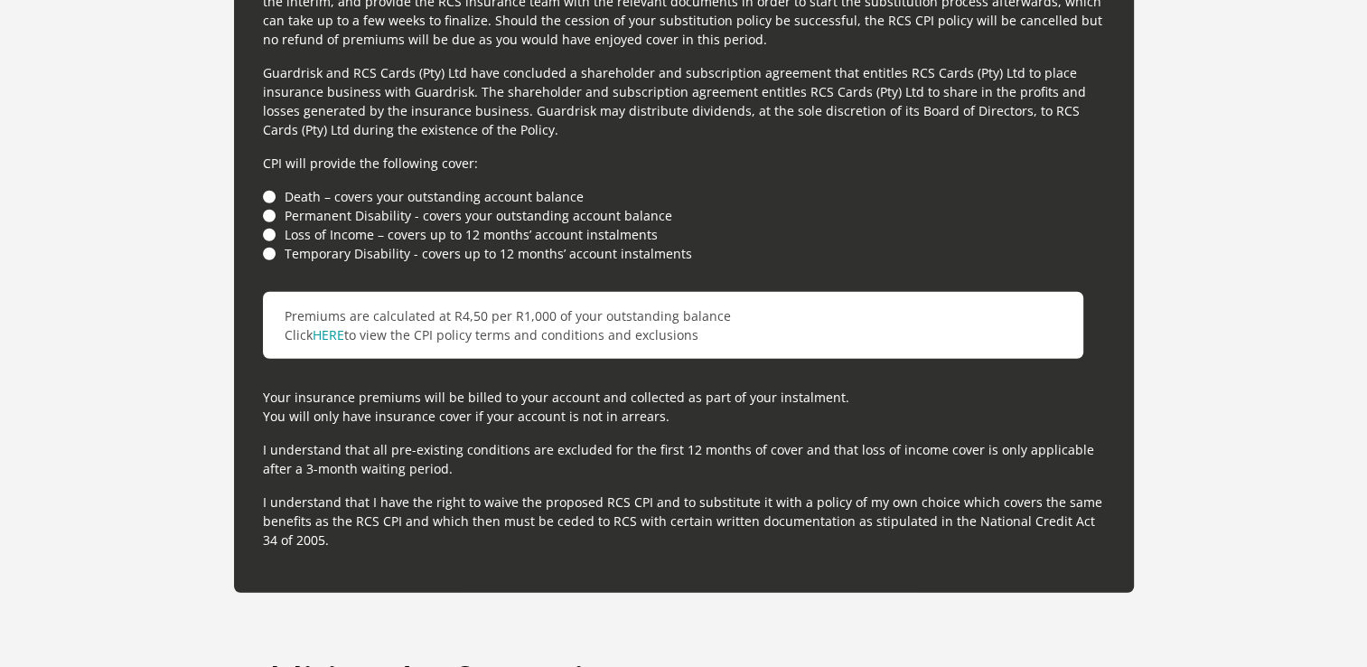
click at [271, 196] on li "Death – covers your outstanding account balance" at bounding box center [684, 196] width 842 height 19
click at [277, 211] on li "Permanent Disability - covers your outstanding account balance" at bounding box center [684, 215] width 842 height 19
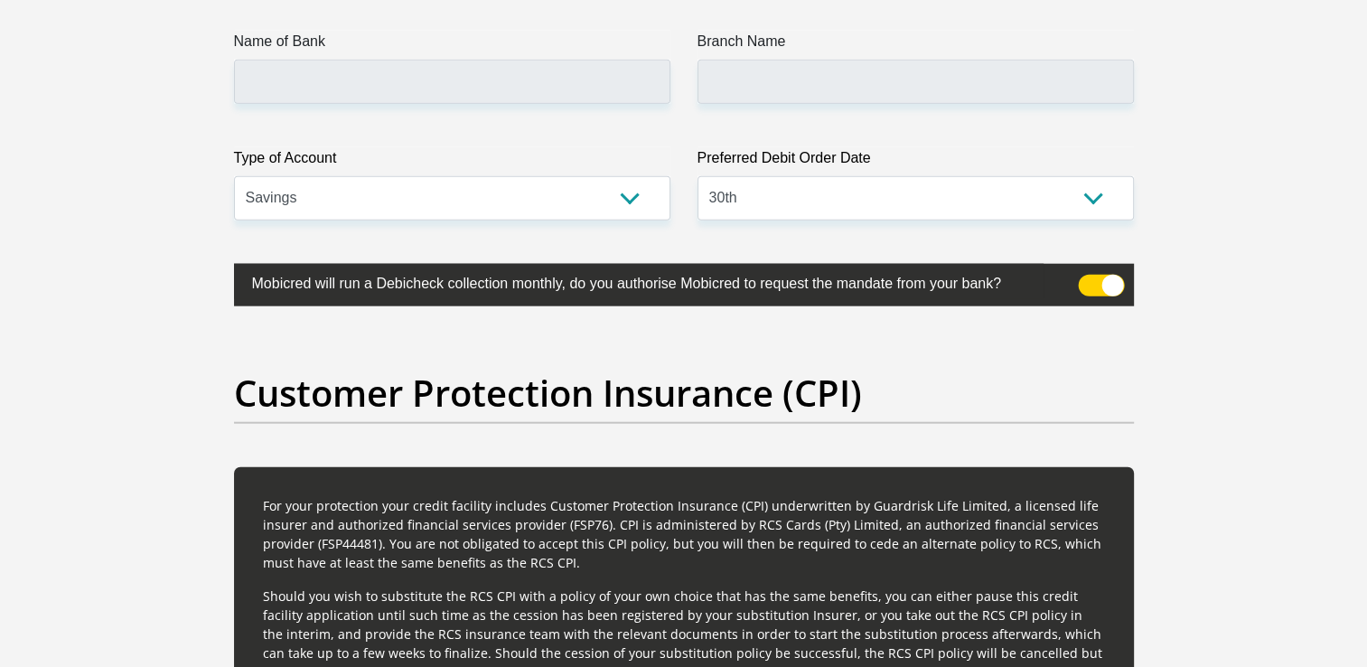
scroll to position [4218, 0]
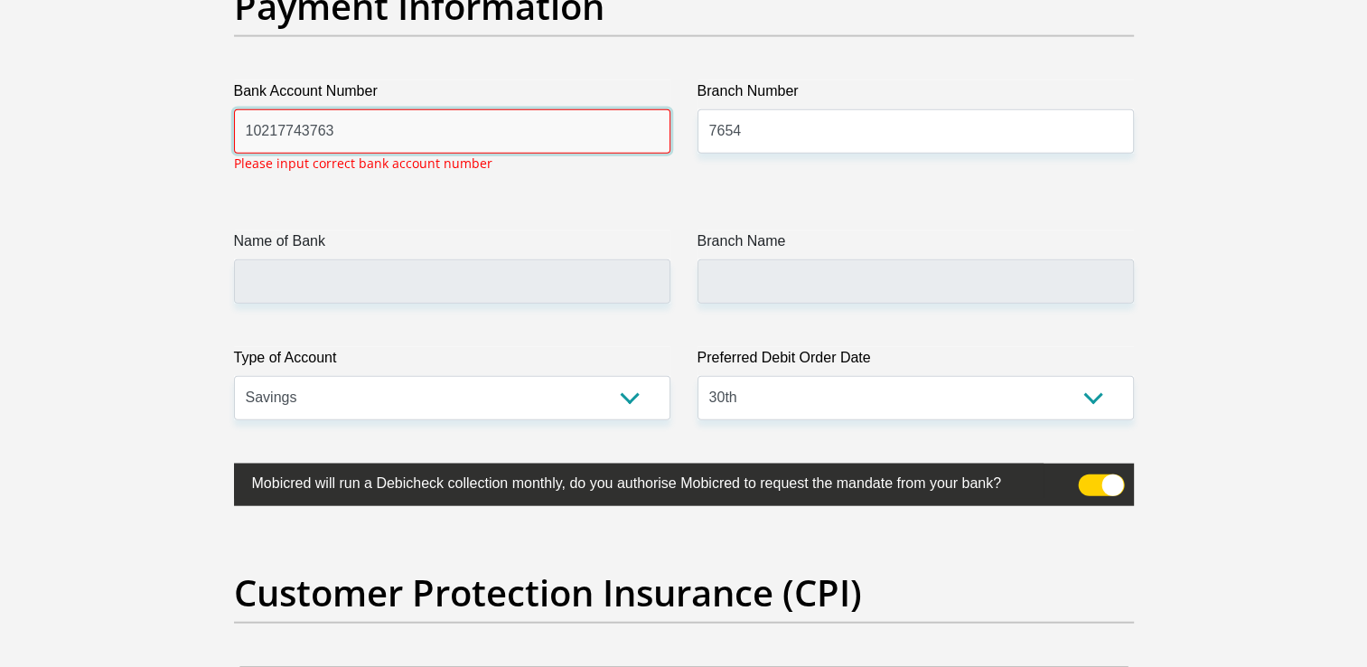
click at [329, 144] on input "10217743763" at bounding box center [452, 131] width 436 height 44
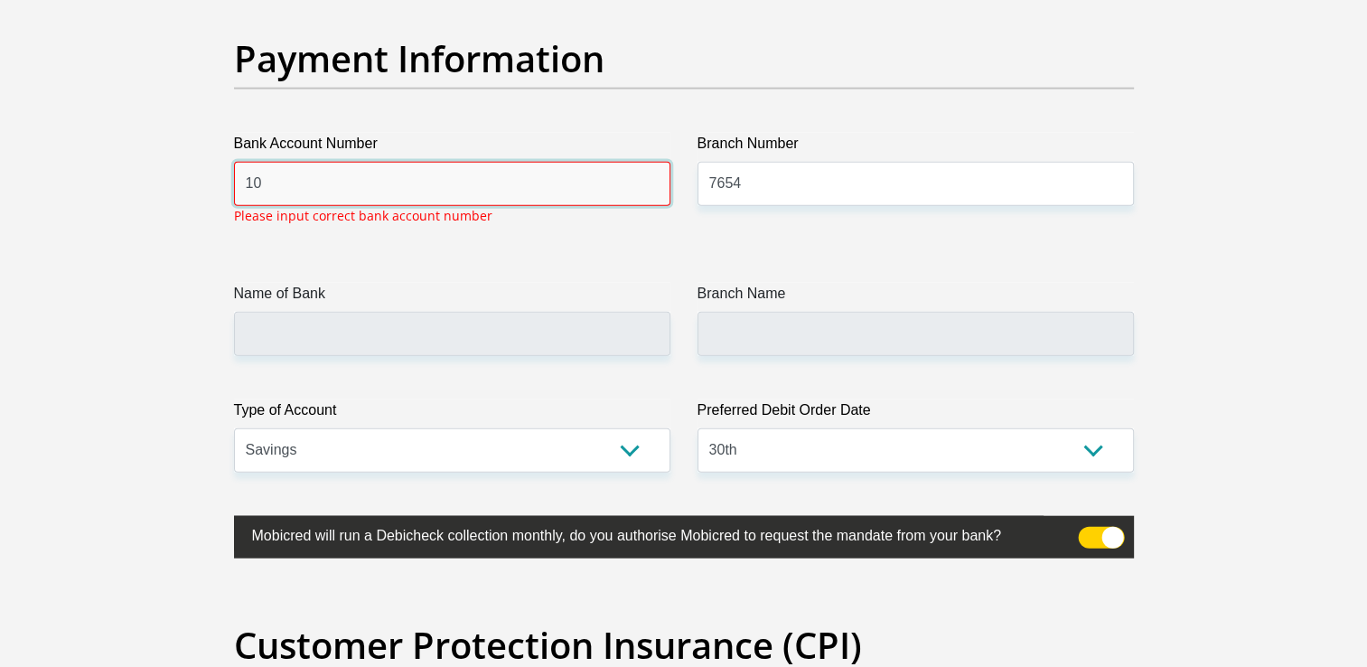
type input "1"
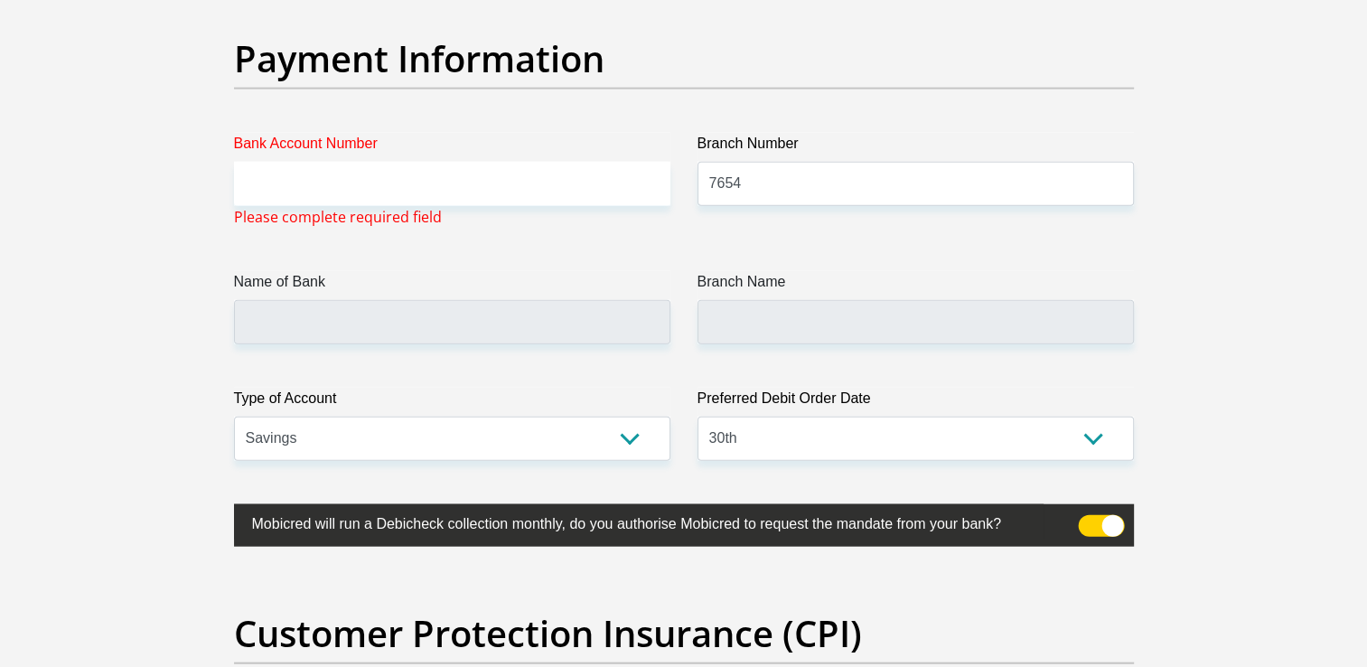
click at [314, 447] on select "Cheque Savings" at bounding box center [452, 439] width 436 height 44
select select "CUR"
click at [234, 417] on select "Cheque Savings" at bounding box center [452, 439] width 436 height 44
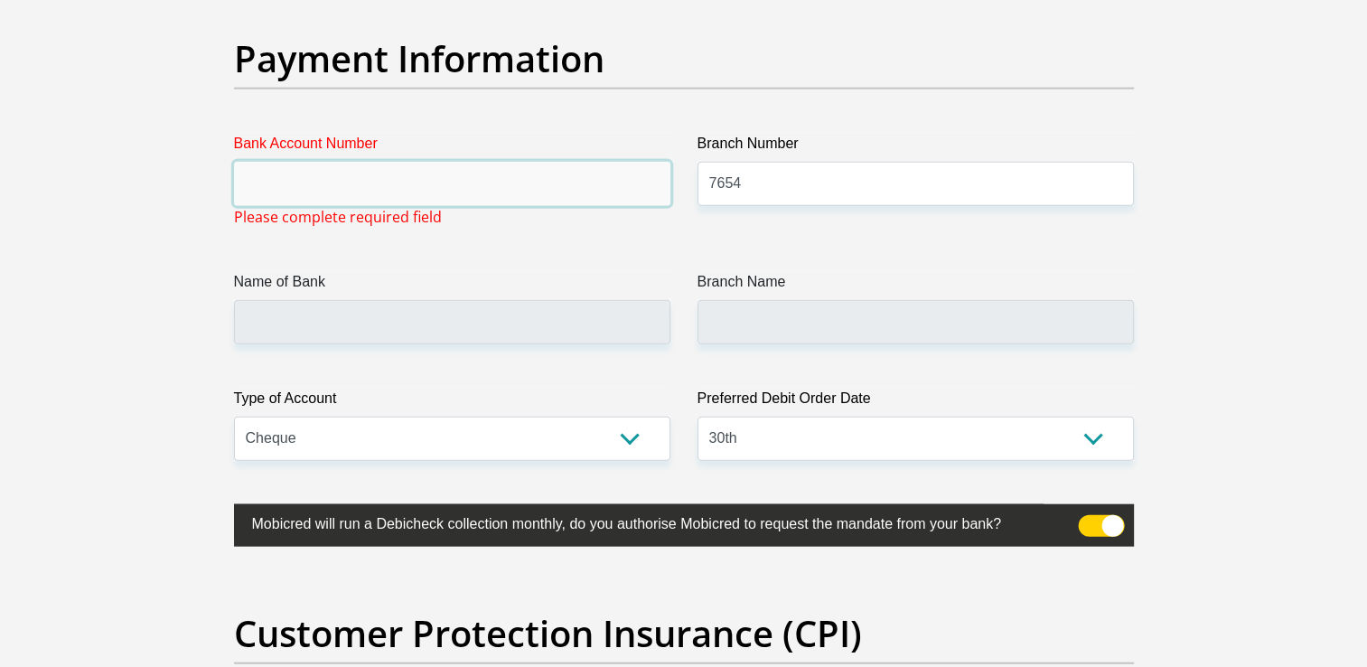
click at [265, 188] on input "Bank Account Number" at bounding box center [452, 184] width 436 height 44
type input "10217743763"
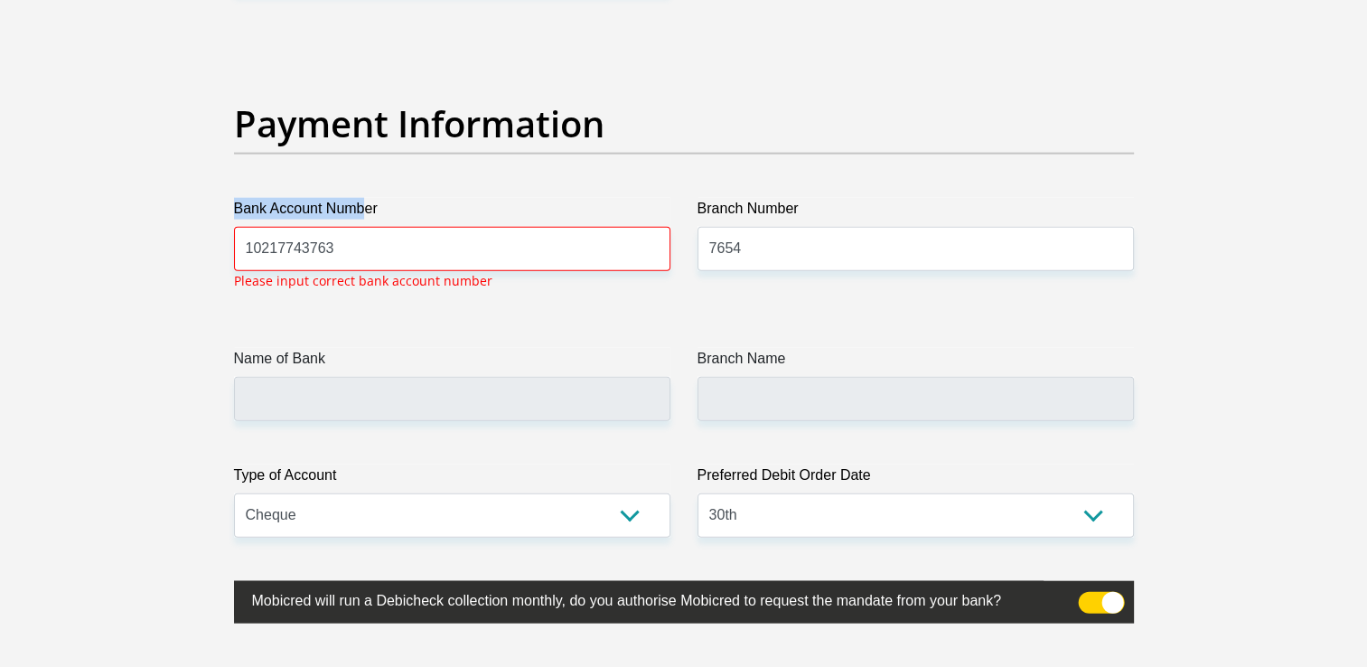
drag, startPoint x: 333, startPoint y: 200, endPoint x: 186, endPoint y: 214, distance: 147.1
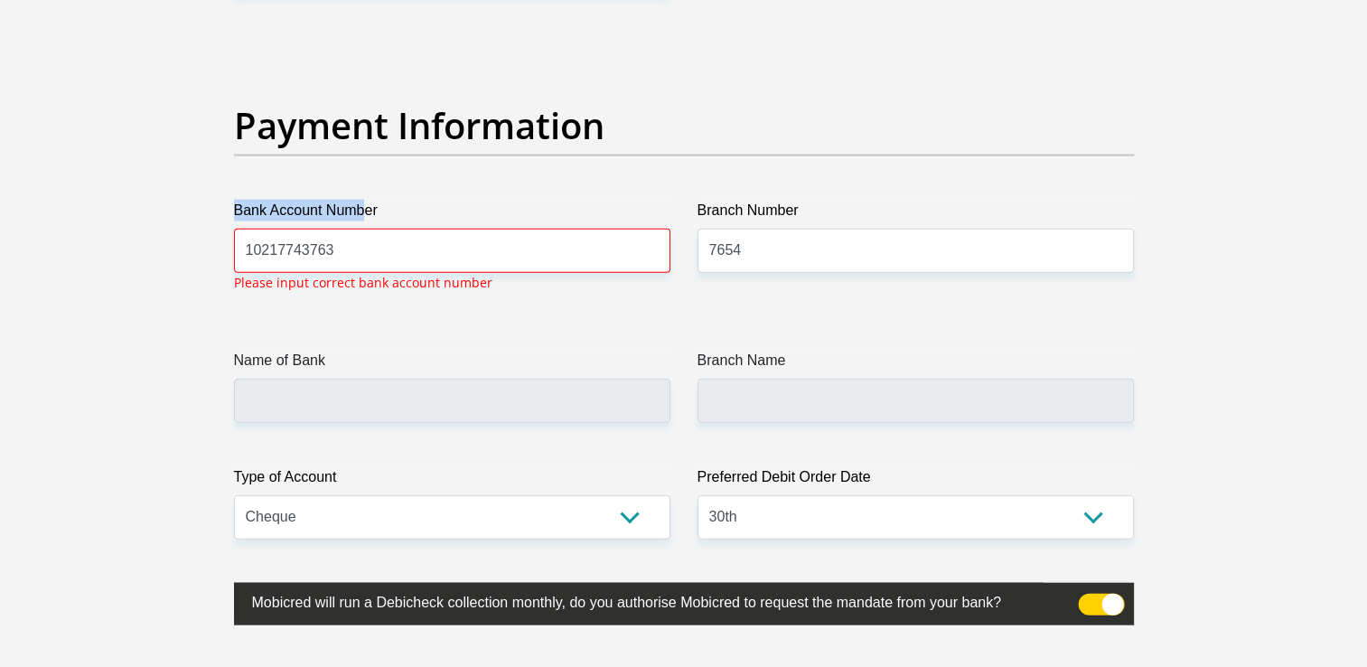
scroll to position [4098, 0]
drag, startPoint x: 186, startPoint y: 214, endPoint x: 207, endPoint y: 254, distance: 44.9
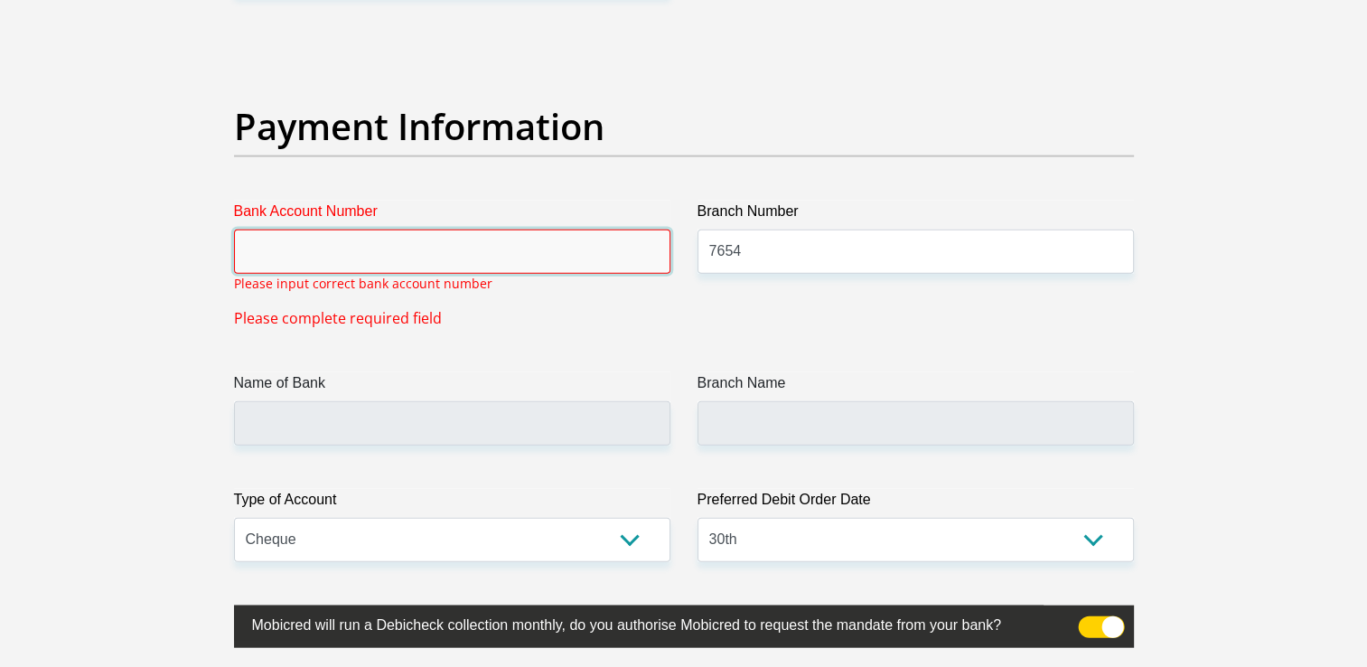
click at [258, 255] on input "Bank Account Number" at bounding box center [452, 252] width 436 height 44
type input "1053135270"
